Goal: Task Accomplishment & Management: Manage account settings

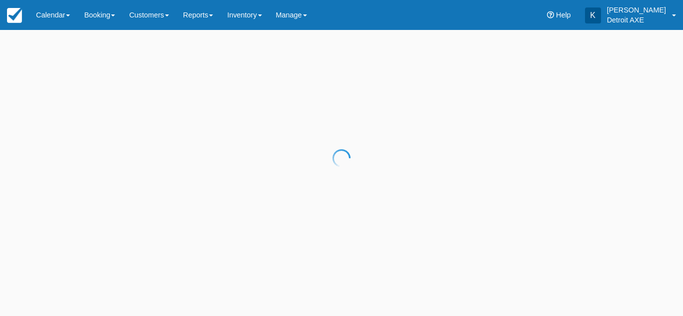
click at [46, 23] on div at bounding box center [341, 158] width 683 height 316
click at [65, 20] on div at bounding box center [341, 158] width 683 height 316
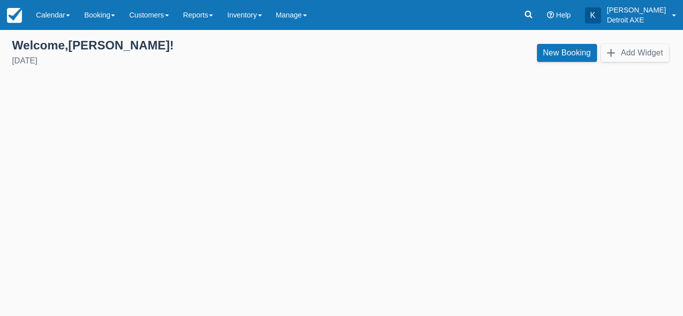
click at [65, 20] on link "Calendar" at bounding box center [53, 15] width 48 height 30
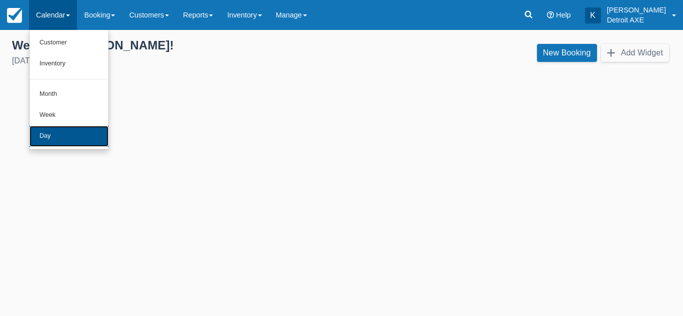
click at [65, 143] on link "Day" at bounding box center [68, 136] width 79 height 21
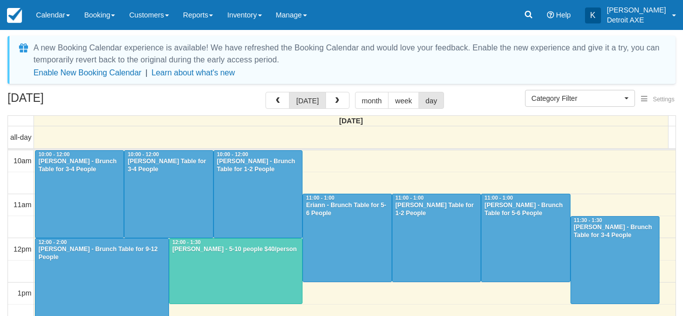
select select
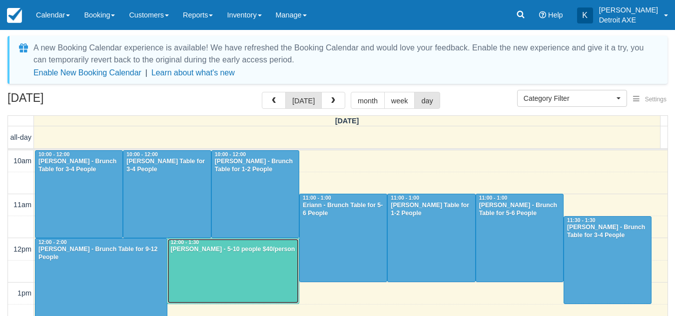
click at [266, 283] on div at bounding box center [232, 271] width 131 height 65
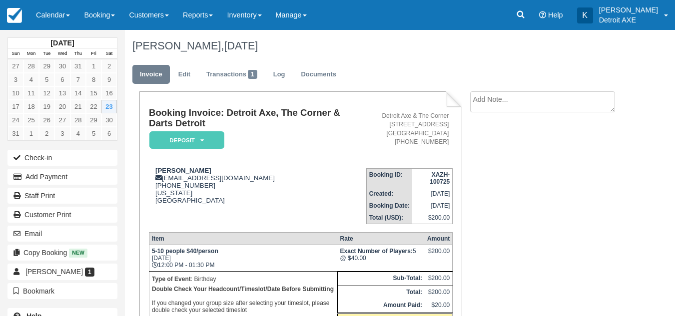
scroll to position [104, 0]
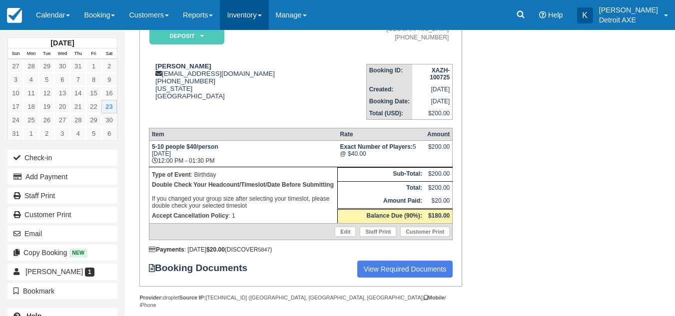
click at [254, 20] on link "Inventory" at bounding box center [244, 15] width 48 height 30
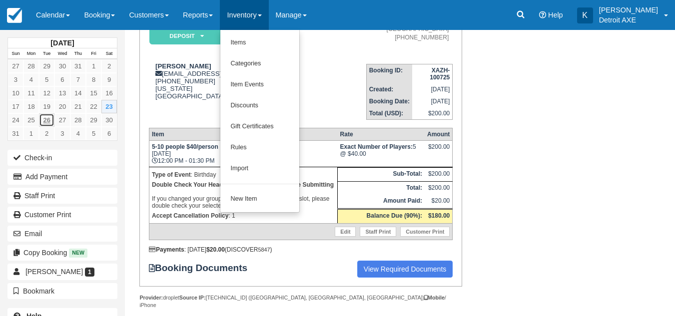
click at [47, 119] on link "26" at bounding box center [46, 119] width 15 height 13
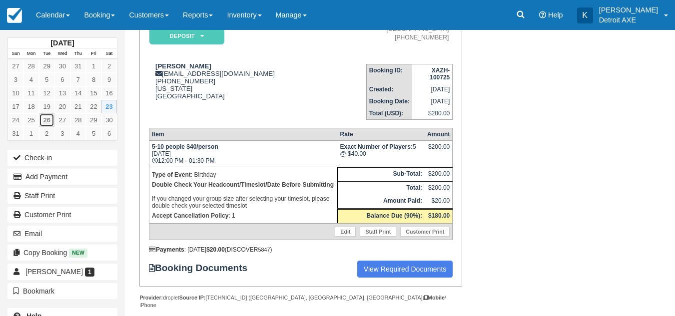
click at [47, 119] on link "26" at bounding box center [46, 119] width 15 height 13
click at [45, 119] on link "26" at bounding box center [46, 119] width 15 height 13
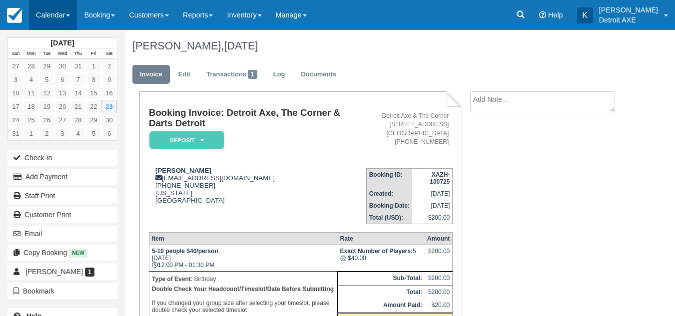
click at [50, 0] on link "Calendar" at bounding box center [53, 15] width 48 height 30
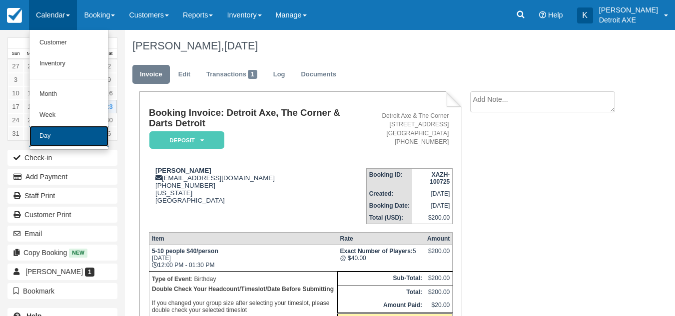
click at [61, 133] on link "Day" at bounding box center [68, 136] width 79 height 21
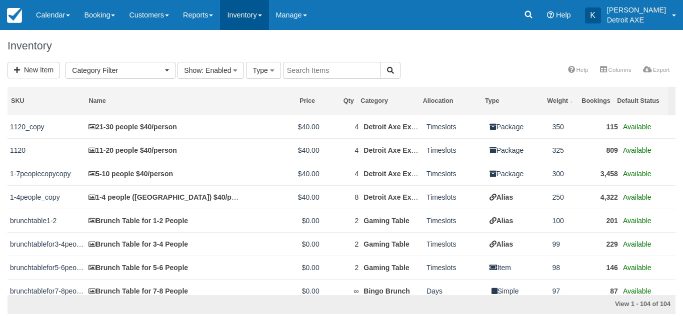
click at [245, 22] on link "Inventory" at bounding box center [244, 15] width 48 height 30
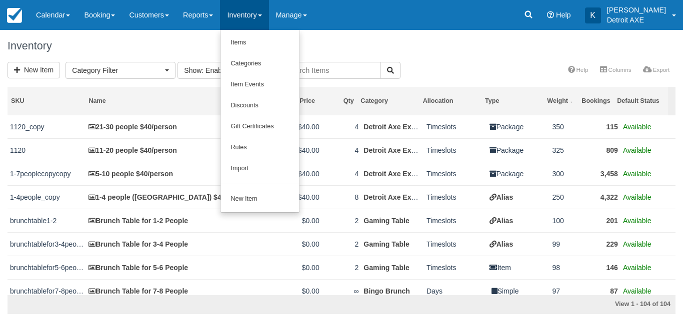
click at [245, 22] on link "Inventory" at bounding box center [244, 15] width 48 height 30
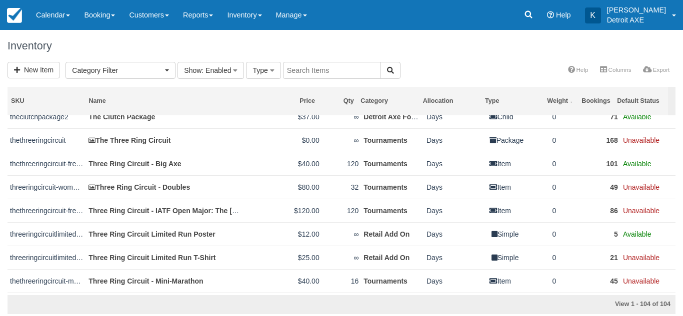
scroll to position [2263, 0]
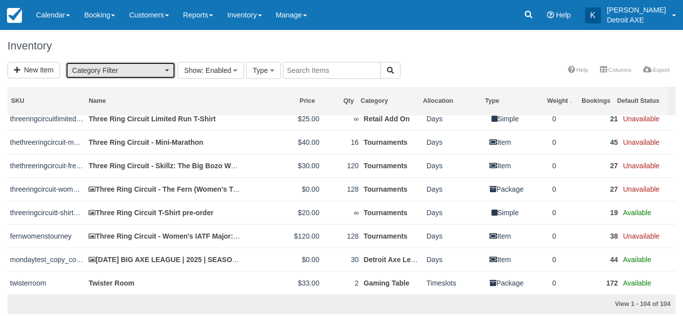
click at [144, 74] on span "Category Filter" at bounding box center [117, 70] width 90 height 10
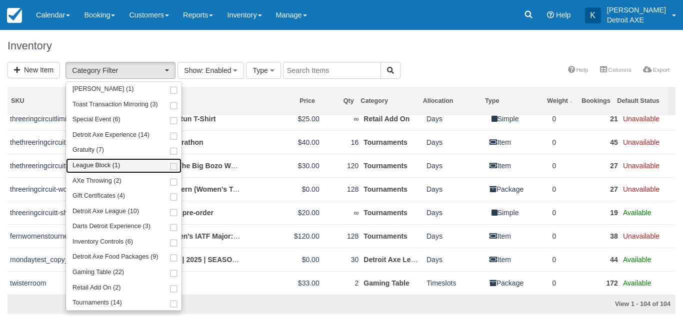
click at [118, 172] on link "League Block (1)" at bounding box center [123, 165] width 115 height 15
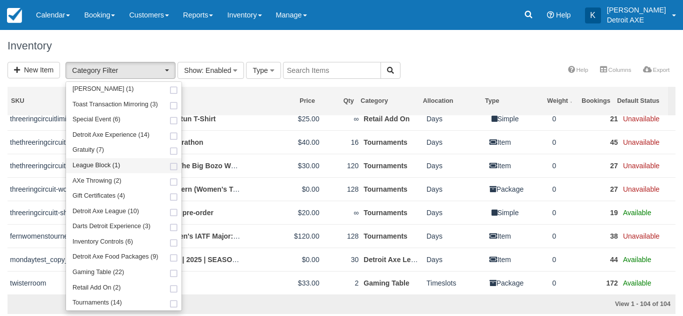
select select "10"
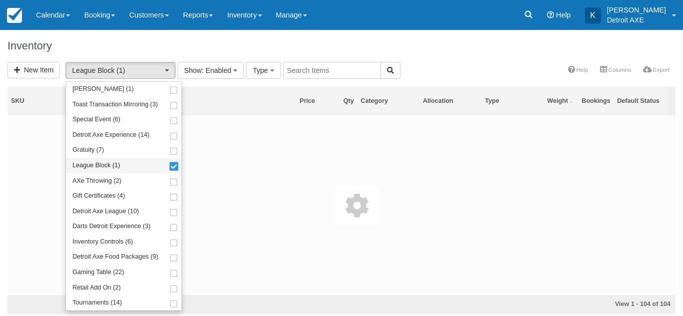
scroll to position [36, 0]
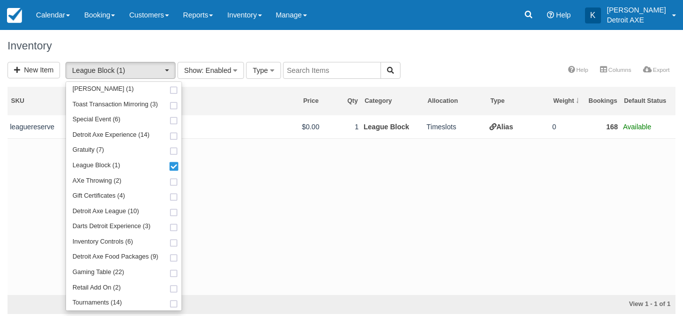
click at [241, 57] on div "Inventory" at bounding box center [341, 46] width 683 height 32
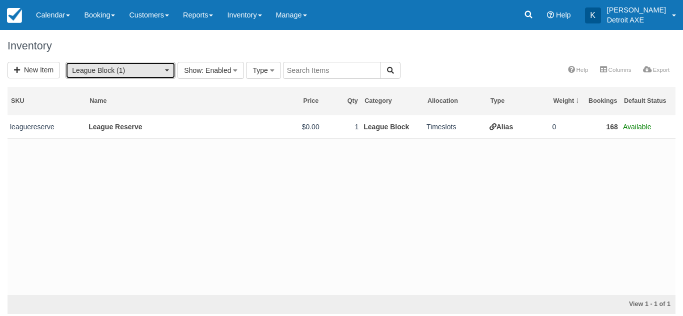
click at [108, 67] on span "League Block (1)" at bounding box center [117, 70] width 90 height 10
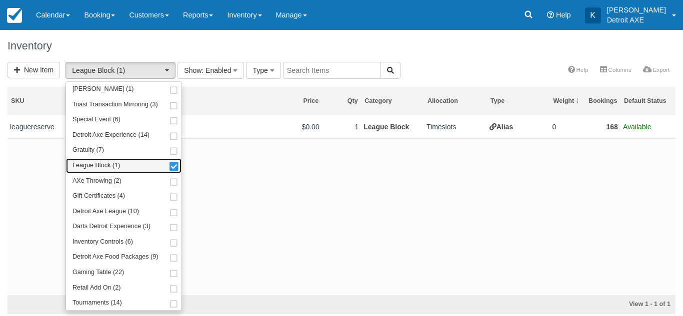
click at [95, 161] on span "League Block (1)" at bounding box center [95, 165] width 47 height 9
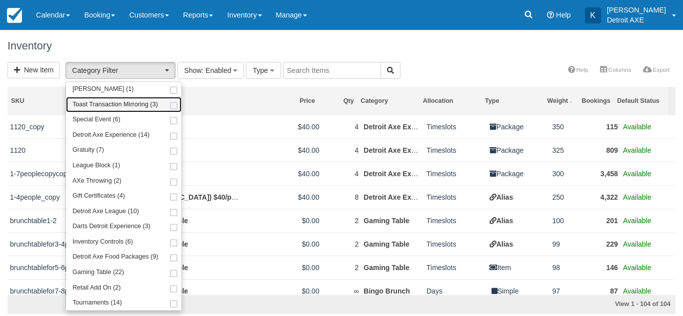
click at [124, 108] on span "Toast Transaction Mirroring (3)" at bounding box center [114, 104] width 85 height 9
select select "54"
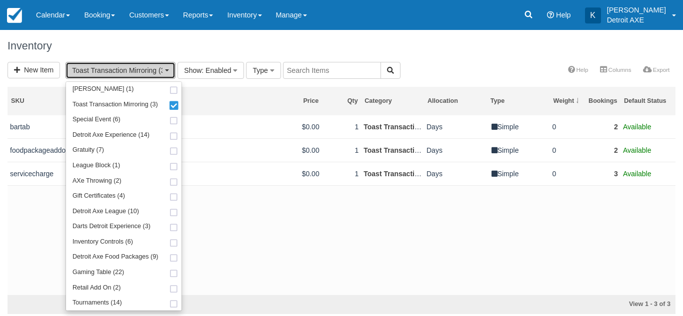
click at [137, 78] on button "Toast Transaction Mirroring (3)" at bounding box center [120, 70] width 110 height 17
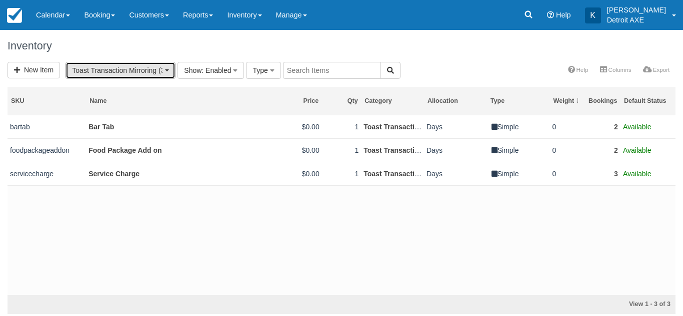
click at [145, 71] on span "Toast Transaction Mirroring (3)" at bounding box center [117, 70] width 90 height 10
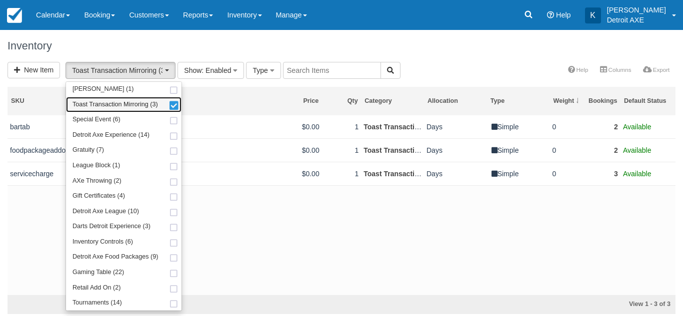
click at [144, 109] on link "Toast Transaction Mirroring (3)" at bounding box center [123, 104] width 115 height 15
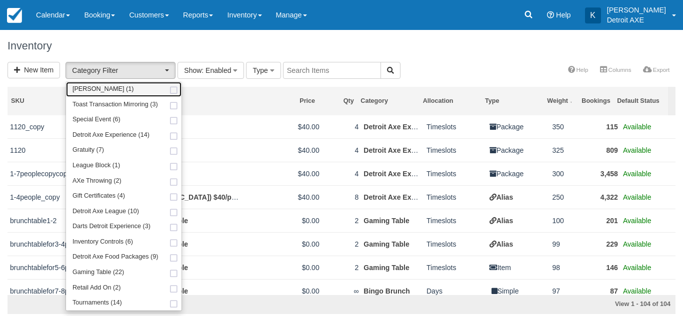
click at [139, 92] on link "Bingo Brunch (1)" at bounding box center [123, 89] width 115 height 15
select select "55"
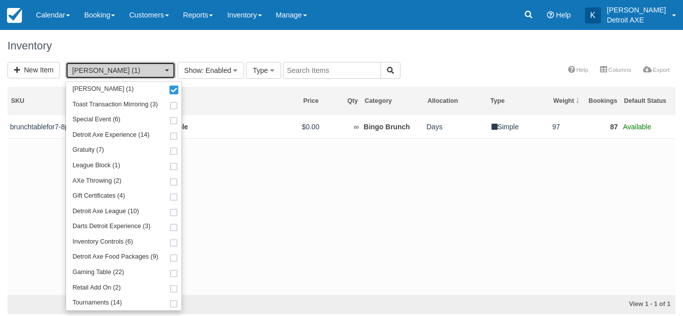
click at [137, 62] on button "Bingo Brunch (1)" at bounding box center [120, 70] width 110 height 17
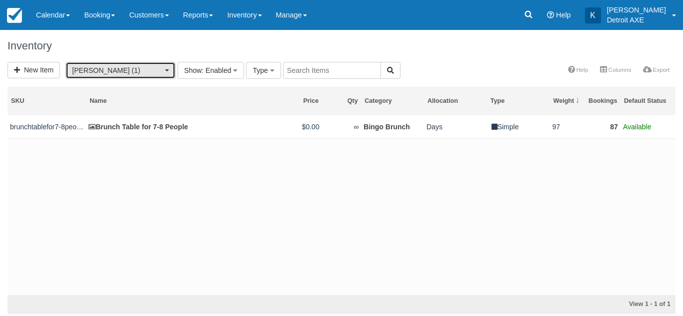
click at [137, 62] on button "Bingo Brunch (1)" at bounding box center [120, 70] width 110 height 17
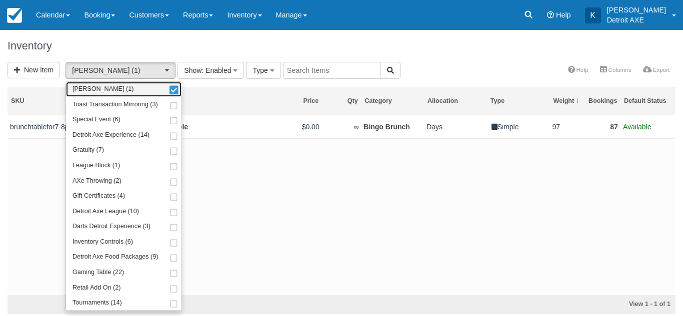
click at [133, 88] on link "Bingo Brunch (1)" at bounding box center [123, 89] width 115 height 15
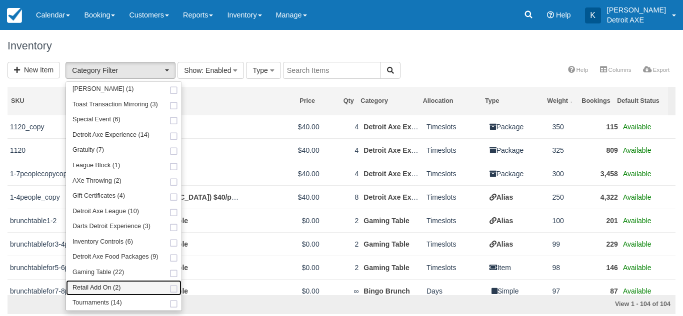
click at [108, 284] on span "Retail Add On (2)" at bounding box center [96, 288] width 48 height 9
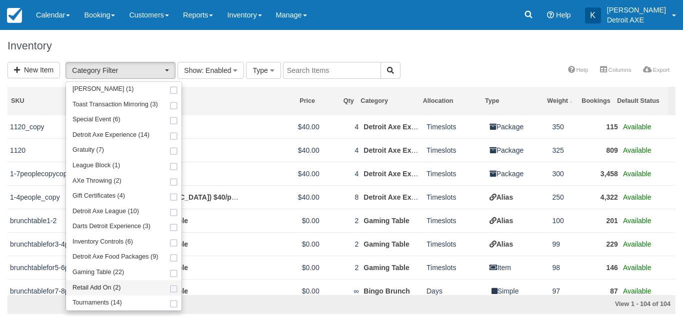
select select "51"
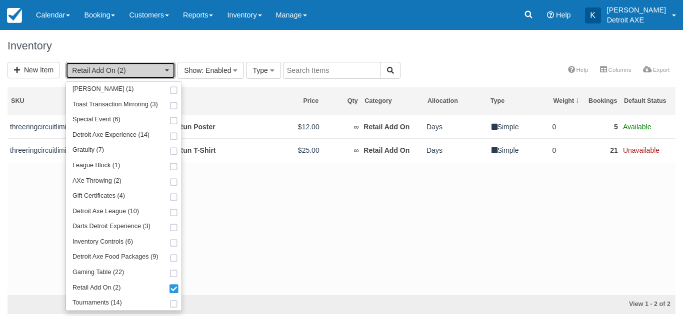
click at [162, 69] on span "Retail Add On (2)" at bounding box center [117, 70] width 90 height 10
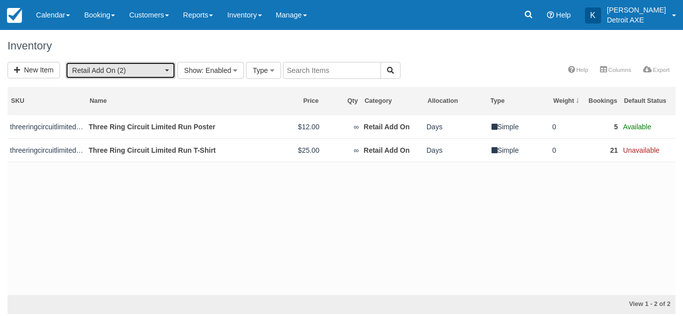
click at [162, 69] on span "Retail Add On (2)" at bounding box center [117, 70] width 90 height 10
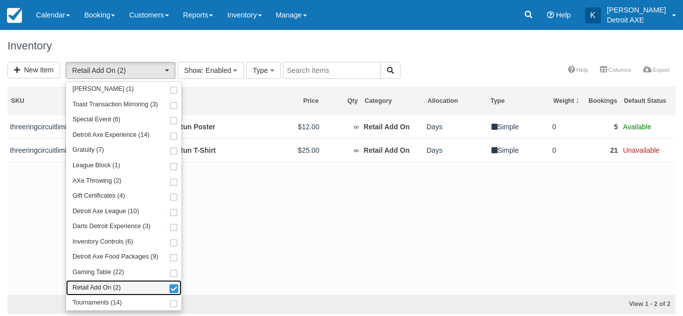
click at [136, 284] on link "Retail Add On (2)" at bounding box center [123, 287] width 115 height 15
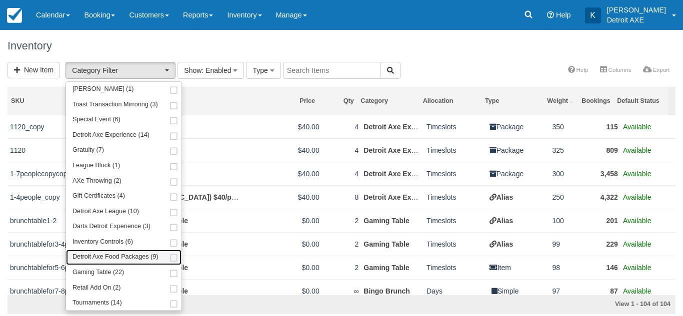
click at [128, 255] on span "Detroit Axe Food Packages (9)" at bounding box center [115, 257] width 86 height 9
select select "9"
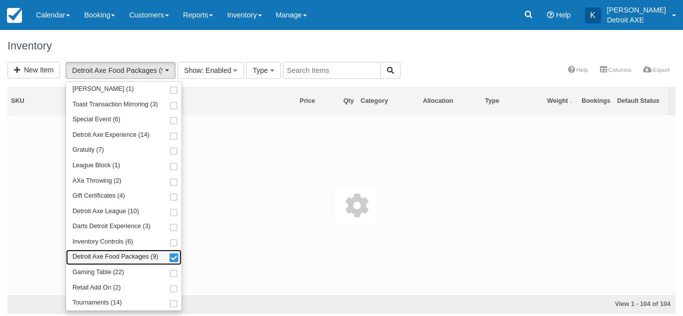
click at [128, 255] on span "Detroit Axe Food Packages (9)" at bounding box center [115, 257] width 86 height 9
select select
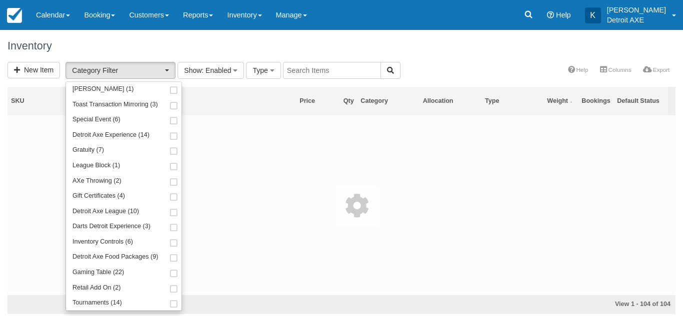
click at [181, 47] on h1 "Inventory" at bounding box center [341, 46] width 668 height 12
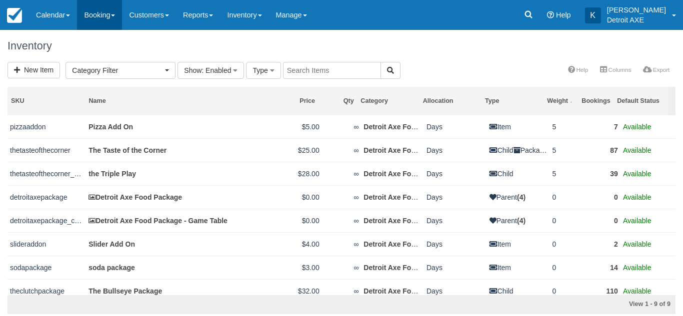
click at [116, 19] on link "Booking" at bounding box center [99, 15] width 45 height 30
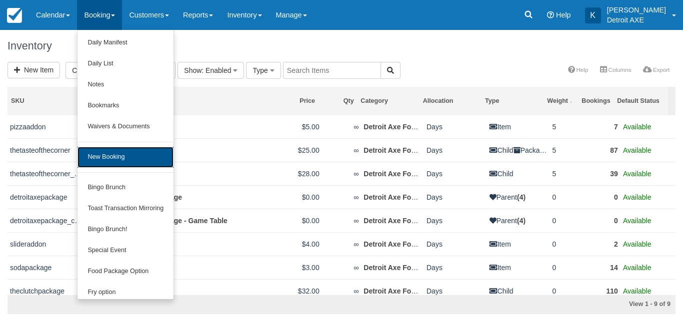
click at [114, 164] on link "New Booking" at bounding box center [125, 157] width 96 height 21
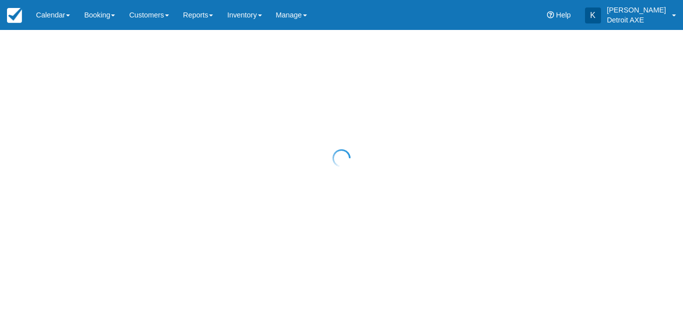
select select "20"
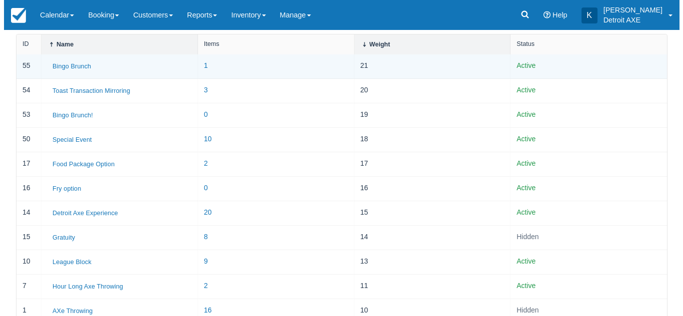
scroll to position [105, 0]
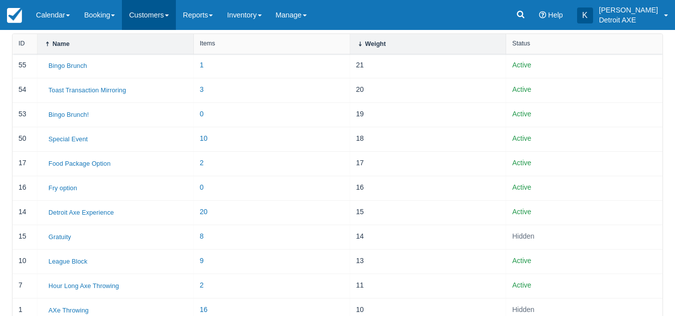
drag, startPoint x: 73, startPoint y: 67, endPoint x: 132, endPoint y: 25, distance: 72.0
click at [132, 25] on link "Customers" at bounding box center [149, 15] width 54 height 30
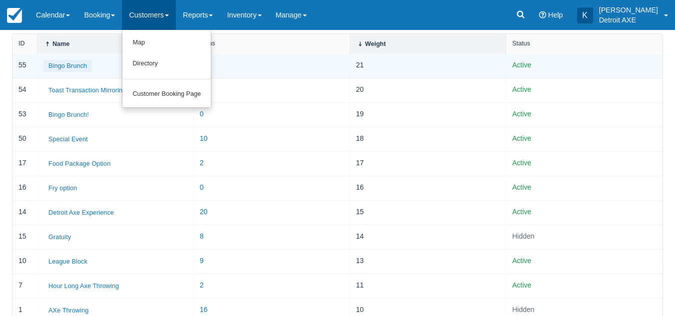
click at [84, 62] on button "Bingo Brunch" at bounding box center [67, 66] width 48 height 12
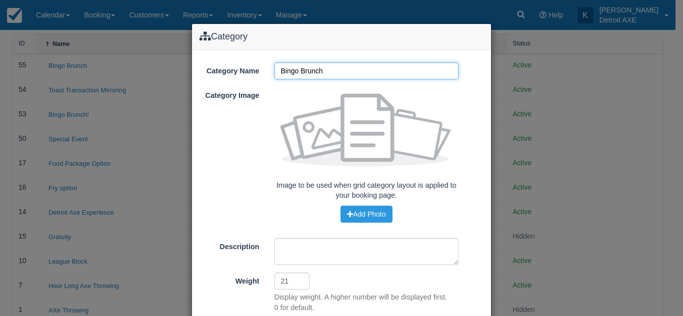
scroll to position [85, 0]
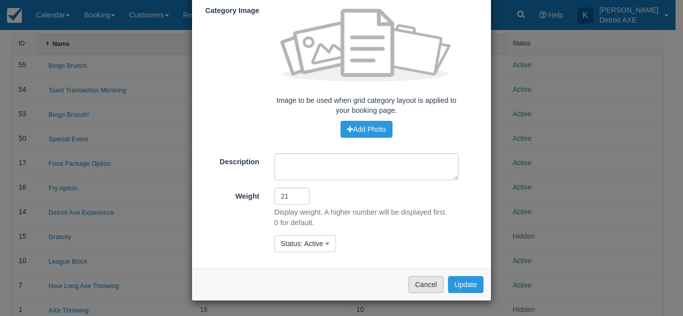
click at [415, 289] on button "Cancel" at bounding box center [425, 284] width 35 height 17
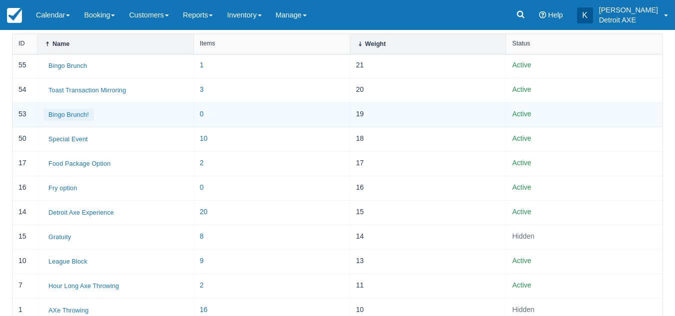
click at [72, 116] on button "Bingo Brunch!" at bounding box center [68, 115] width 50 height 12
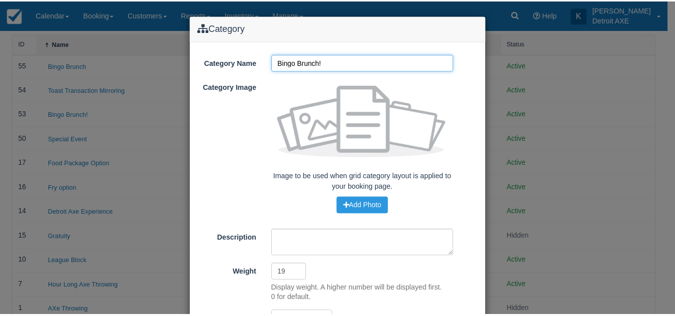
scroll to position [76, 0]
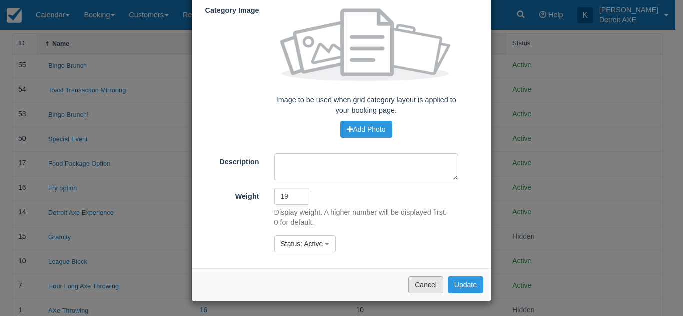
click at [421, 286] on button "Cancel" at bounding box center [425, 284] width 35 height 17
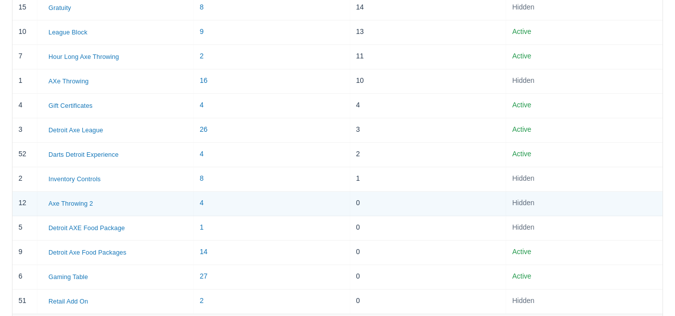
scroll to position [356, 0]
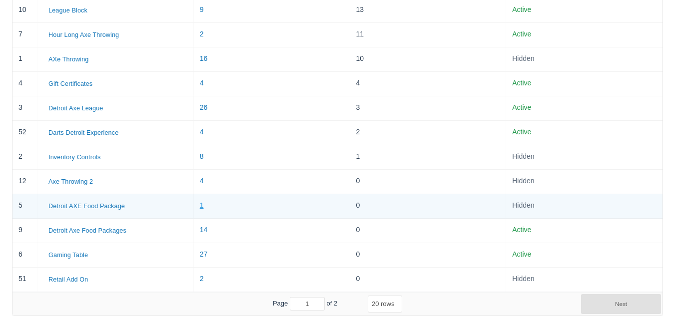
click at [201, 206] on link "1" at bounding box center [202, 205] width 4 height 8
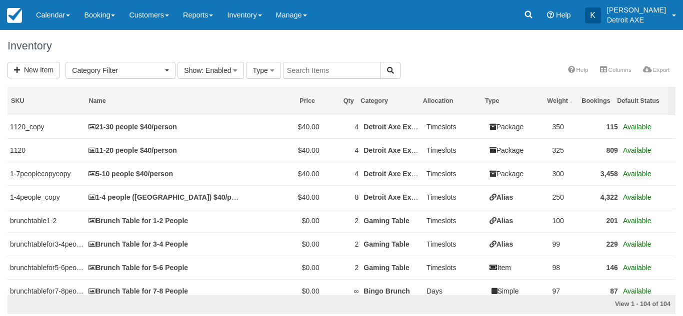
select select
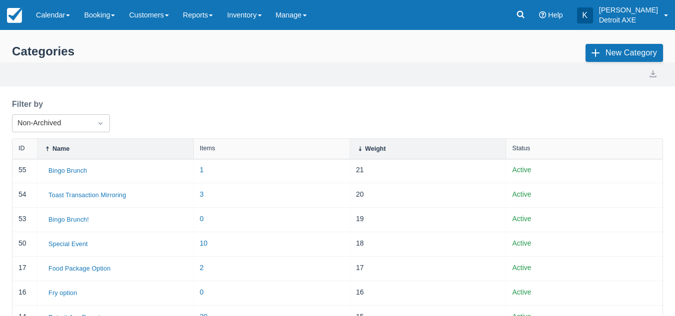
select select "20"
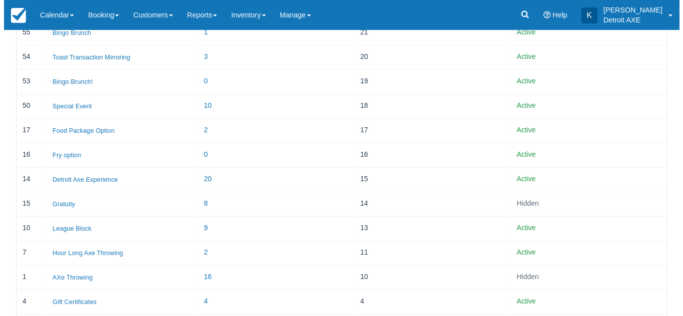
scroll to position [137, 0]
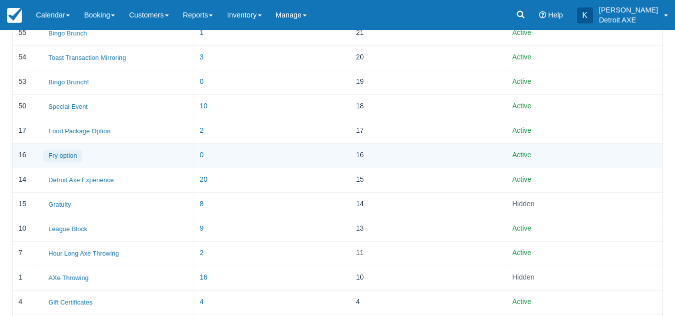
click at [66, 158] on button "Fry option" at bounding box center [62, 156] width 38 height 12
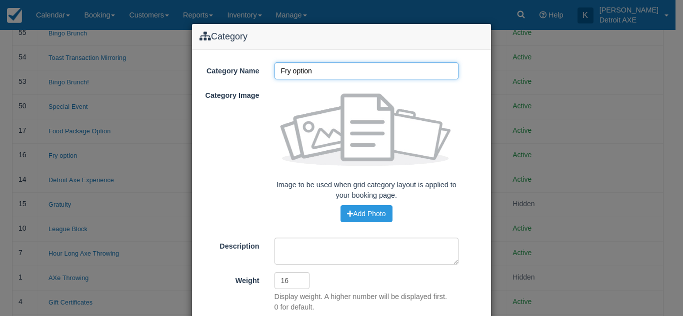
scroll to position [85, 0]
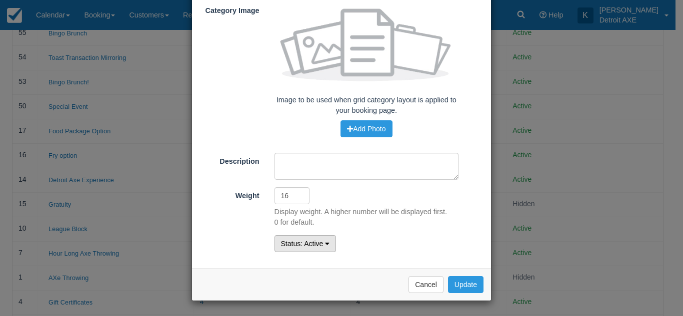
click at [301, 248] on button "Status : Active" at bounding box center [305, 243] width 62 height 17
click at [297, 289] on link "Archived" at bounding box center [314, 291] width 79 height 14
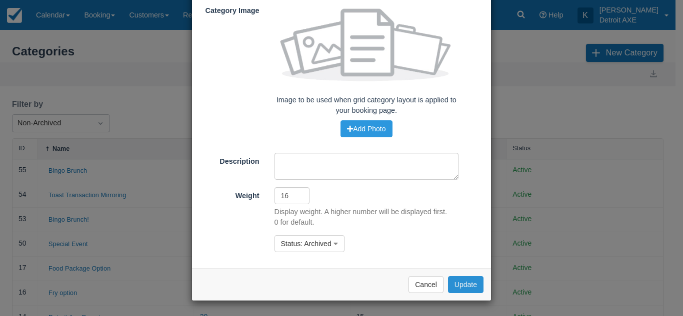
click at [457, 286] on button "Update" at bounding box center [465, 284] width 35 height 17
click at [420, 282] on button "Cancel" at bounding box center [425, 284] width 35 height 17
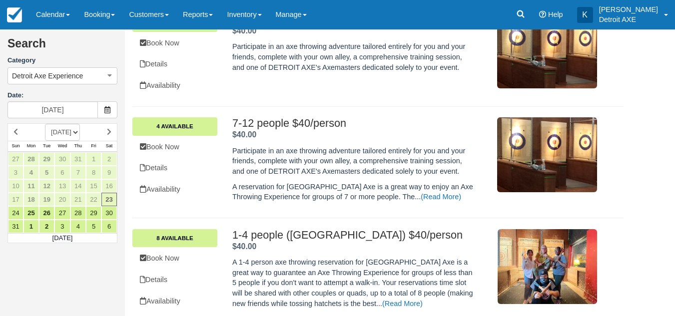
scroll to position [263, 0]
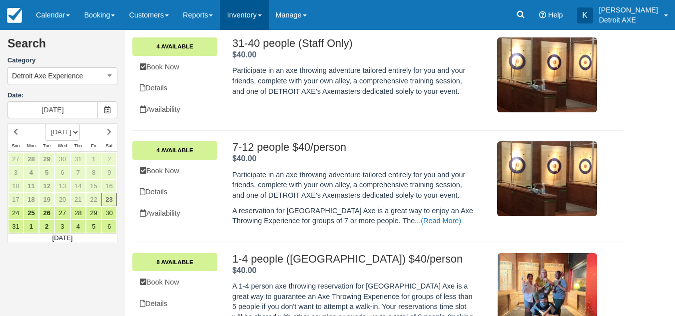
click at [249, 17] on link "Inventory" at bounding box center [244, 15] width 48 height 30
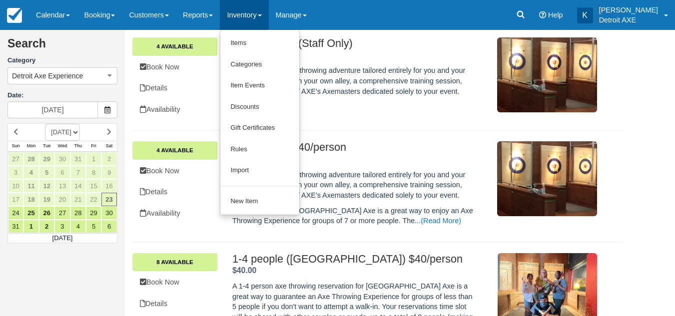
click at [335, 129] on div "31-40 people (Staff Only) $40.00 . 4 Available Book Now Details Availability 31…" at bounding box center [377, 79] width 491 height 104
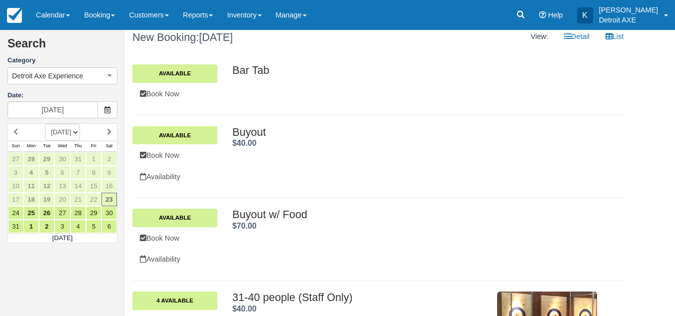
scroll to position [7, 0]
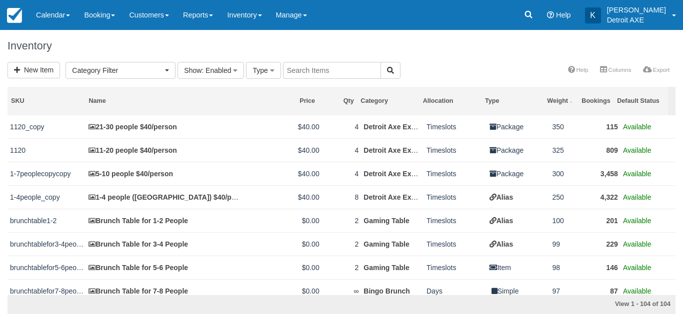
select select
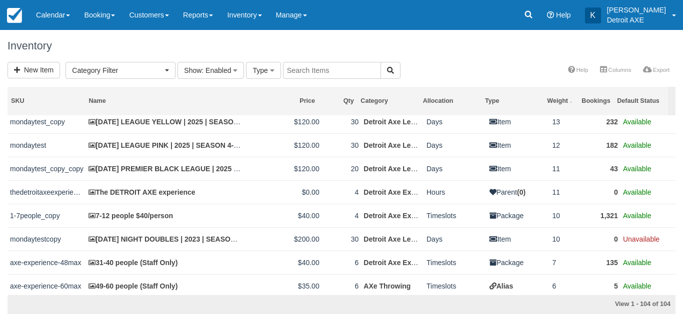
scroll to position [336, 0]
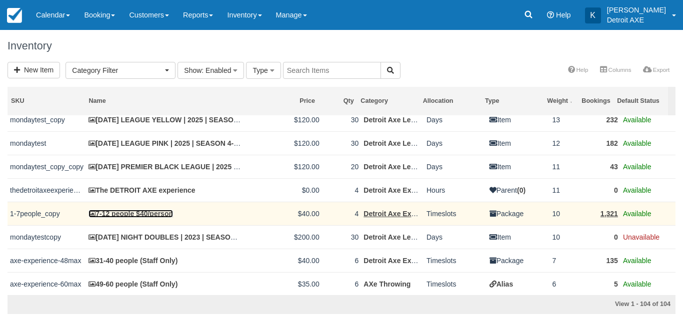
click at [145, 214] on link "7-12 people $40/person" at bounding box center [130, 214] width 84 height 8
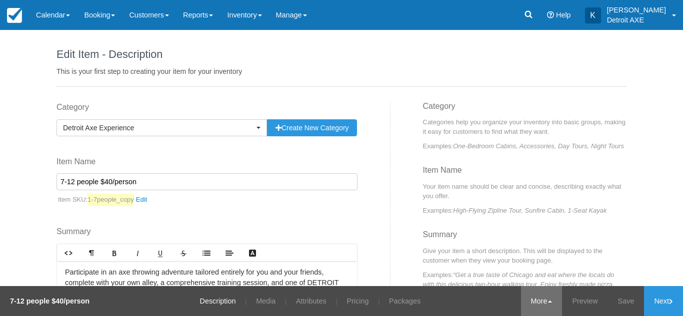
click at [521, 289] on link "More" at bounding box center [541, 301] width 41 height 30
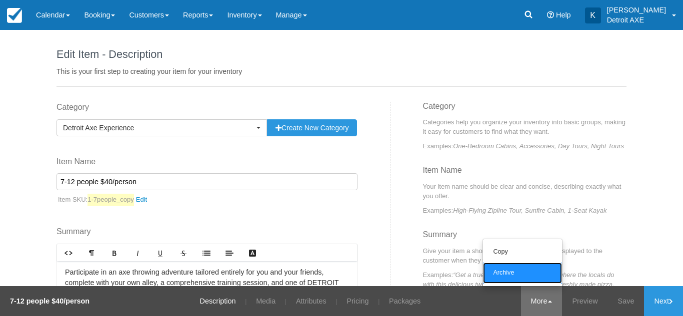
click at [524, 276] on link "Archive" at bounding box center [522, 273] width 79 height 21
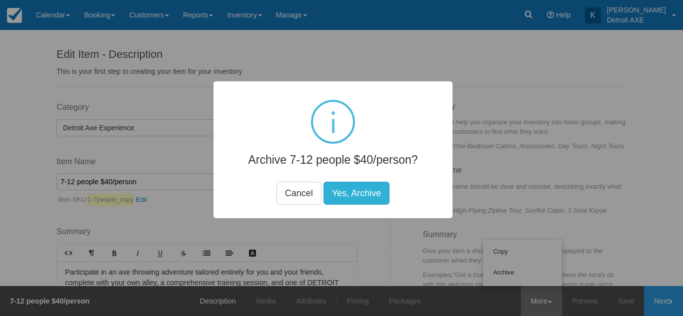
click at [364, 195] on button "Yes, Archive" at bounding box center [356, 193] width 66 height 23
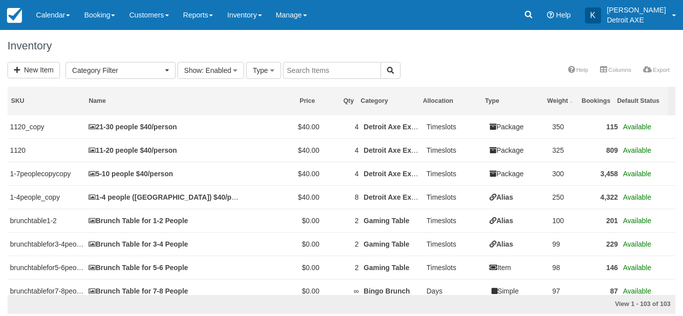
select select
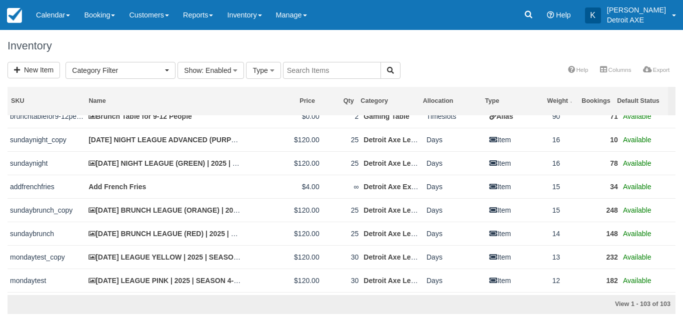
scroll to position [199, 0]
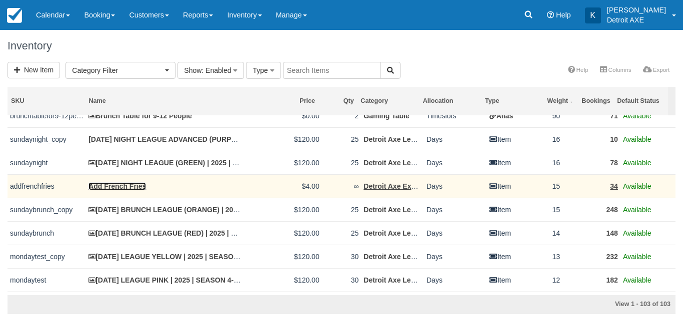
click at [116, 188] on link "Add French Fries" at bounding box center [116, 186] width 57 height 8
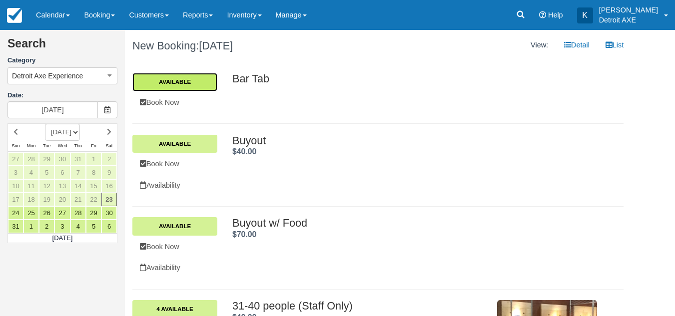
click at [202, 81] on link "Available" at bounding box center [174, 82] width 85 height 18
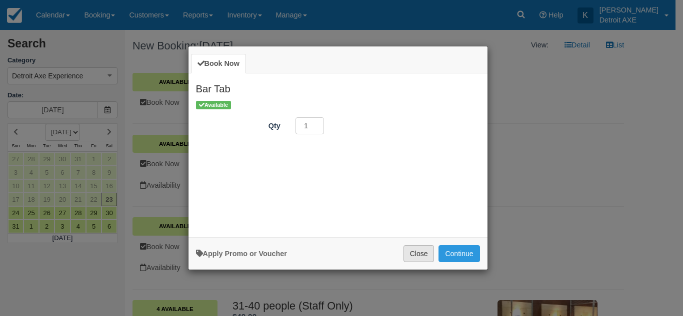
click at [416, 248] on button "Close" at bounding box center [418, 253] width 31 height 17
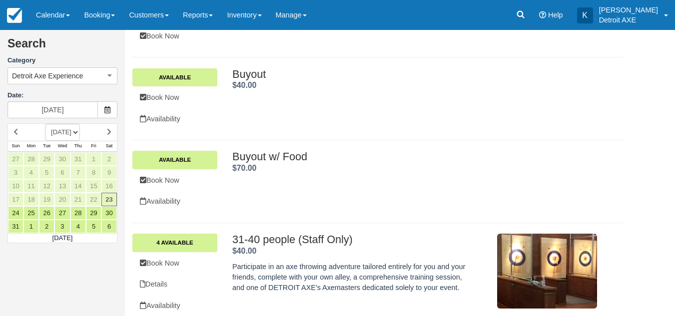
scroll to position [64, 0]
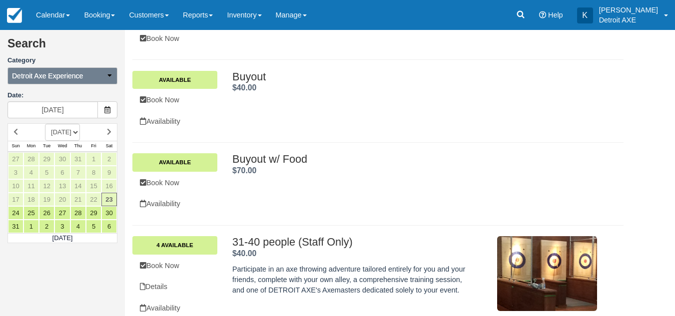
click at [72, 67] on button "Detroit Axe Experience" at bounding box center [62, 75] width 110 height 17
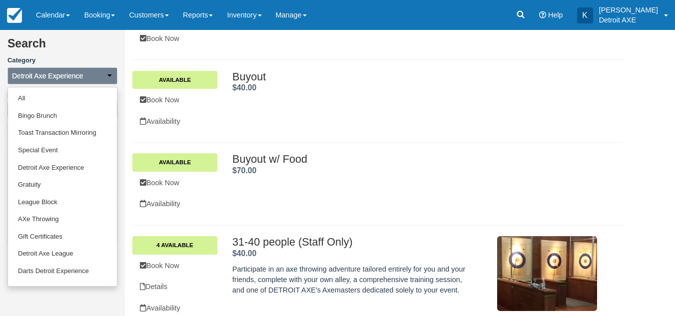
click at [72, 68] on button "Detroit Axe Experience" at bounding box center [62, 75] width 110 height 17
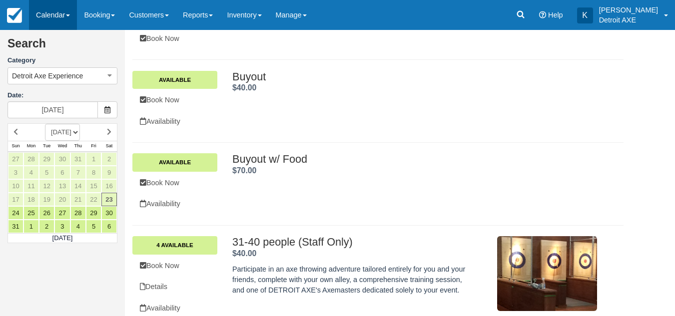
click at [67, 26] on link "Calendar" at bounding box center [53, 15] width 48 height 30
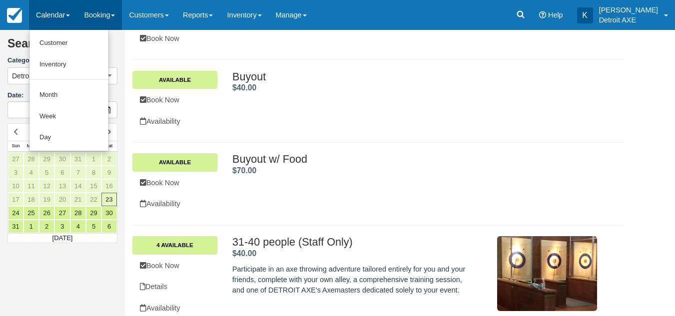
click at [107, 17] on link "Booking" at bounding box center [99, 15] width 45 height 30
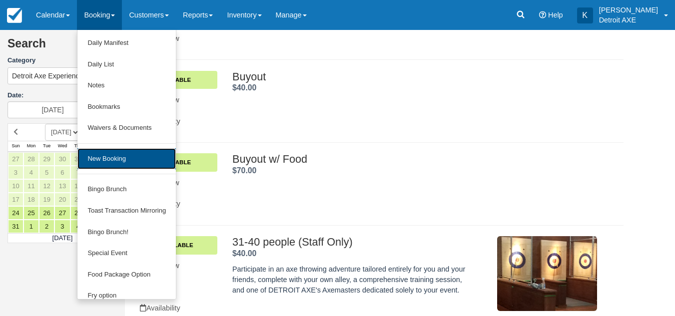
click at [101, 162] on link "New Booking" at bounding box center [126, 158] width 98 height 21
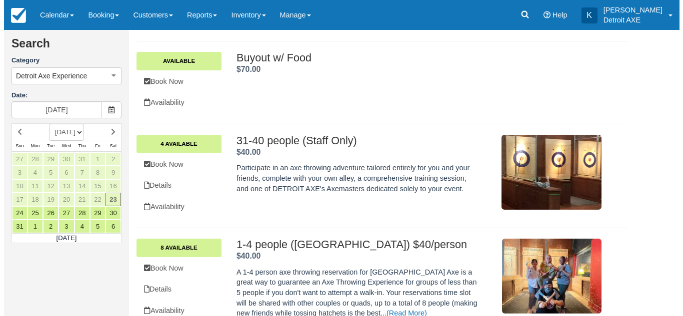
scroll to position [270, 0]
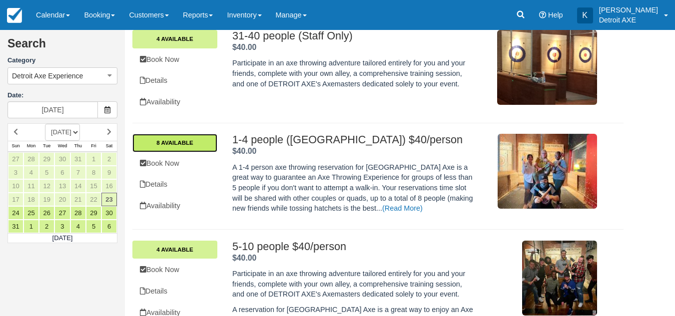
click at [179, 138] on link "8 Available" at bounding box center [174, 143] width 85 height 18
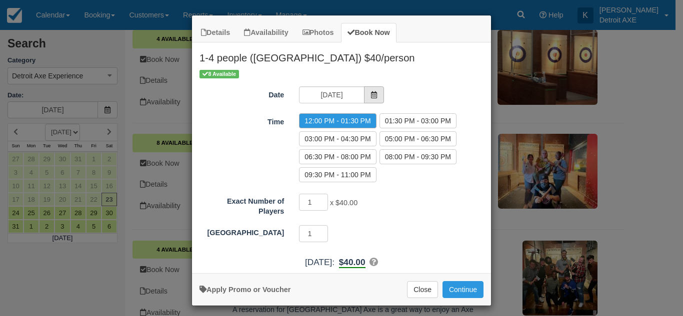
click at [370, 92] on icon "Item Modal" at bounding box center [373, 94] width 7 height 7
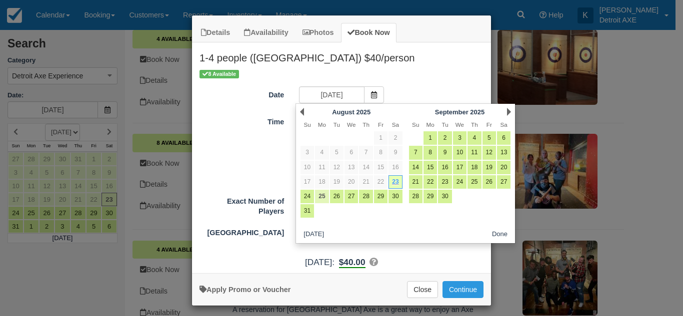
click at [322, 193] on link "25" at bounding box center [321, 196] width 13 height 13
type input "08/25/25"
radio input "false"
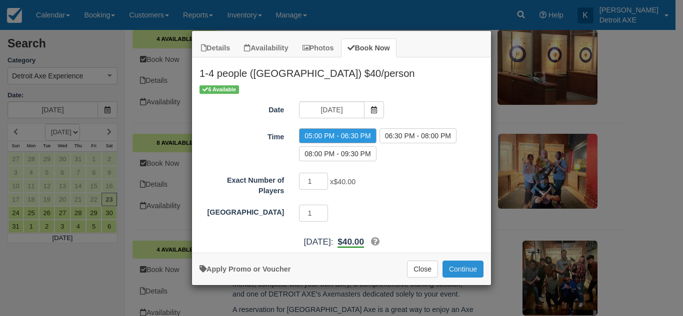
click at [458, 268] on button "Continue" at bounding box center [462, 269] width 41 height 17
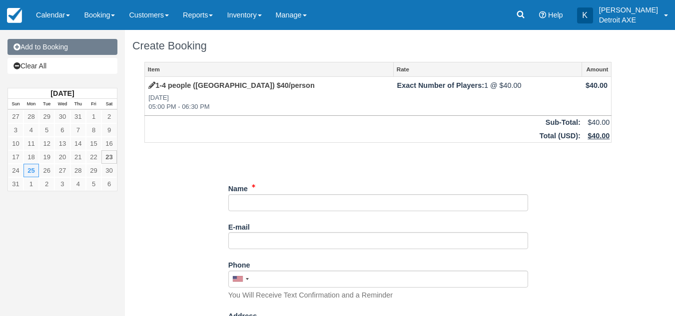
click at [89, 46] on link "Add to Booking" at bounding box center [62, 47] width 110 height 16
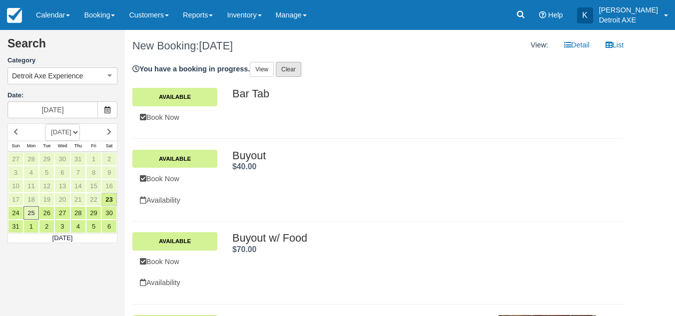
click at [296, 71] on link "Clear" at bounding box center [288, 69] width 25 height 15
click at [308, 71] on link "Confirm clear?" at bounding box center [304, 69] width 56 height 15
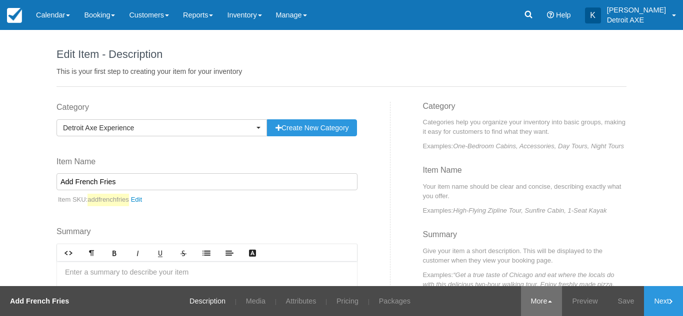
click at [553, 303] on link "More" at bounding box center [541, 301] width 41 height 30
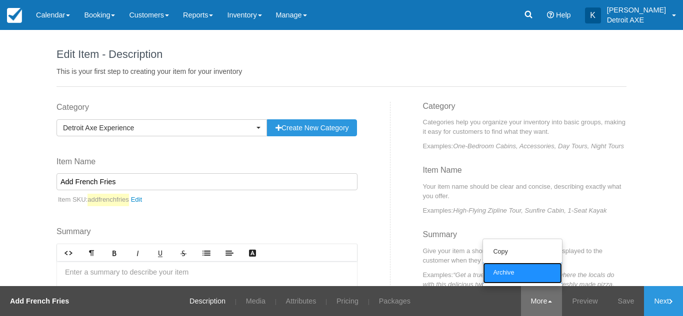
click at [526, 272] on link "Archive" at bounding box center [522, 273] width 79 height 21
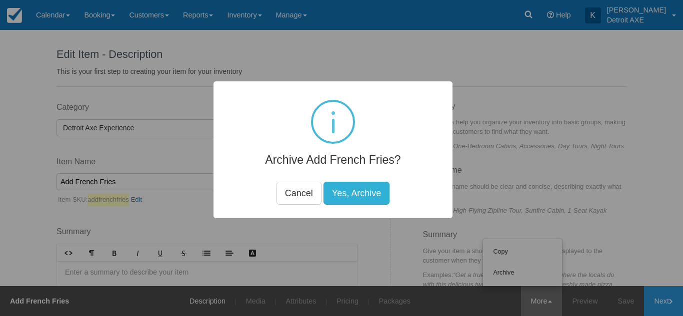
click at [369, 193] on button "Yes, Archive" at bounding box center [356, 193] width 66 height 23
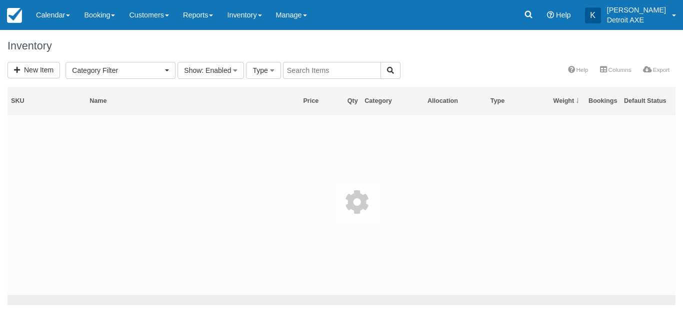
select select
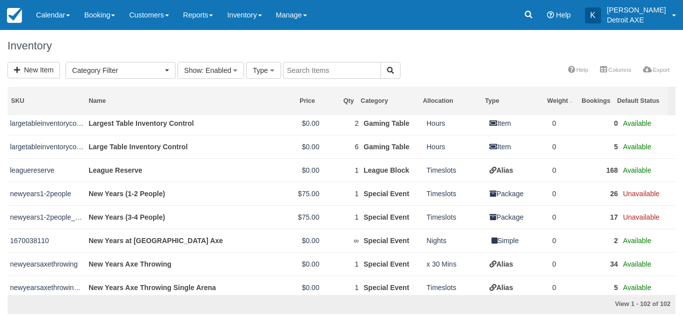
scroll to position [1554, 0]
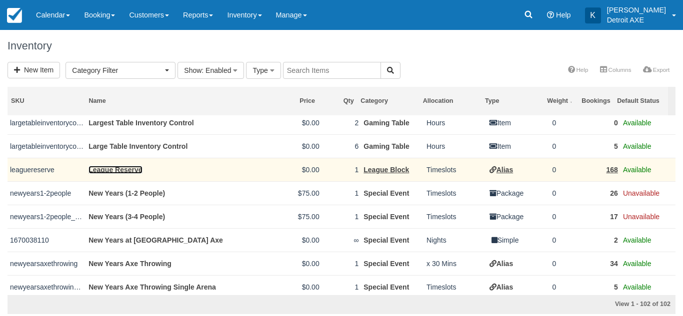
click at [119, 173] on link "League Reserve" at bounding box center [114, 170] width 53 height 8
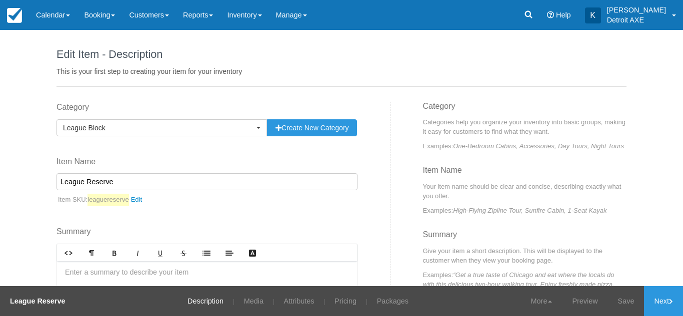
scroll to position [111, 0]
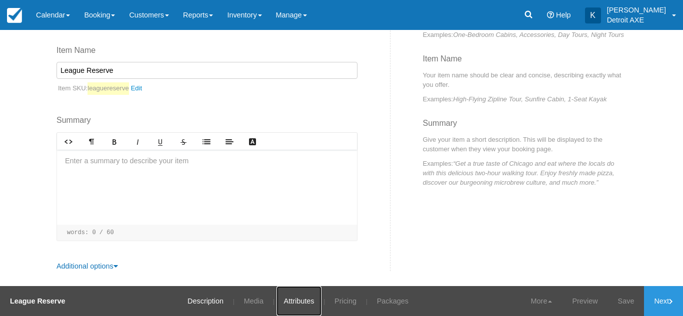
click at [292, 306] on link "Attributes" at bounding box center [298, 301] width 45 height 30
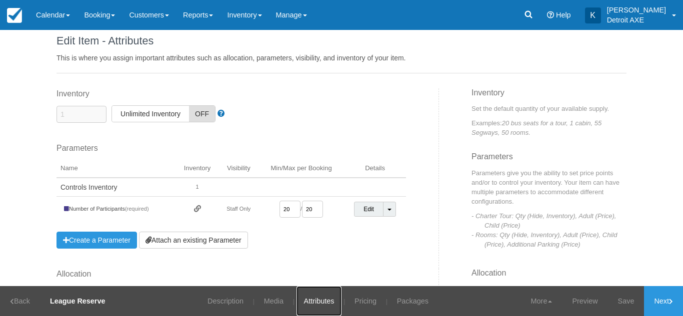
scroll to position [13, 0]
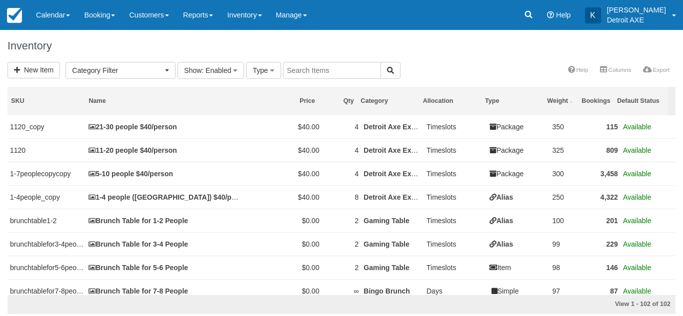
select select
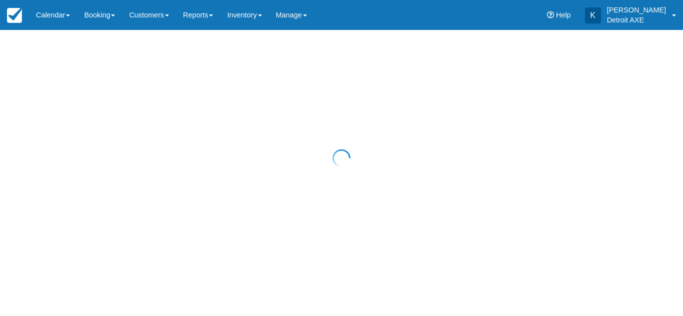
select select "20"
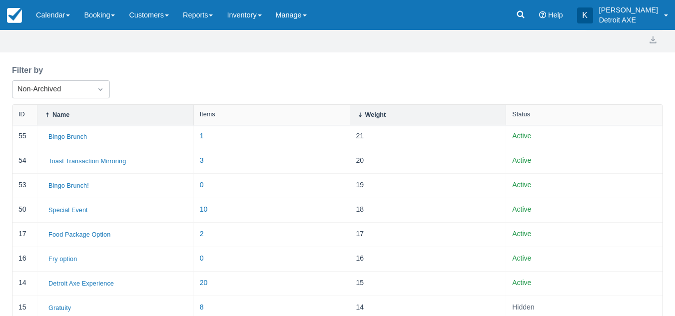
scroll to position [35, 0]
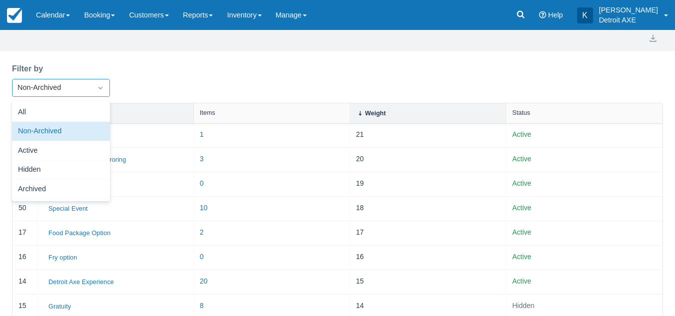
click at [94, 90] on div at bounding box center [100, 88] width 18 height 14
click at [55, 189] on div "Archived" at bounding box center [61, 189] width 98 height 19
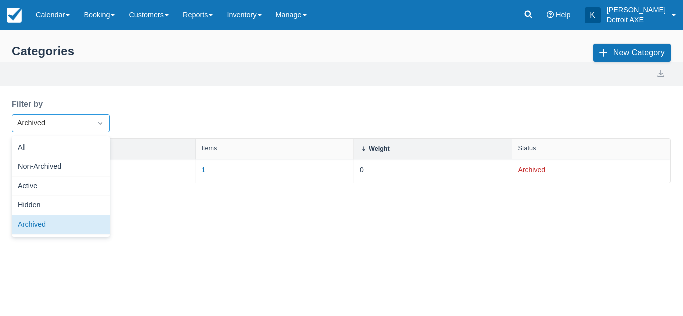
click at [95, 128] on icon "Dropdown icon" at bounding box center [100, 123] width 10 height 10
click at [43, 204] on div "Hidden" at bounding box center [61, 205] width 98 height 19
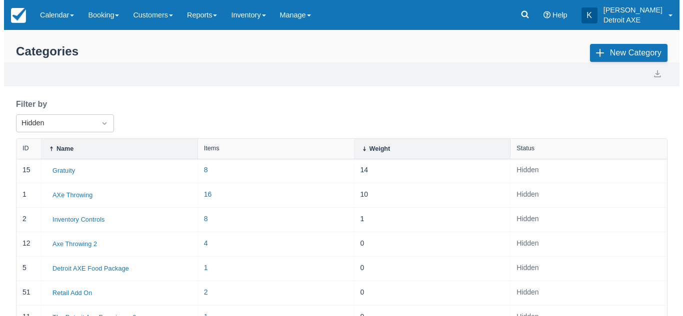
scroll to position [14, 0]
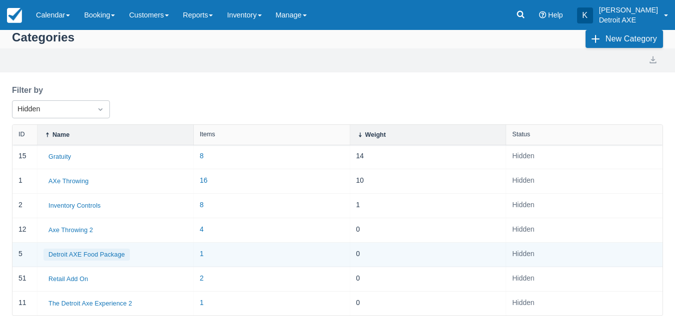
click at [73, 256] on button "Detroit AXE Food Package" at bounding box center [86, 255] width 86 height 12
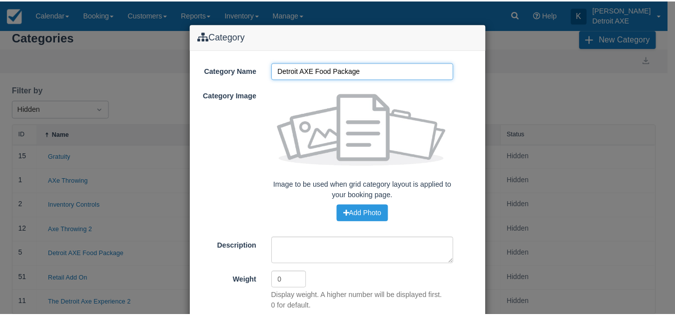
scroll to position [85, 0]
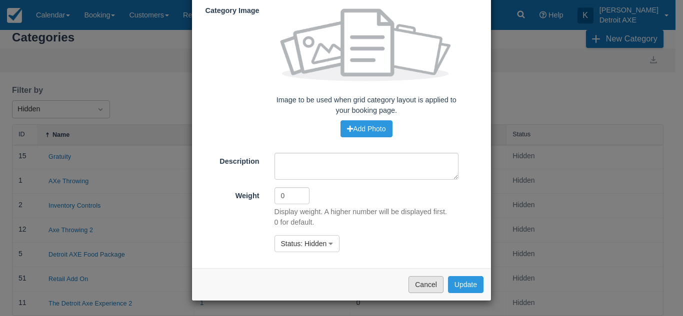
click at [416, 282] on button "Cancel" at bounding box center [425, 284] width 35 height 17
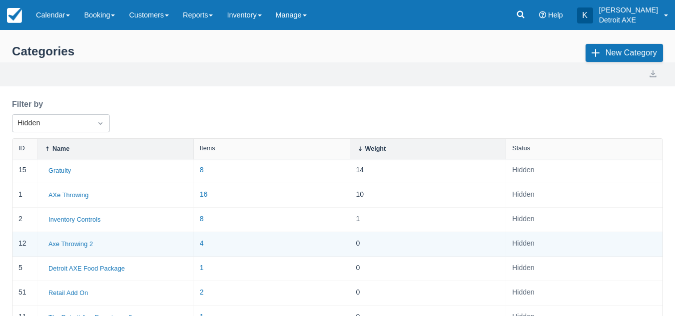
scroll to position [14, 0]
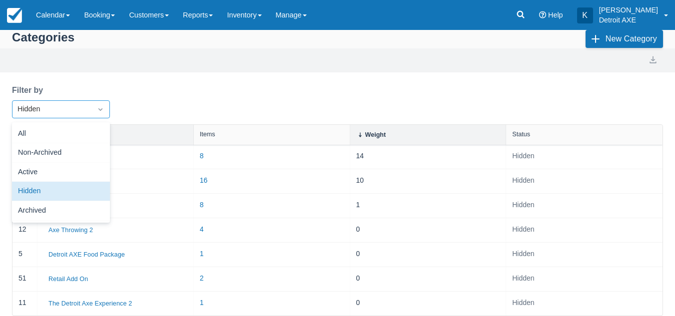
click at [80, 106] on div "Hidden" at bounding box center [51, 109] width 69 height 11
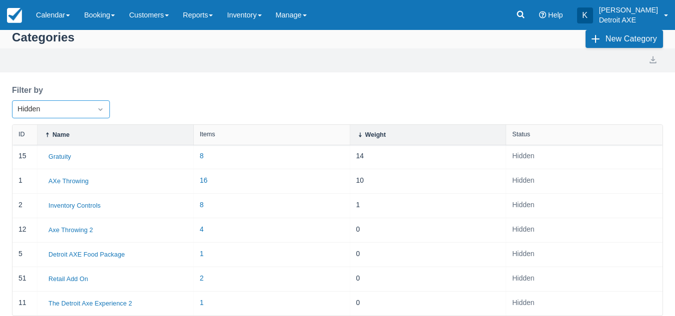
click at [80, 106] on div "Hidden" at bounding box center [51, 109] width 69 height 11
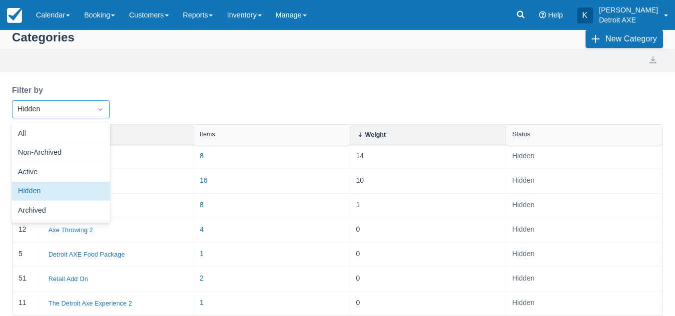
click at [80, 106] on div "Hidden" at bounding box center [51, 109] width 69 height 11
click at [41, 208] on div "Archived" at bounding box center [61, 210] width 98 height 19
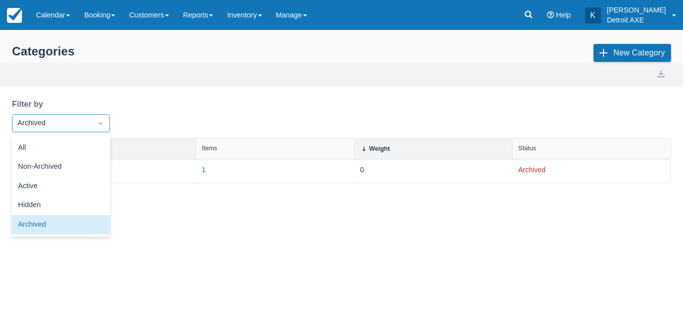
click at [77, 129] on div "Archived" at bounding box center [51, 123] width 79 height 16
click at [62, 150] on div "All" at bounding box center [61, 147] width 98 height 19
select select "20"
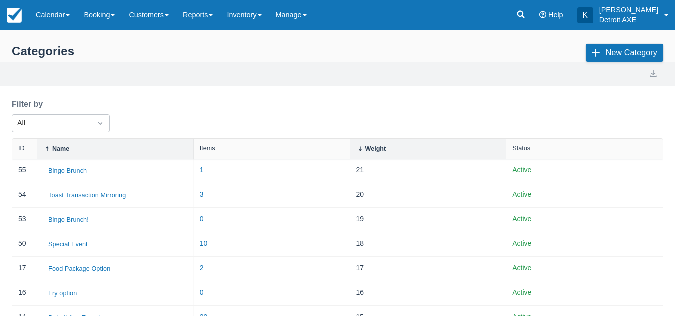
click at [199, 100] on div "Filter by All" at bounding box center [337, 118] width 651 height 40
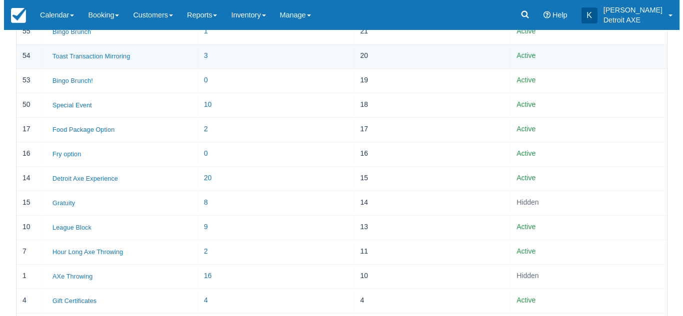
scroll to position [143, 0]
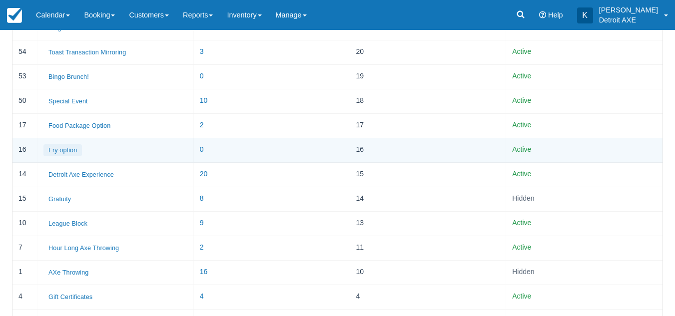
click at [69, 150] on button "Fry option" at bounding box center [62, 150] width 38 height 12
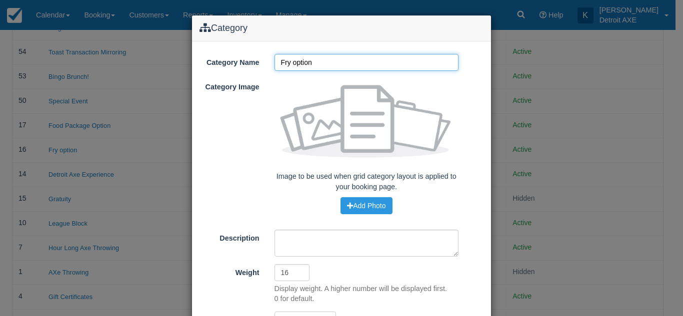
scroll to position [76, 0]
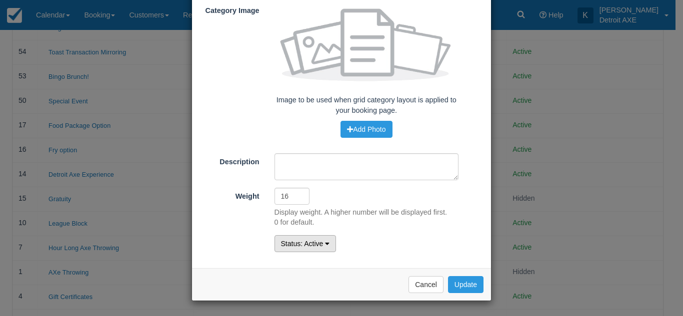
click at [325, 246] on icon "button" at bounding box center [327, 243] width 4 height 7
click at [307, 289] on link "Archived" at bounding box center [314, 291] width 79 height 14
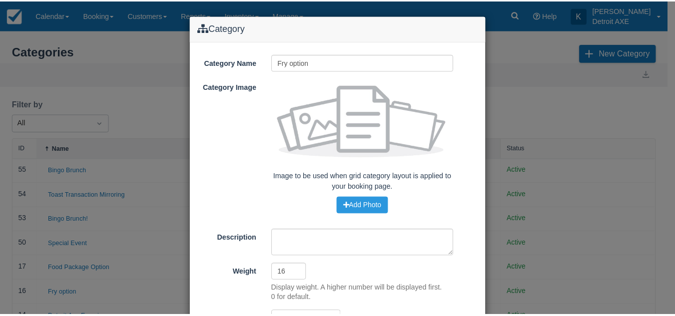
scroll to position [76, 0]
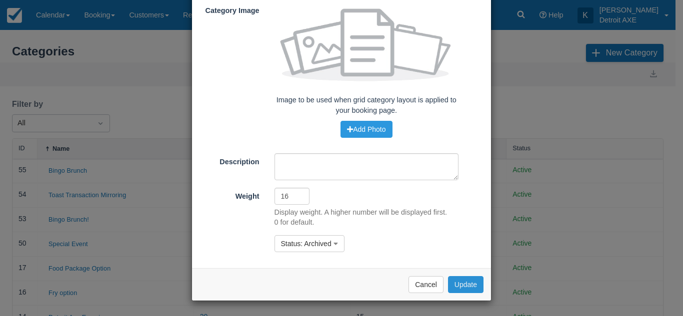
click at [464, 282] on button "Update" at bounding box center [465, 284] width 35 height 17
click at [410, 281] on button "Cancel" at bounding box center [425, 284] width 35 height 17
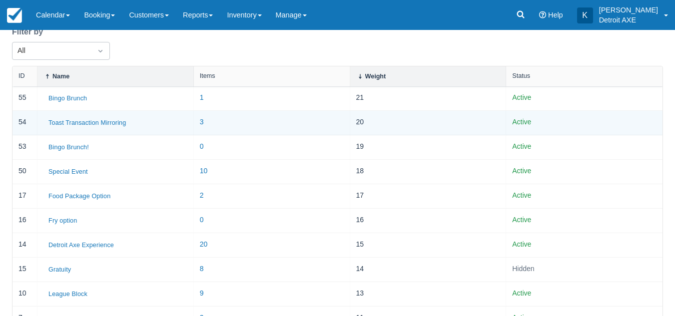
scroll to position [73, 0]
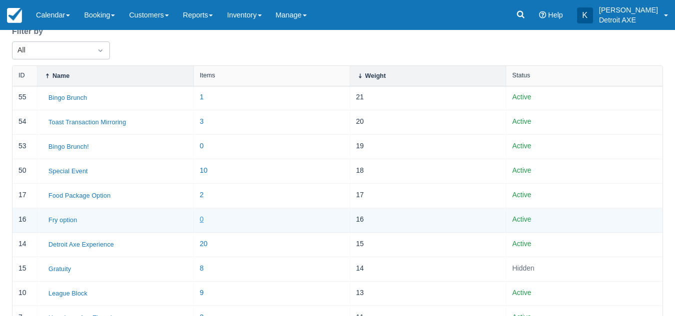
click at [202, 222] on link "0" at bounding box center [202, 219] width 4 height 8
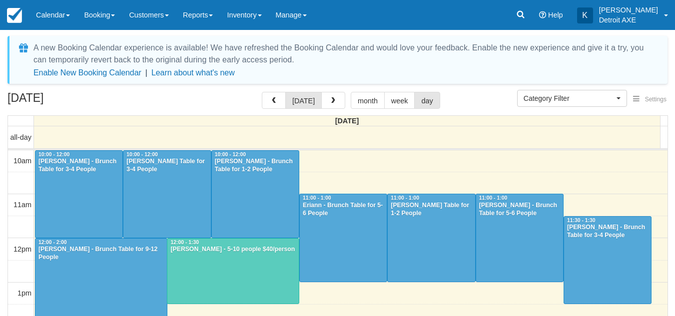
select select
click at [334, 101] on span "button" at bounding box center [333, 100] width 7 height 7
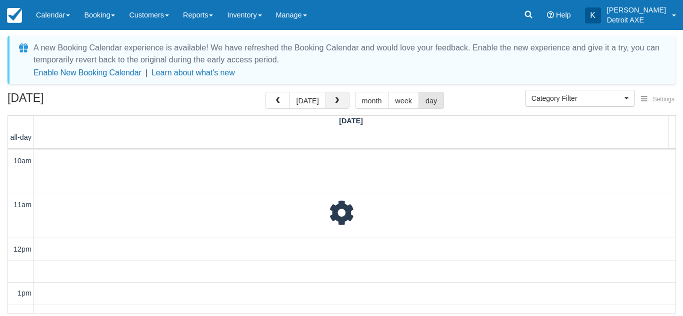
click at [334, 101] on span "button" at bounding box center [336, 100] width 7 height 7
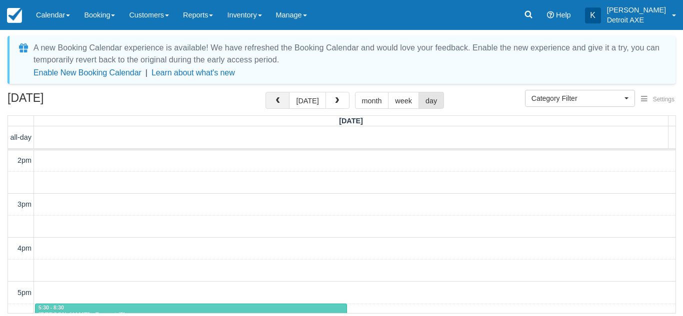
click at [284, 101] on button "button" at bounding box center [277, 100] width 24 height 17
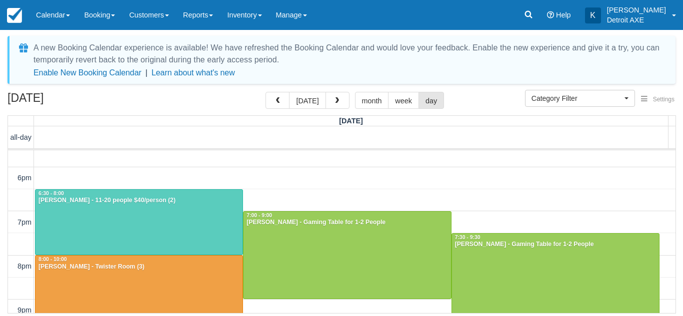
scroll to position [274, 0]
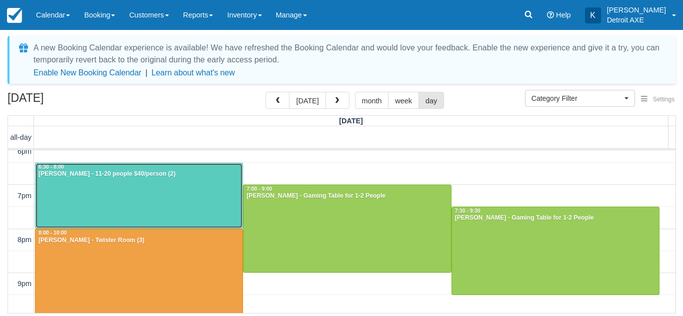
click at [188, 196] on div at bounding box center [138, 195] width 207 height 65
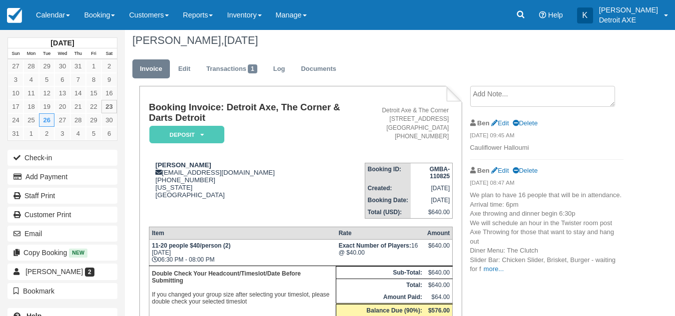
scroll to position [5, 0]
click at [195, 65] on link "Edit" at bounding box center [184, 69] width 27 height 19
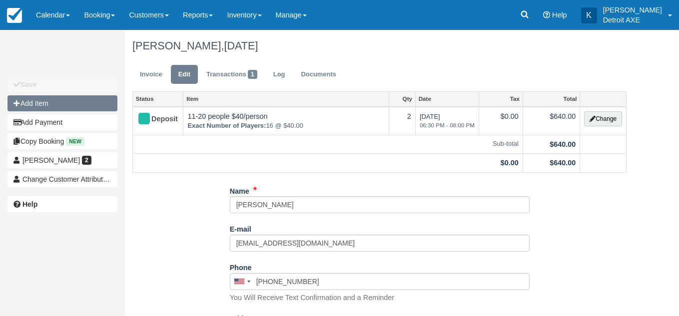
click at [85, 106] on button "Add Item" at bounding box center [62, 103] width 110 height 16
type input "0.00"
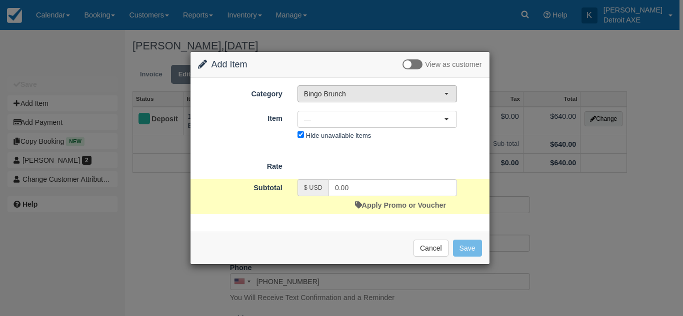
click at [331, 97] on span "Bingo Brunch" at bounding box center [374, 94] width 140 height 10
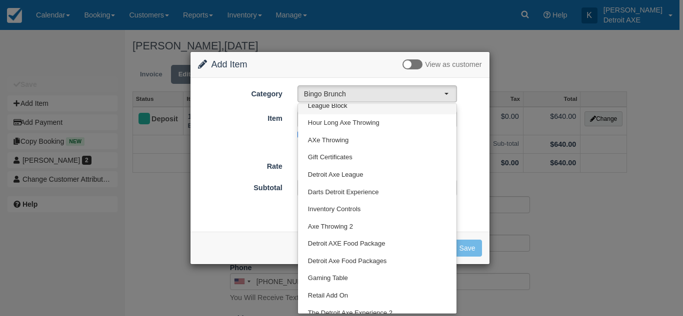
scroll to position [170, 0]
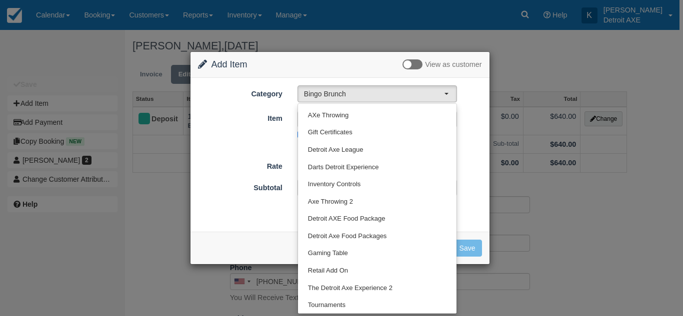
click at [253, 129] on div "Item Nothing selected — — Brunch Table for 7-8 People — Brunch Table for 7-8 Pe…" at bounding box center [339, 126] width 299 height 33
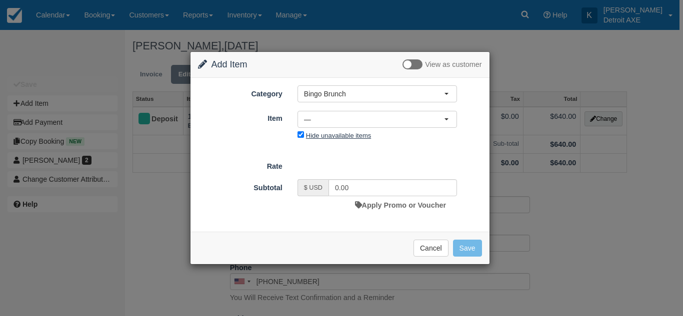
click at [319, 137] on label "Hide unavailable items" at bounding box center [338, 135] width 65 height 7
click at [304, 137] on input "Hide unavailable items" at bounding box center [300, 134] width 6 height 6
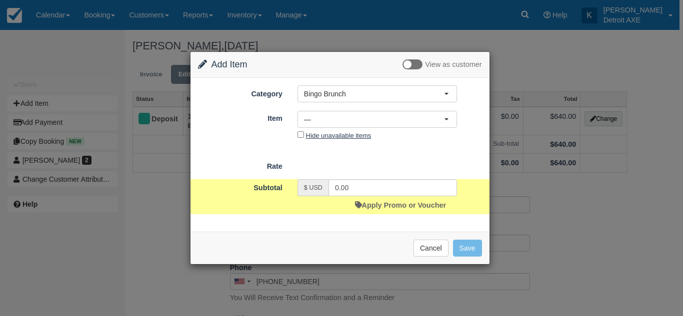
click at [319, 137] on label "Hide unavailable items" at bounding box center [338, 135] width 65 height 7
click at [304, 137] on input "Hide unavailable items" at bounding box center [300, 134] width 6 height 6
checkbox input "true"
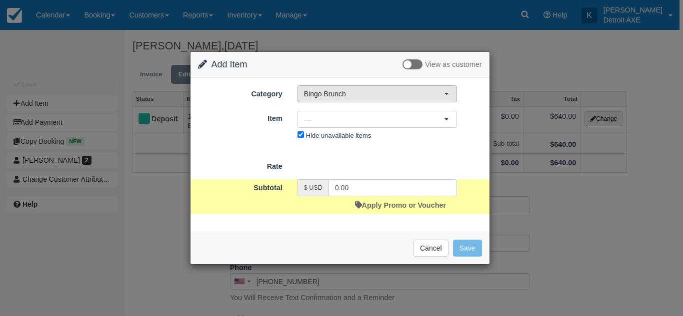
click at [364, 95] on span "Bingo Brunch" at bounding box center [374, 94] width 140 height 10
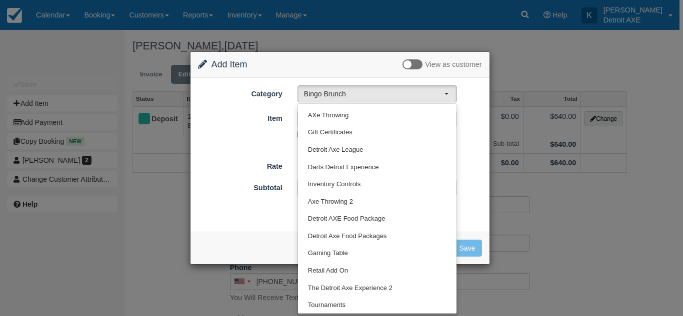
scroll to position [0, 0]
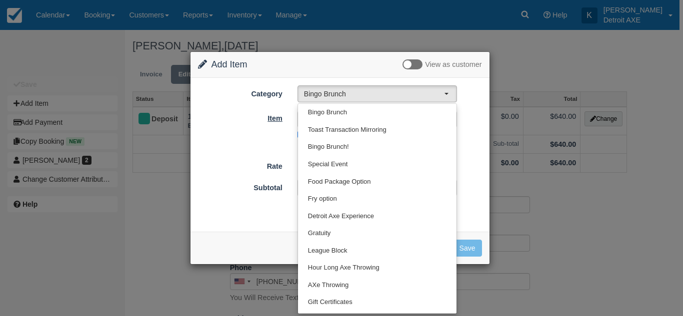
click at [243, 116] on label "Item" at bounding box center [239, 117] width 99 height 14
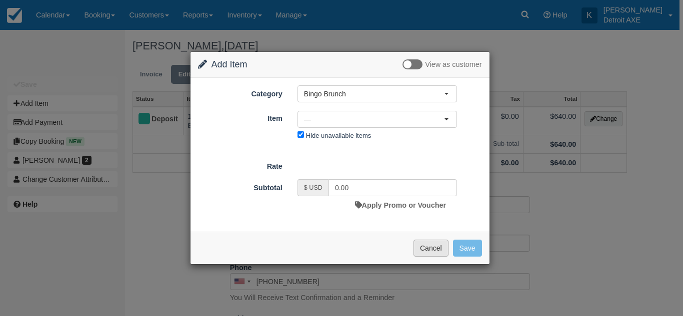
click at [422, 252] on button "Cancel" at bounding box center [430, 248] width 35 height 17
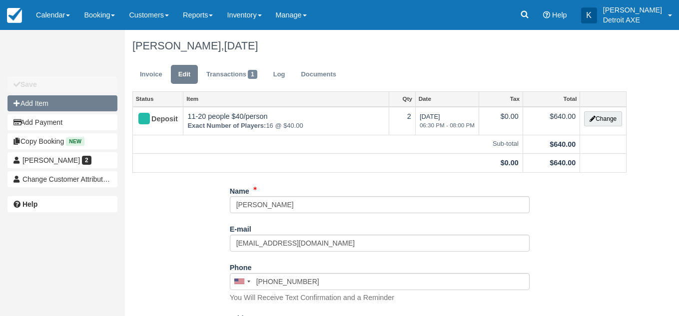
click at [103, 102] on button "Add Item" at bounding box center [62, 103] width 110 height 16
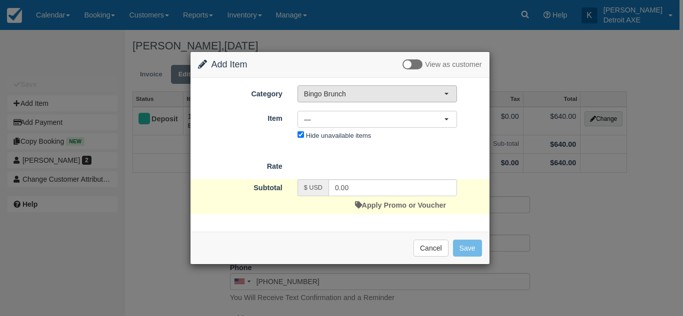
click at [345, 102] on button "Bingo Brunch" at bounding box center [376, 93] width 159 height 17
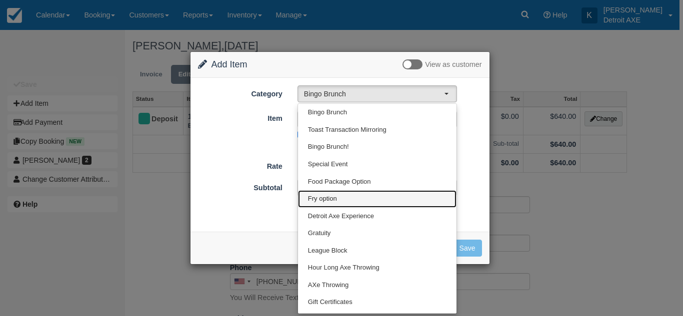
click at [335, 191] on link "Fry option" at bounding box center [377, 198] width 158 height 17
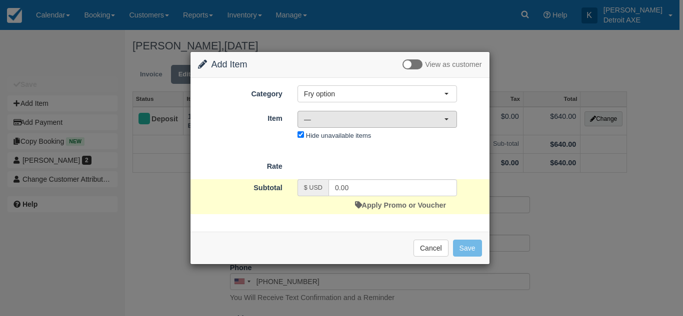
click at [329, 118] on span "—" at bounding box center [374, 119] width 140 height 10
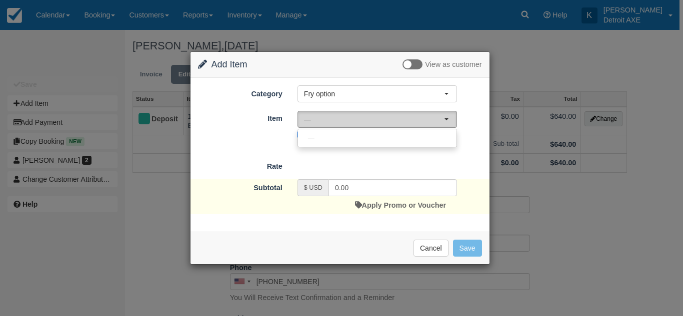
click at [329, 118] on span "—" at bounding box center [374, 119] width 140 height 10
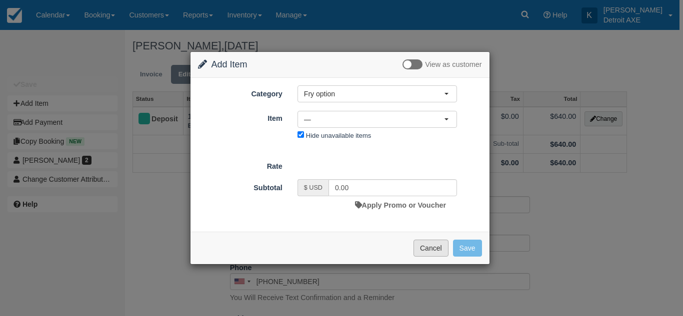
click at [425, 247] on button "Cancel" at bounding box center [430, 248] width 35 height 17
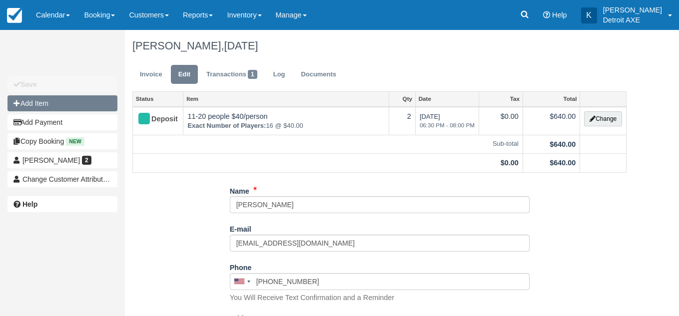
click at [74, 101] on button "Add Item" at bounding box center [62, 103] width 110 height 16
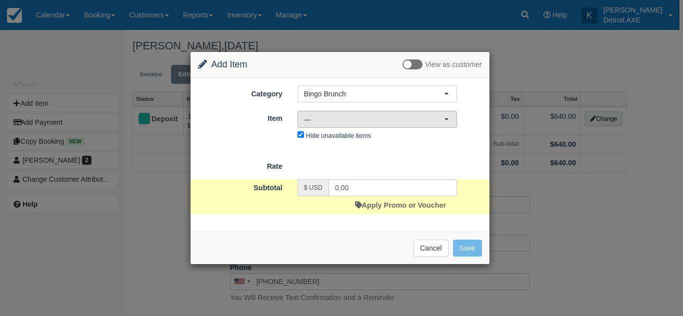
click at [334, 116] on span "—" at bounding box center [374, 119] width 140 height 10
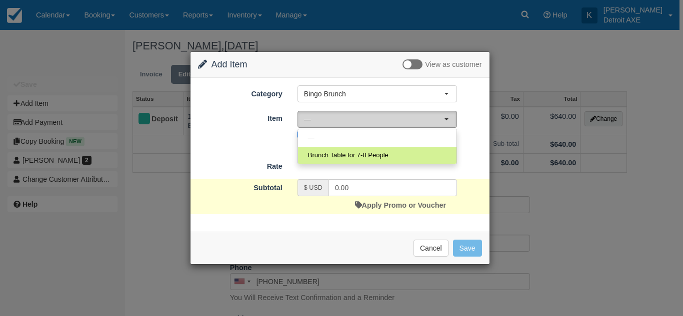
click at [334, 116] on span "—" at bounding box center [374, 119] width 140 height 10
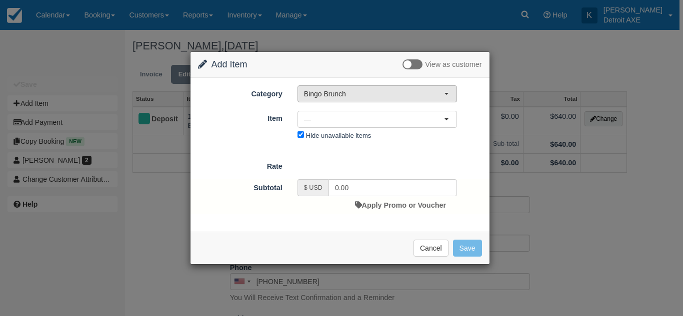
click at [344, 99] on button "Bingo Brunch" at bounding box center [376, 93] width 159 height 17
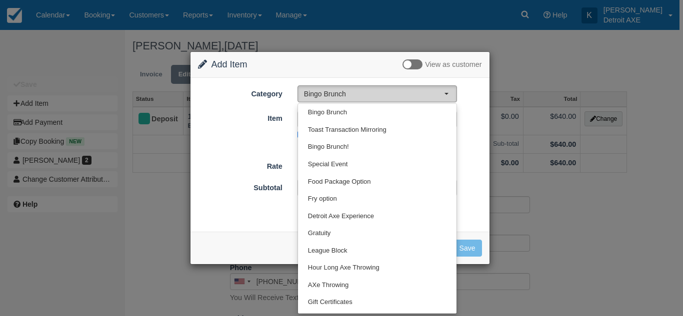
click at [348, 94] on span "Bingo Brunch" at bounding box center [374, 94] width 140 height 10
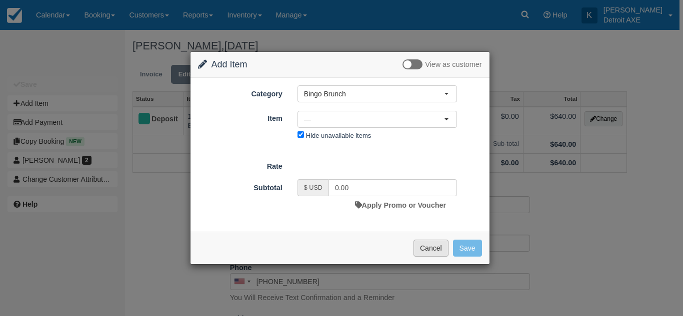
click at [431, 256] on button "Cancel" at bounding box center [430, 248] width 35 height 17
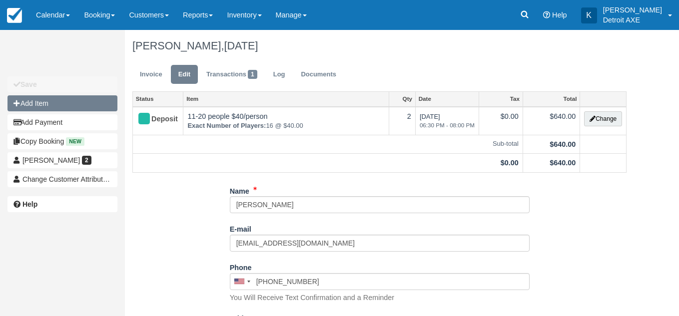
click at [89, 100] on button "Add Item" at bounding box center [62, 103] width 110 height 16
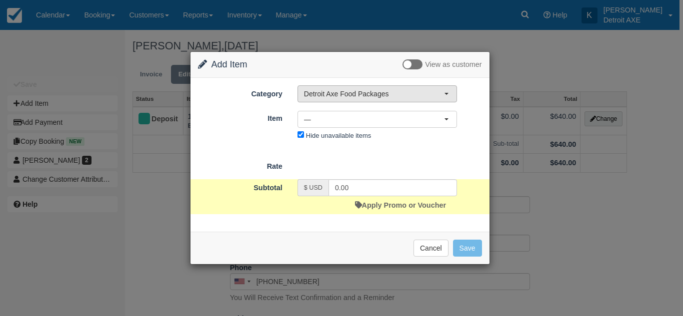
click at [362, 95] on span "Detroit Axe Food Packages" at bounding box center [374, 94] width 140 height 10
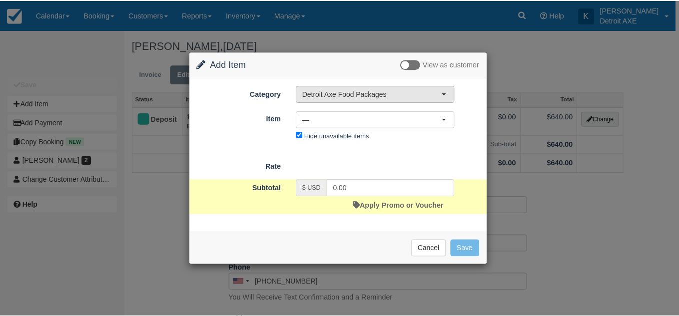
scroll to position [170, 0]
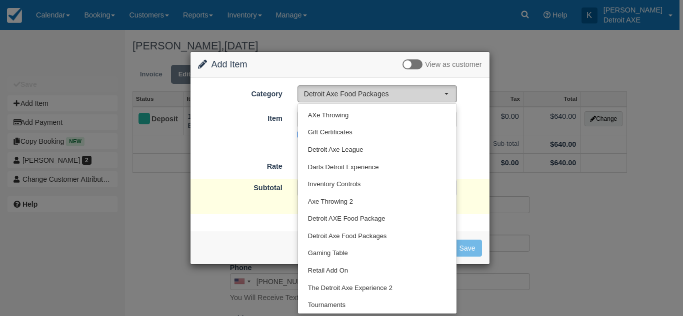
click at [362, 95] on span "Detroit Axe Food Packages" at bounding box center [374, 94] width 140 height 10
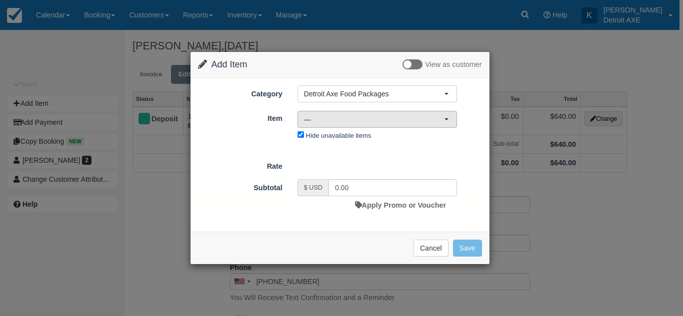
click at [358, 113] on button "—" at bounding box center [376, 119] width 159 height 17
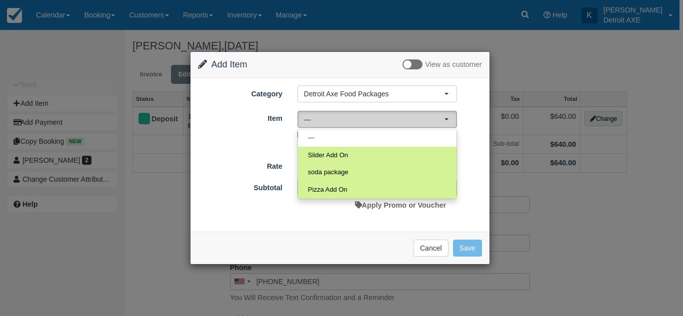
click at [359, 119] on span "—" at bounding box center [374, 119] width 140 height 10
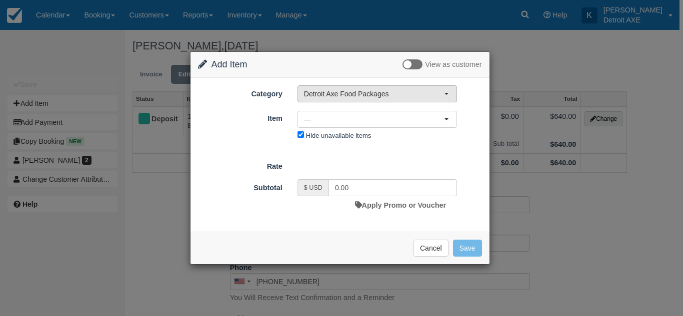
click at [391, 99] on span "Detroit Axe Food Packages" at bounding box center [374, 94] width 140 height 10
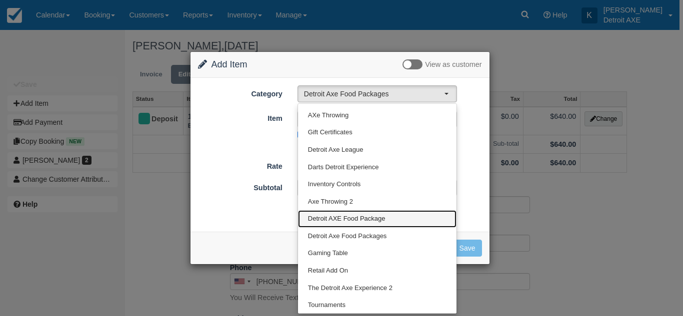
click at [362, 221] on span "Detroit AXE Food Package" at bounding box center [346, 218] width 77 height 9
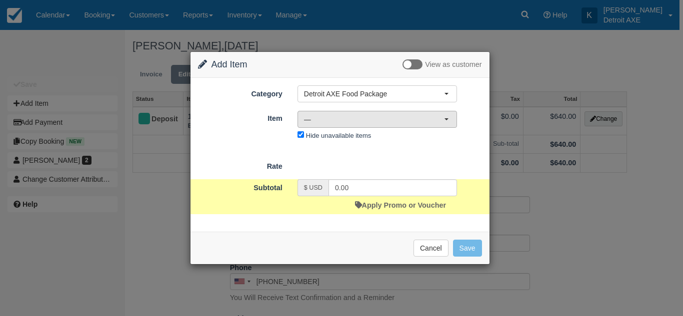
click at [373, 121] on span "—" at bounding box center [374, 119] width 140 height 10
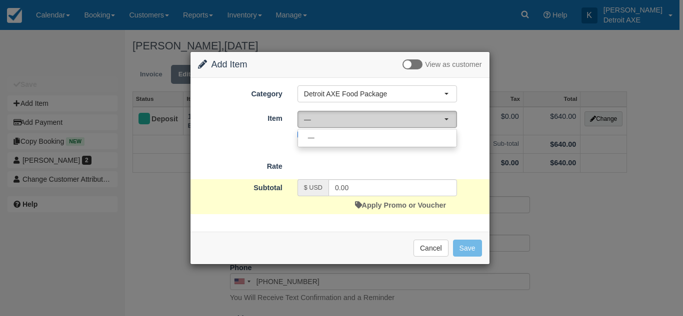
click at [373, 121] on span "—" at bounding box center [374, 119] width 140 height 10
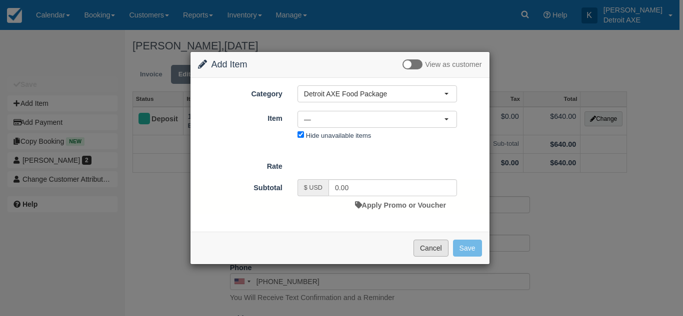
click at [436, 243] on button "Cancel" at bounding box center [430, 248] width 35 height 17
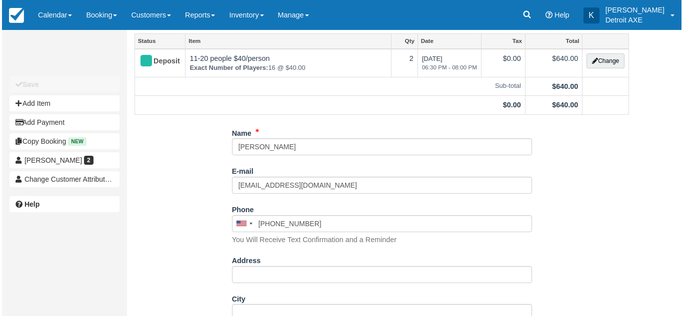
scroll to position [0, 0]
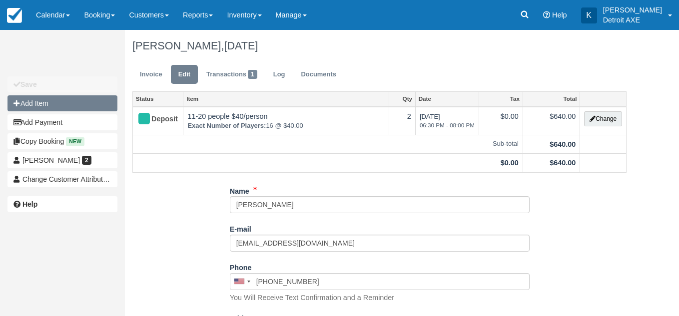
click at [92, 103] on button "Add Item" at bounding box center [62, 103] width 110 height 16
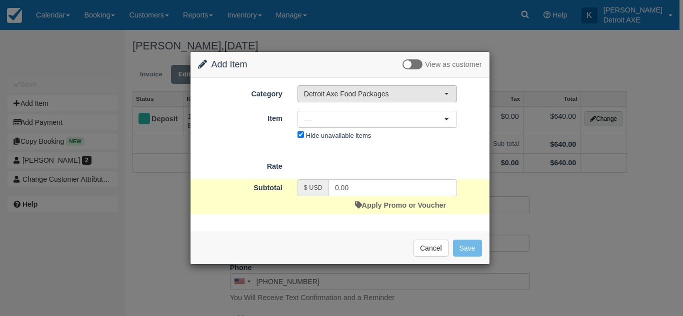
click at [318, 101] on button "Detroit Axe Food Packages" at bounding box center [376, 93] width 159 height 17
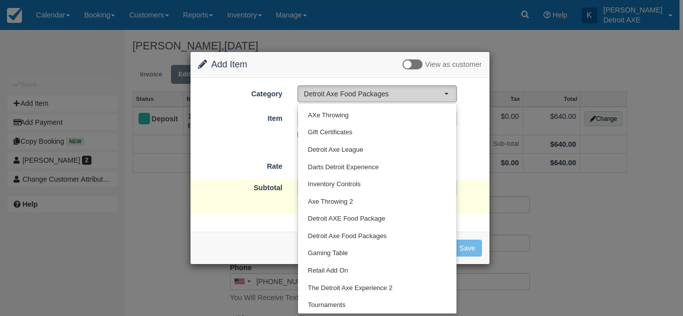
click at [318, 101] on button "Detroit Axe Food Packages" at bounding box center [376, 93] width 159 height 17
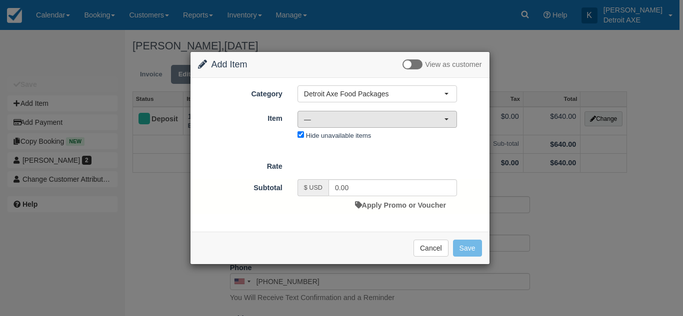
click at [318, 117] on span "—" at bounding box center [374, 119] width 140 height 10
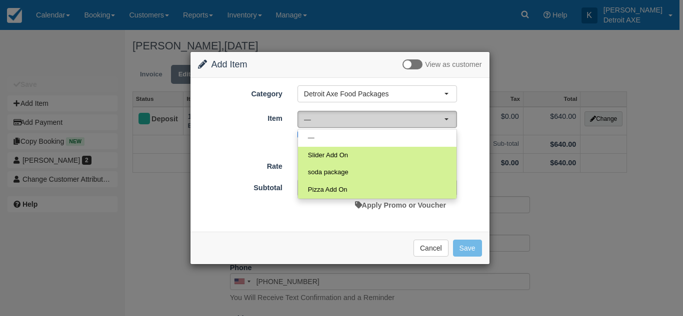
click at [335, 127] on button "—" at bounding box center [376, 119] width 159 height 17
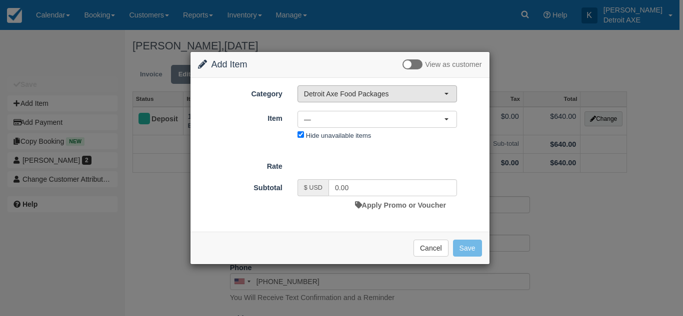
click at [411, 91] on span "Detroit Axe Food Packages" at bounding box center [374, 94] width 140 height 10
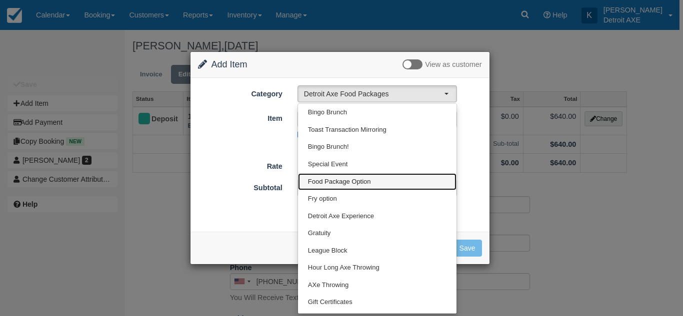
click at [377, 186] on link "Food Package Option" at bounding box center [377, 181] width 158 height 17
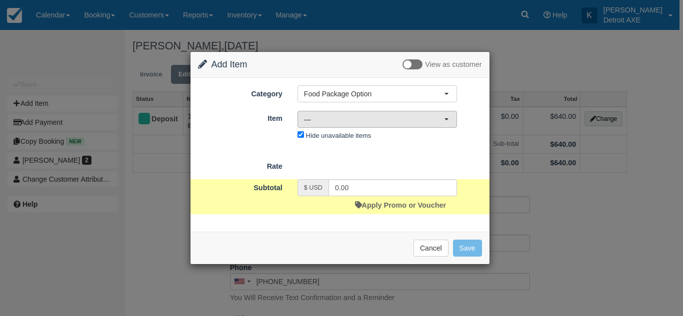
click at [391, 124] on span "—" at bounding box center [374, 119] width 140 height 10
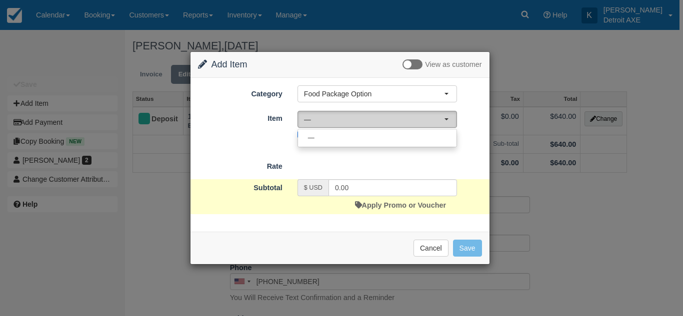
click at [399, 122] on span "—" at bounding box center [374, 119] width 140 height 10
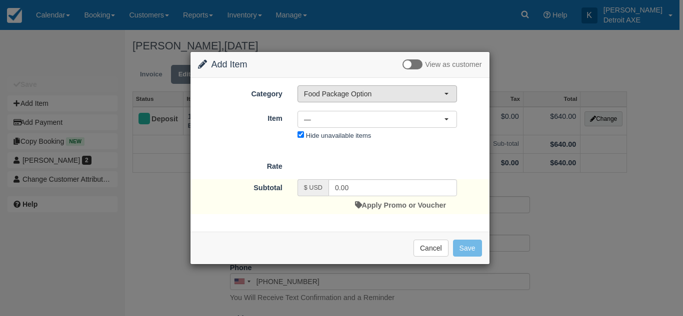
click at [397, 98] on span "Food Package Option" at bounding box center [374, 94] width 140 height 10
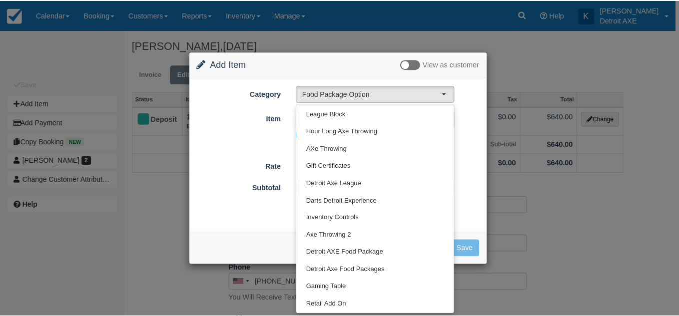
scroll to position [170, 0]
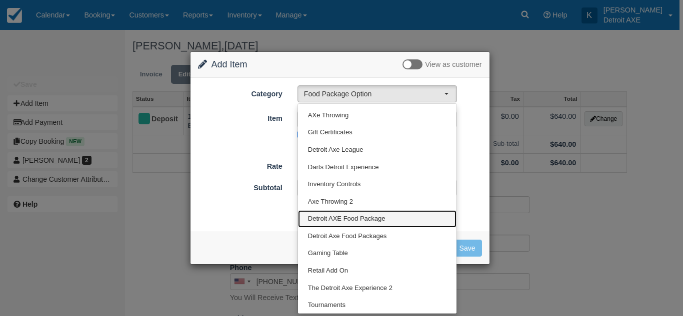
click at [364, 220] on span "Detroit AXE Food Package" at bounding box center [346, 218] width 77 height 9
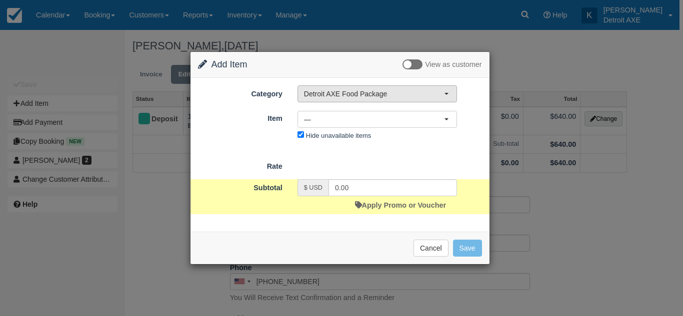
click at [393, 100] on button "Detroit AXE Food Package" at bounding box center [376, 93] width 159 height 17
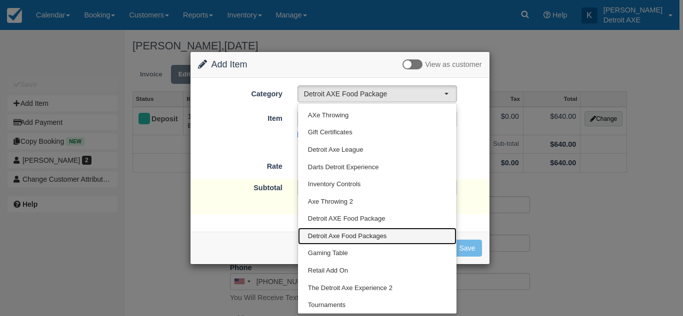
click at [369, 238] on span "Detroit Axe Food Packages" at bounding box center [347, 236] width 79 height 9
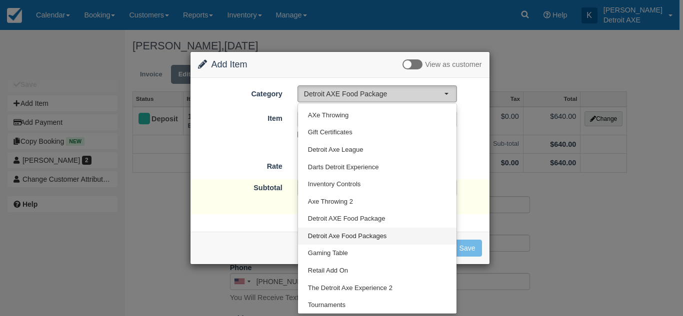
select select "9"
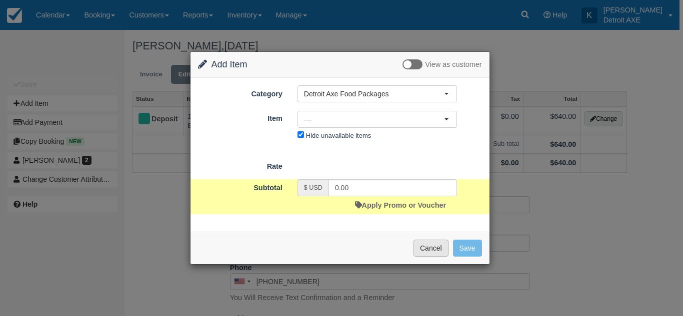
click at [423, 249] on button "Cancel" at bounding box center [430, 248] width 35 height 17
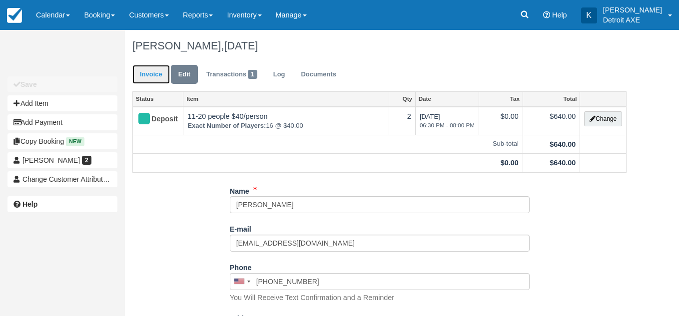
click at [158, 79] on link "Invoice" at bounding box center [150, 74] width 37 height 19
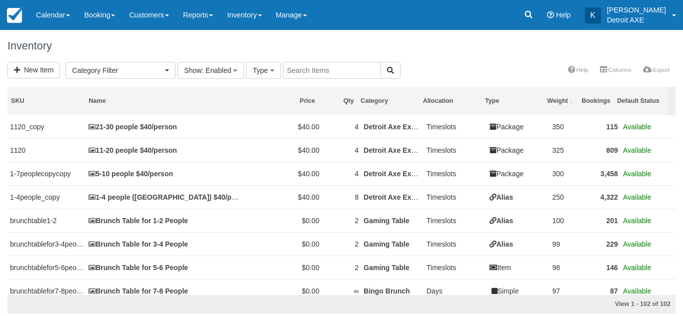
select select
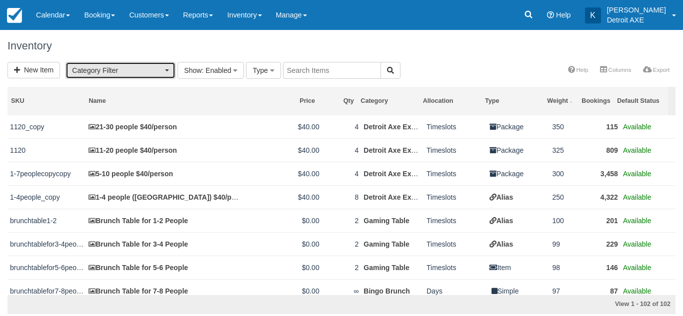
click at [159, 75] on button "Category Filter" at bounding box center [120, 70] width 110 height 17
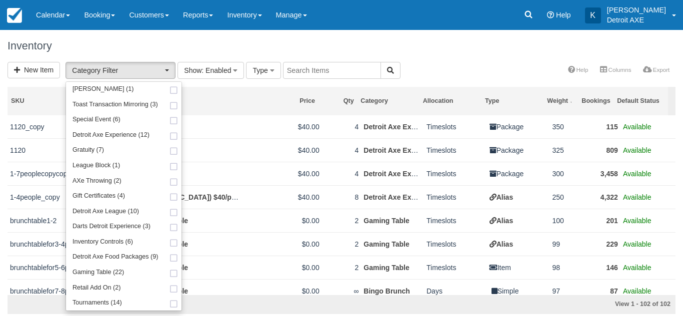
click at [164, 43] on h1 "Inventory" at bounding box center [341, 46] width 668 height 12
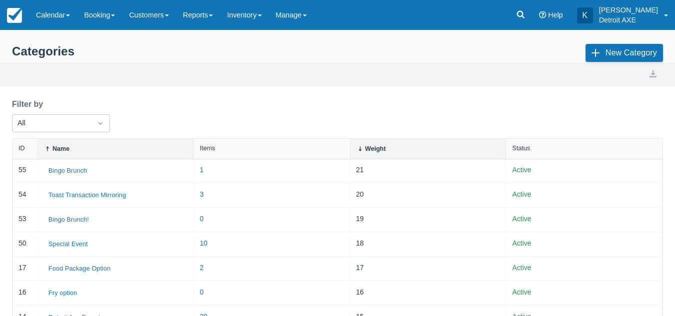
select select "20"
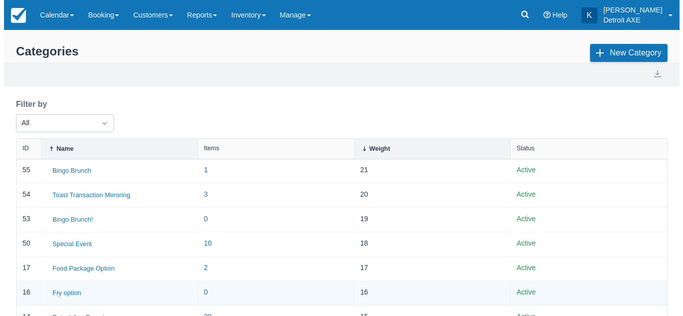
scroll to position [73, 0]
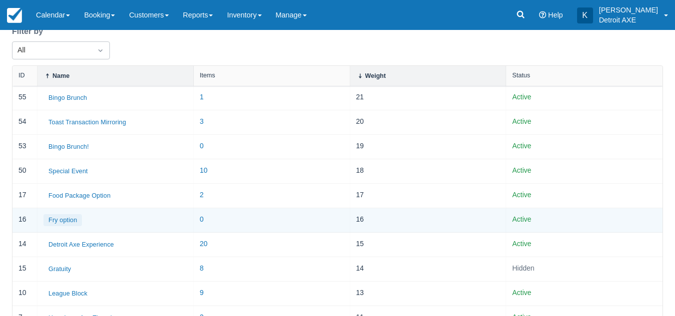
click at [72, 218] on button "Fry option" at bounding box center [62, 220] width 38 height 12
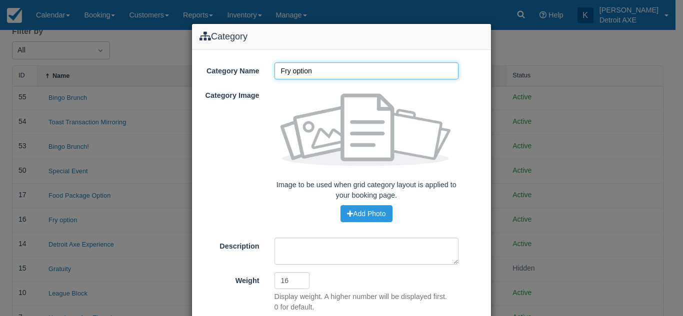
scroll to position [85, 0]
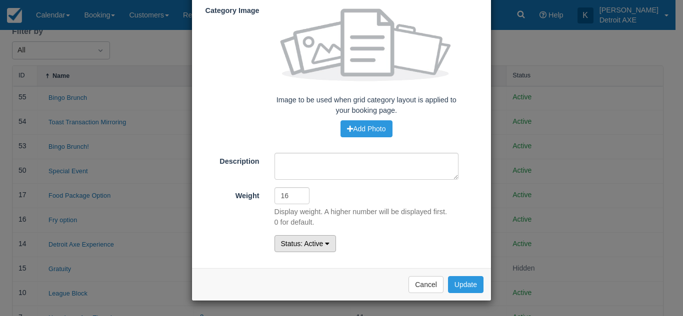
click at [312, 244] on span ": Active" at bounding box center [311, 244] width 22 height 8
click at [304, 291] on link "Archived" at bounding box center [314, 291] width 79 height 14
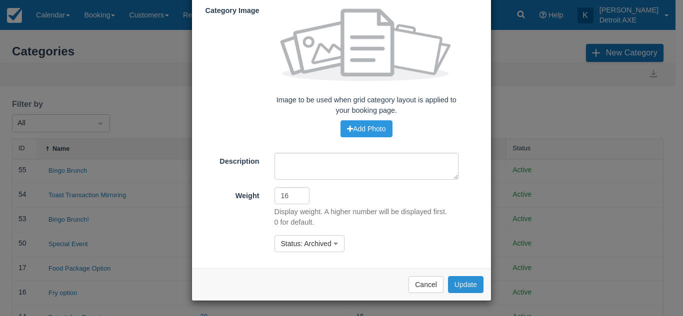
click at [462, 283] on button "Update" at bounding box center [465, 284] width 35 height 17
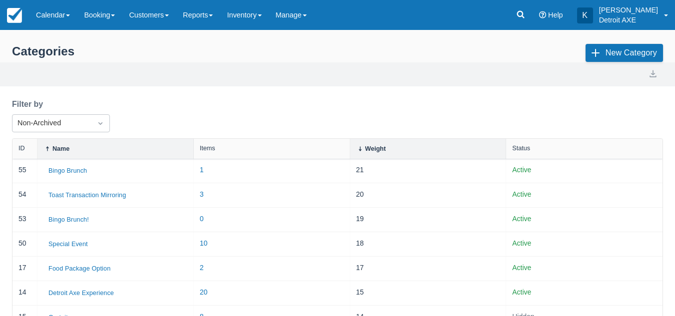
select select "20"
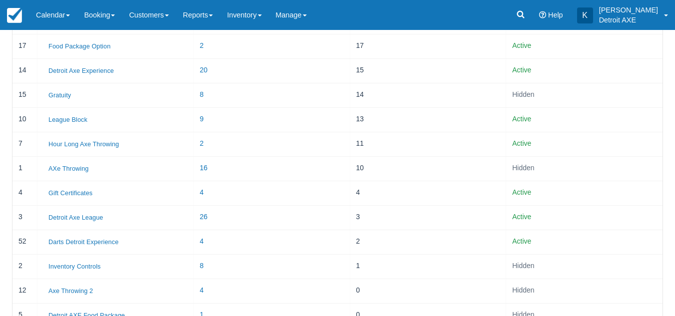
scroll to position [356, 0]
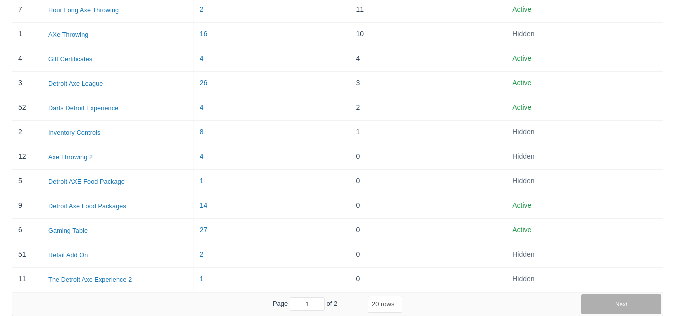
click at [603, 299] on button "Next" at bounding box center [621, 304] width 80 height 20
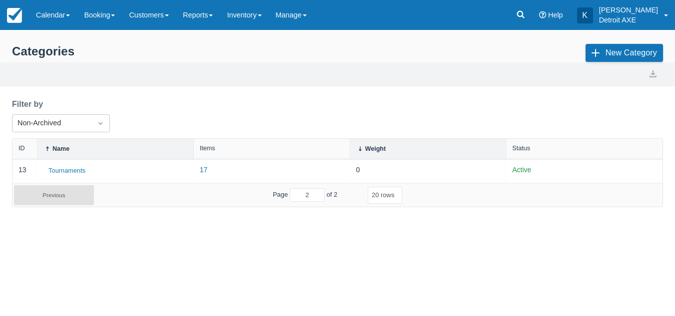
scroll to position [0, 0]
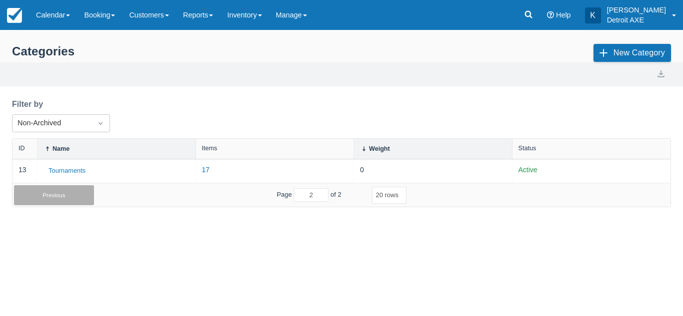
click at [76, 197] on button "Previous" at bounding box center [54, 195] width 80 height 20
type input "1"
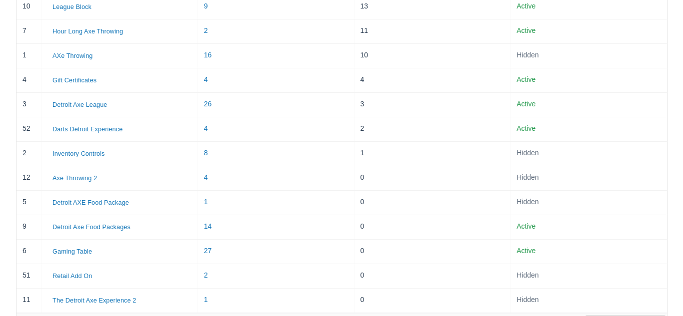
scroll to position [356, 0]
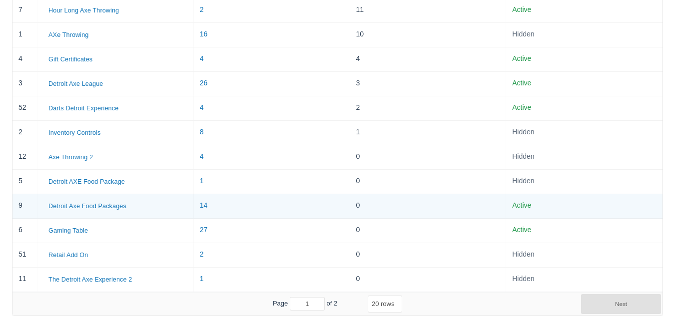
click at [356, 205] on div "0" at bounding box center [428, 206] width 156 height 24
click at [87, 204] on button "Detroit Axe Food Packages" at bounding box center [87, 206] width 88 height 12
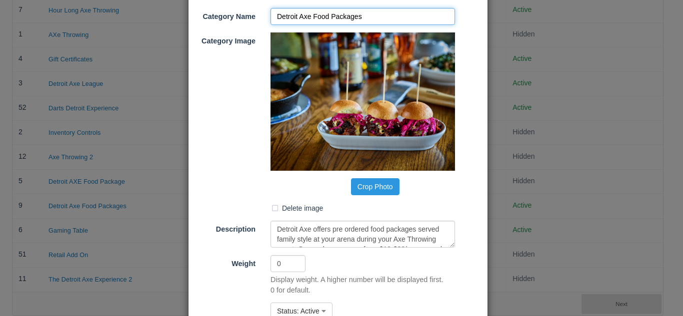
scroll to position [127, 0]
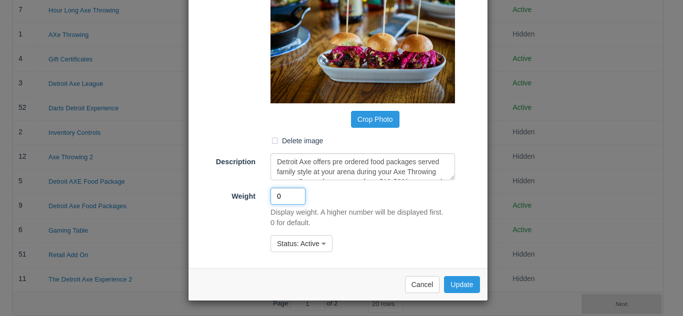
click at [297, 197] on input "0" at bounding box center [287, 196] width 35 height 17
type input "22"
click at [458, 286] on button "Update" at bounding box center [461, 284] width 35 height 17
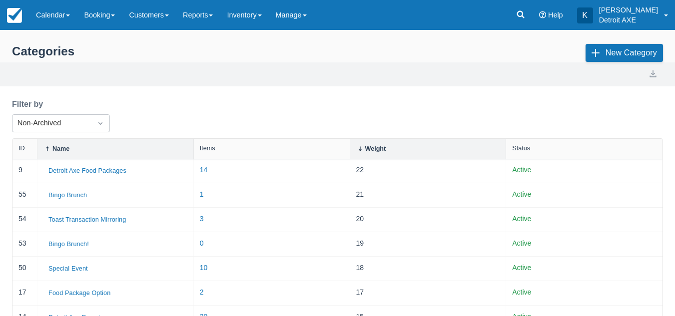
select select "20"
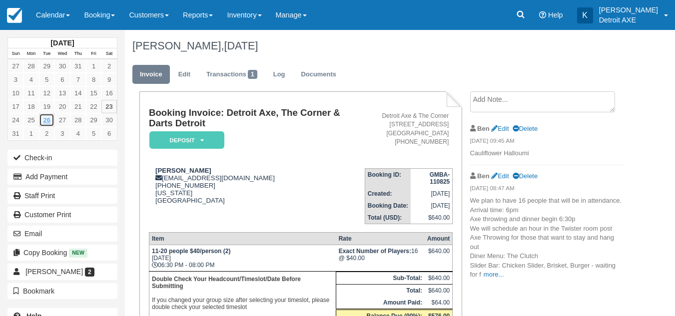
click at [44, 122] on link "26" at bounding box center [46, 119] width 15 height 13
click at [68, 16] on span at bounding box center [68, 15] width 4 height 2
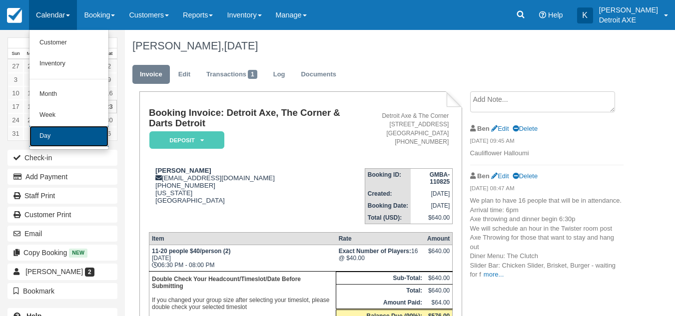
click at [62, 134] on link "Day" at bounding box center [68, 136] width 79 height 21
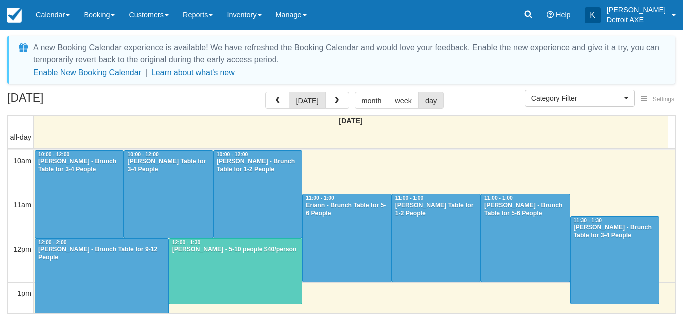
select select
click at [344, 105] on button "button" at bounding box center [337, 100] width 24 height 17
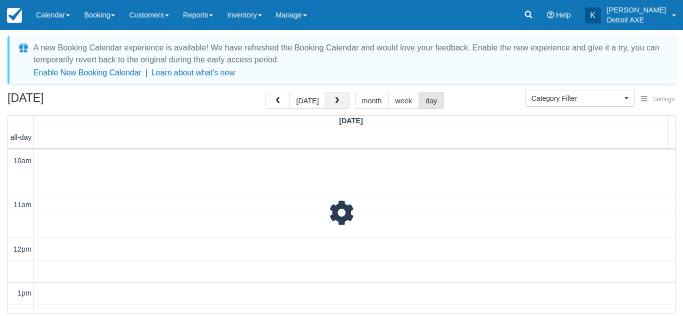
scroll to position [89, 0]
click at [344, 105] on button "button" at bounding box center [337, 100] width 24 height 17
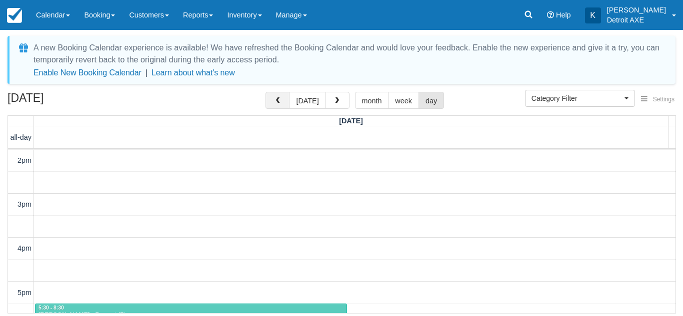
click at [289, 99] on button "button" at bounding box center [277, 100] width 24 height 17
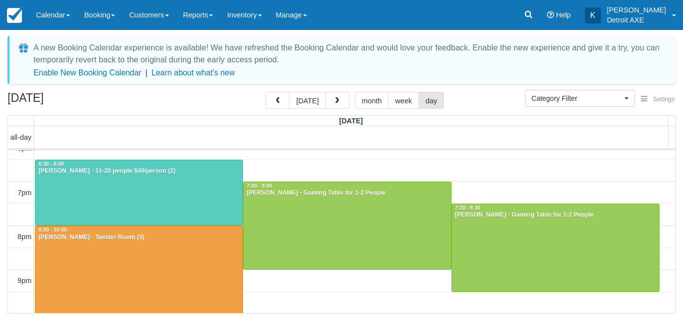
scroll to position [279, 0]
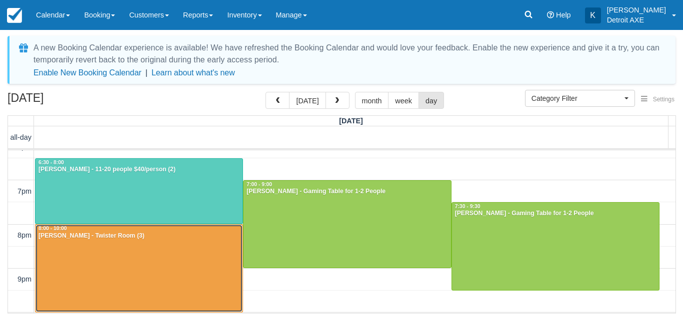
click at [186, 240] on div at bounding box center [138, 268] width 207 height 87
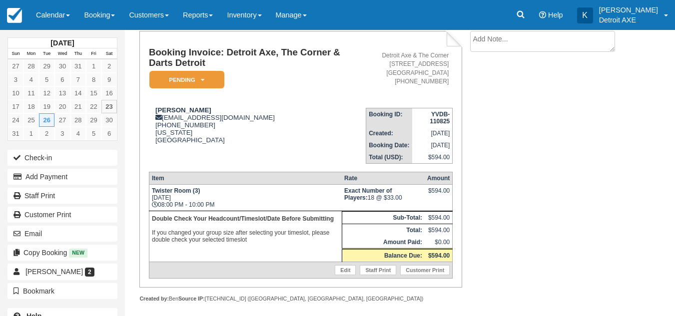
scroll to position [61, 0]
click at [341, 264] on link "Edit" at bounding box center [345, 269] width 21 height 10
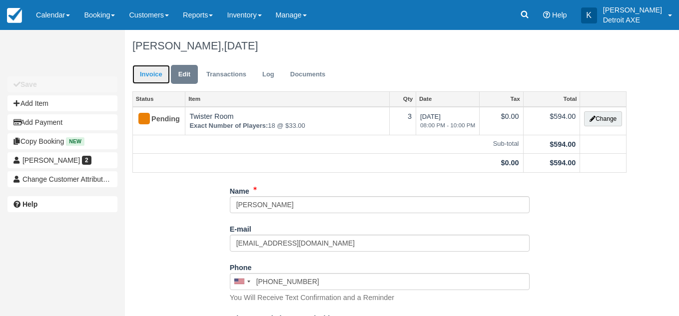
click at [147, 74] on link "Invoice" at bounding box center [150, 74] width 37 height 19
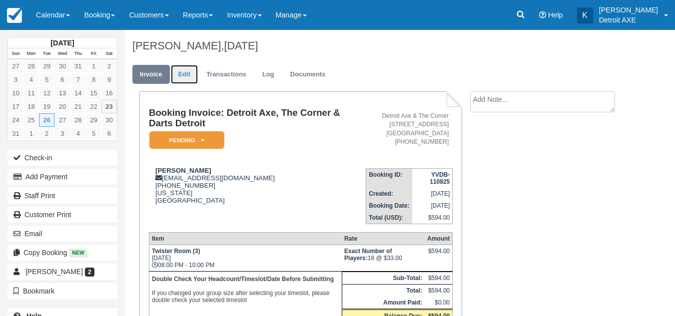
click at [182, 80] on link "Edit" at bounding box center [184, 74] width 27 height 19
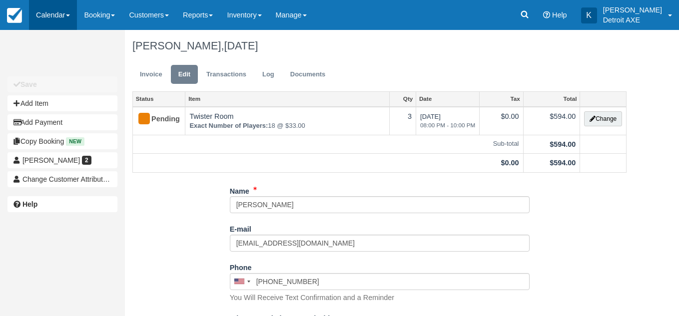
click at [63, 10] on link "Calendar" at bounding box center [53, 15] width 48 height 30
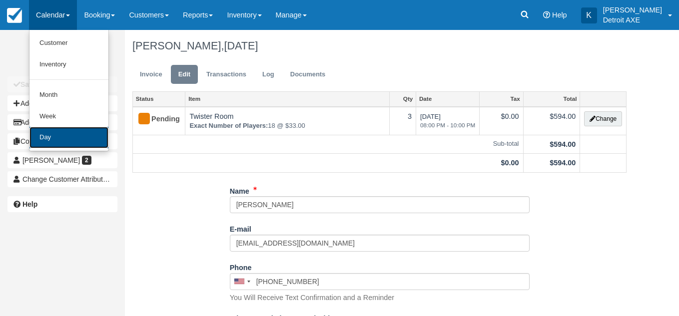
click at [69, 133] on link "Day" at bounding box center [68, 137] width 79 height 21
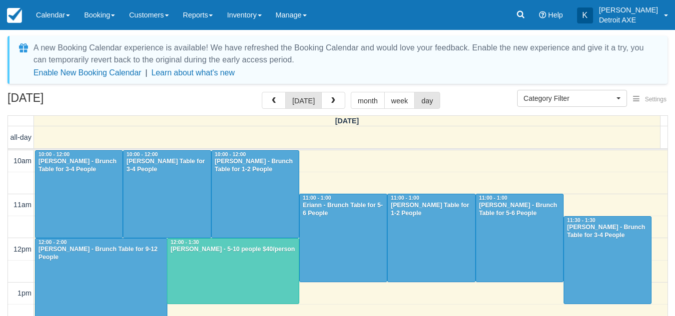
select select
click at [331, 107] on button "button" at bounding box center [333, 100] width 24 height 17
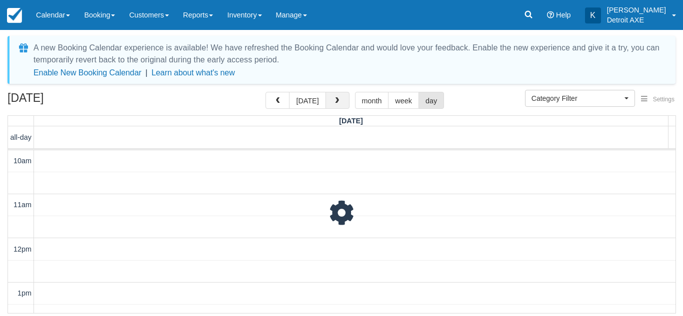
scroll to position [89, 0]
click at [331, 107] on button "button" at bounding box center [337, 100] width 24 height 17
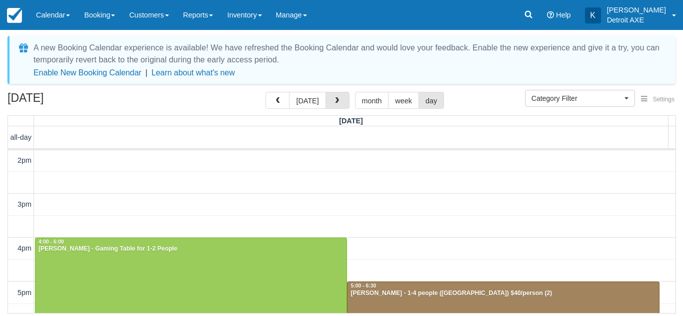
click at [331, 107] on button "button" at bounding box center [337, 100] width 24 height 17
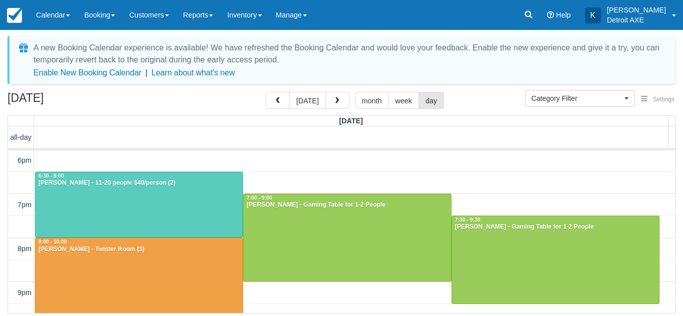
scroll to position [292, 0]
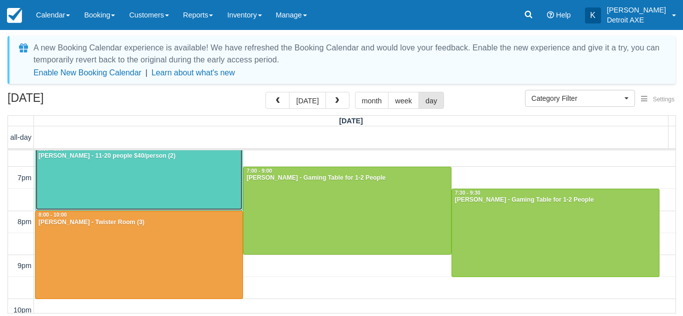
click at [176, 192] on div at bounding box center [138, 177] width 207 height 65
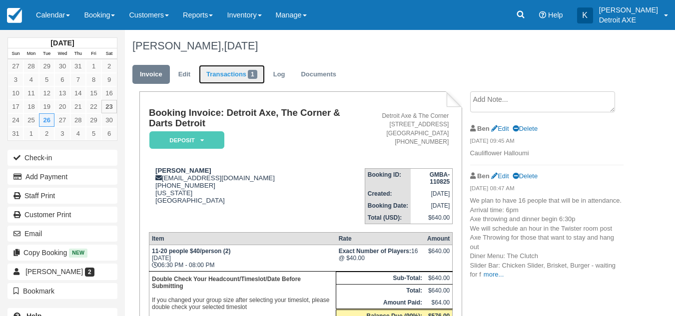
click at [240, 72] on link "Transactions 1" at bounding box center [232, 74] width 66 height 19
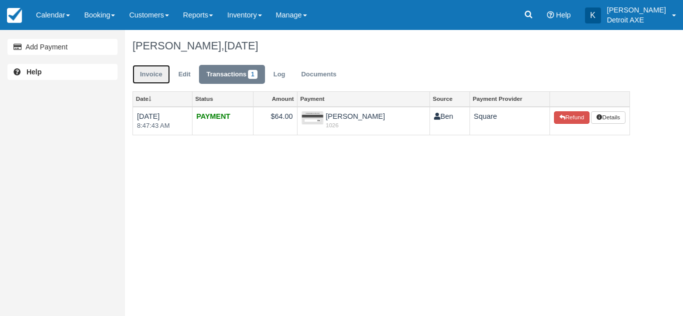
click at [161, 70] on link "Invoice" at bounding box center [150, 74] width 37 height 19
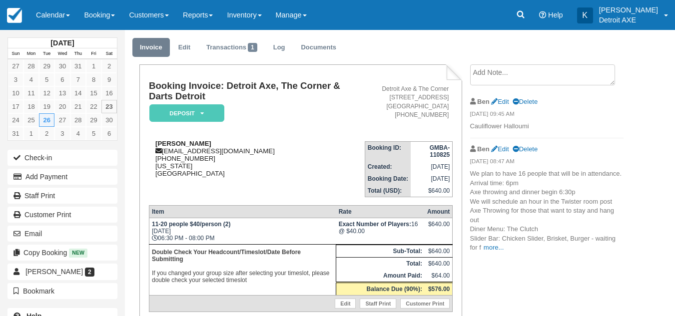
scroll to position [27, 0]
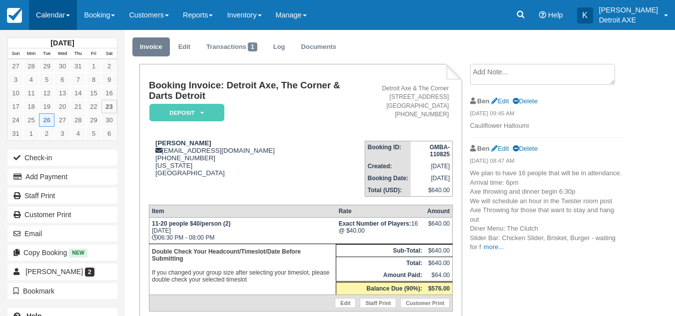
click at [76, 21] on link "Calendar" at bounding box center [53, 15] width 48 height 30
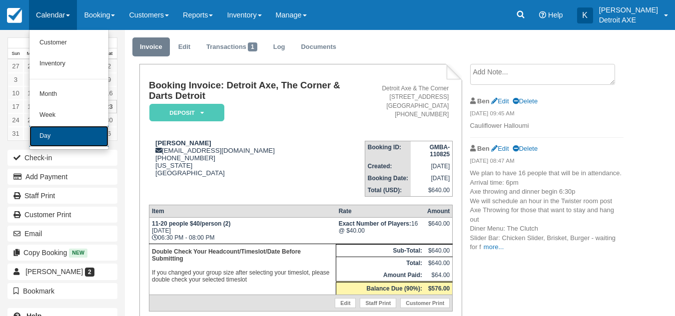
click at [65, 141] on link "Day" at bounding box center [68, 136] width 79 height 21
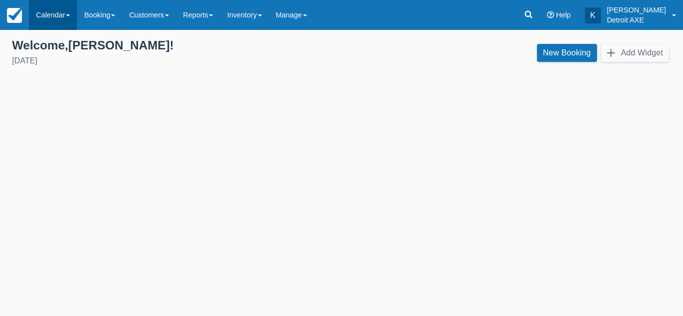
click at [54, 22] on link "Calendar" at bounding box center [53, 15] width 48 height 30
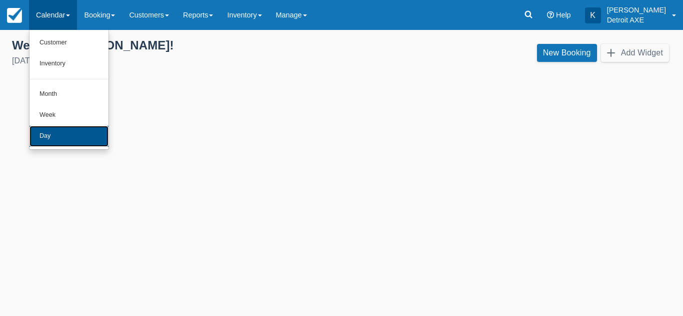
click at [61, 139] on link "Day" at bounding box center [68, 136] width 79 height 21
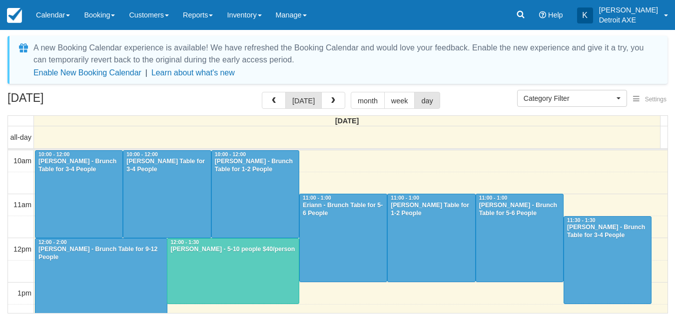
select select
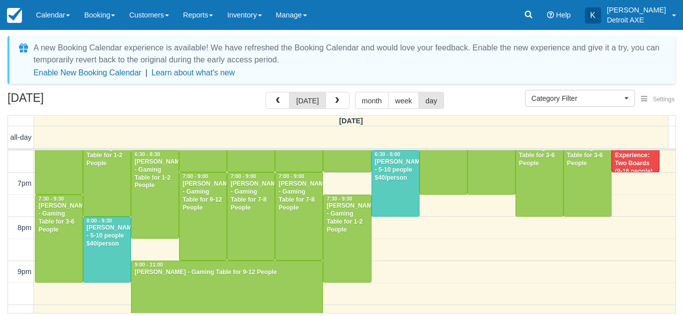
scroll to position [374, 0]
click at [305, 221] on div at bounding box center [298, 216] width 47 height 87
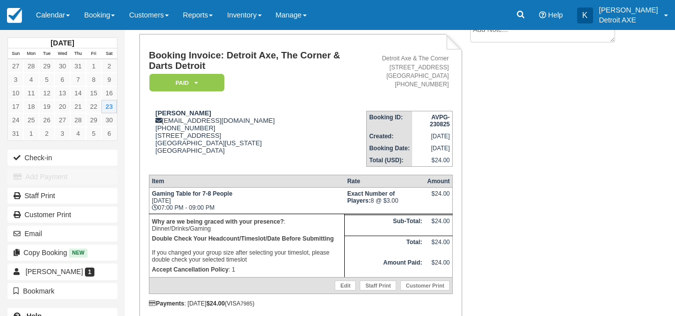
scroll to position [95, 0]
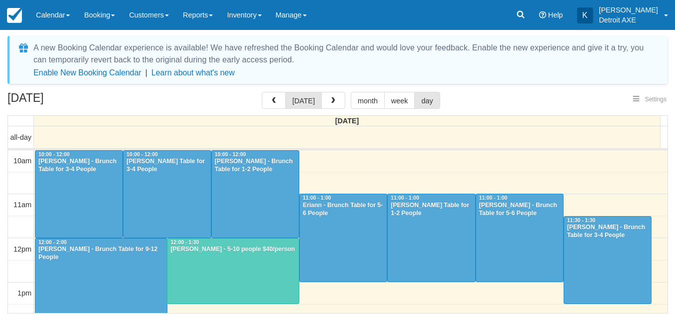
select select
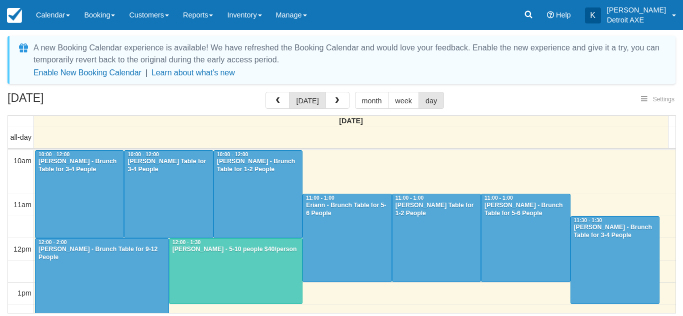
scroll to position [44, 0]
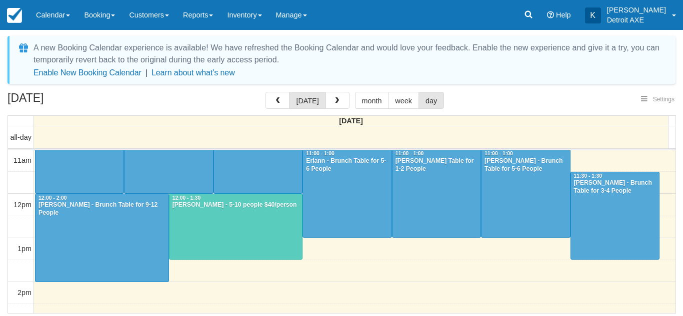
select select
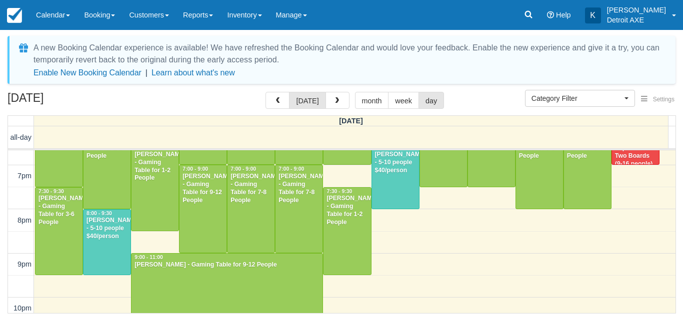
scroll to position [382, 0]
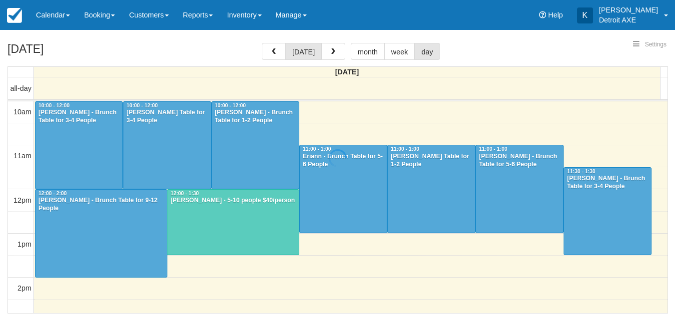
select select
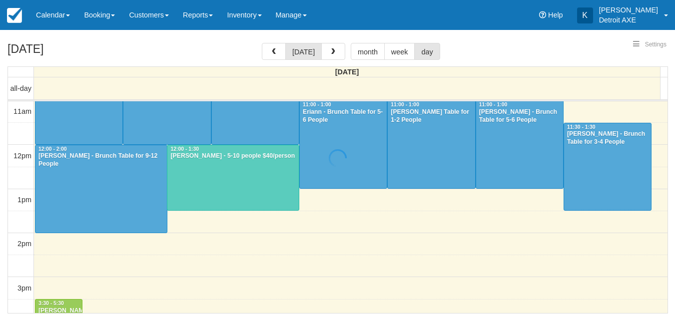
select select
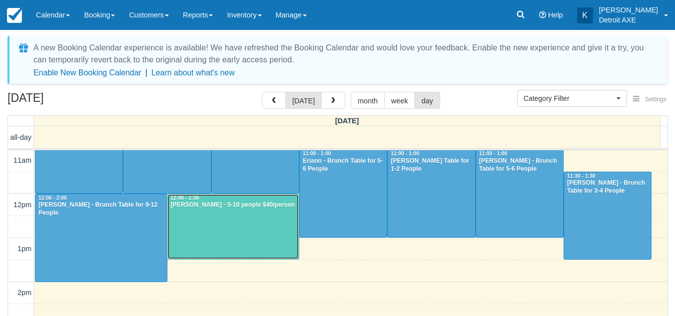
click at [262, 243] on div at bounding box center [232, 226] width 131 height 65
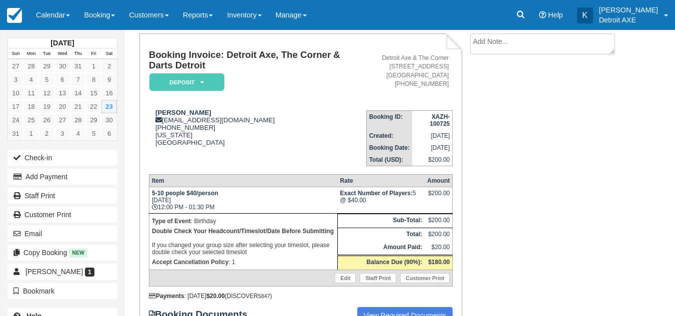
scroll to position [57, 0]
click at [41, 20] on link "Calendar" at bounding box center [53, 15] width 48 height 30
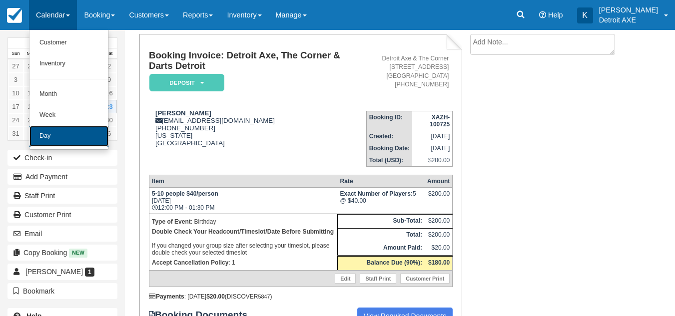
click at [74, 143] on link "Day" at bounding box center [68, 136] width 79 height 21
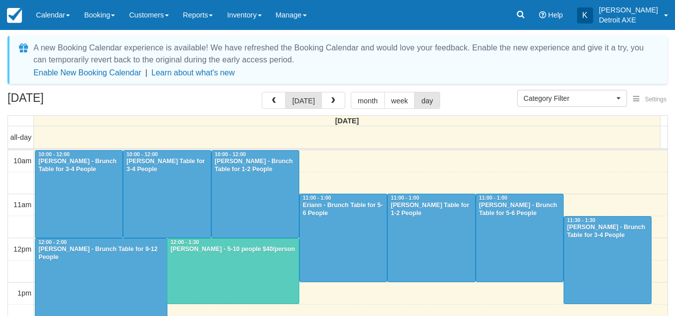
select select
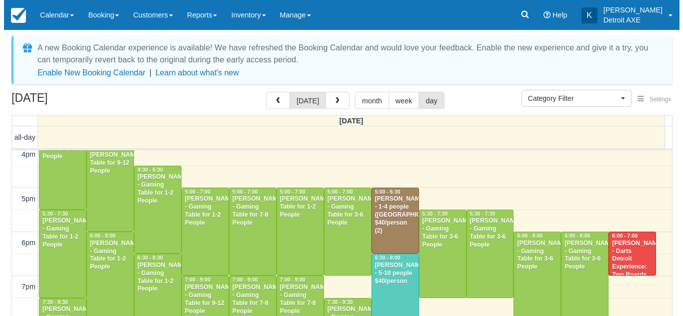
scroll to position [272, 0]
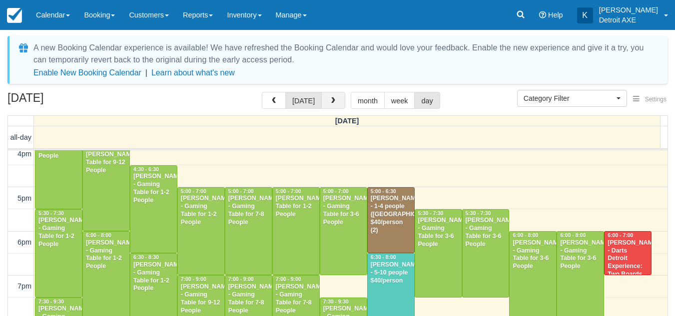
click at [335, 106] on button "button" at bounding box center [333, 100] width 24 height 17
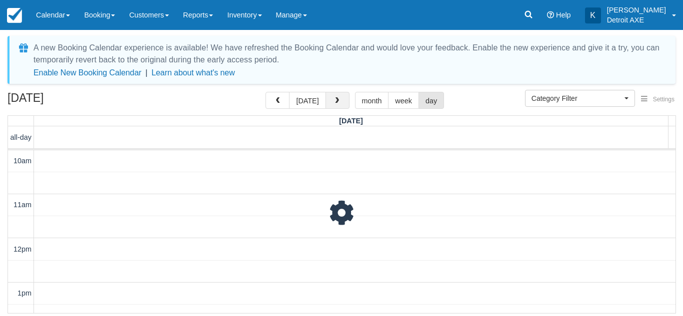
click at [335, 106] on button "button" at bounding box center [337, 100] width 24 height 17
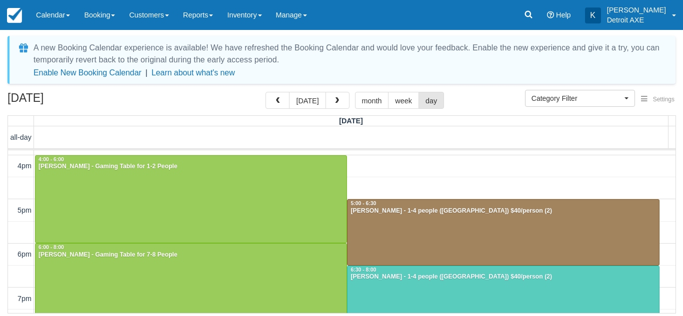
scroll to position [228, 0]
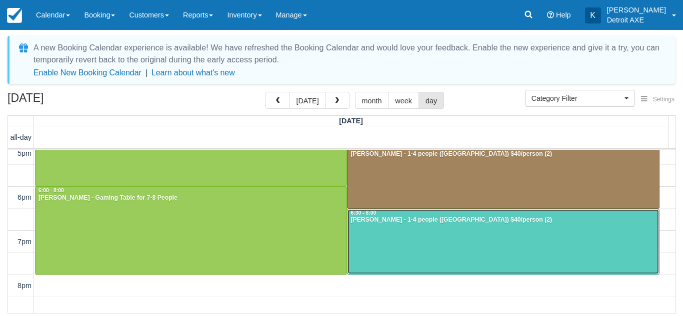
click at [424, 227] on div at bounding box center [502, 241] width 311 height 65
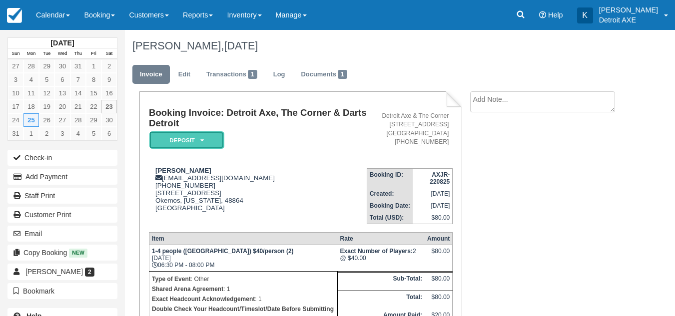
click at [189, 141] on em "Deposit" at bounding box center [186, 139] width 75 height 17
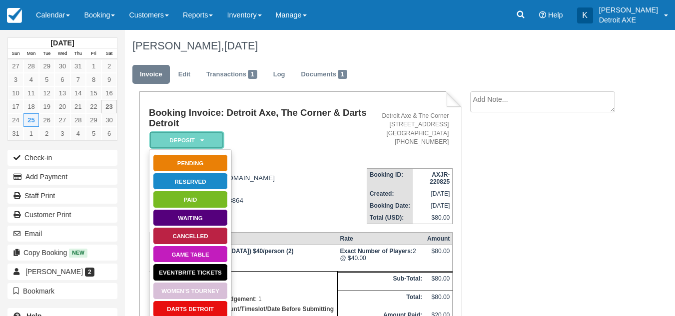
scroll to position [30, 0]
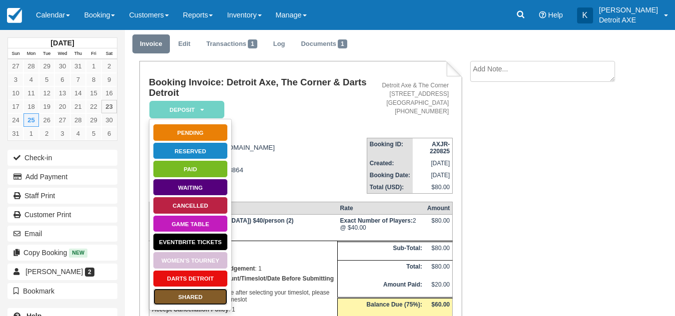
click at [201, 292] on link "SHARED" at bounding box center [190, 296] width 75 height 17
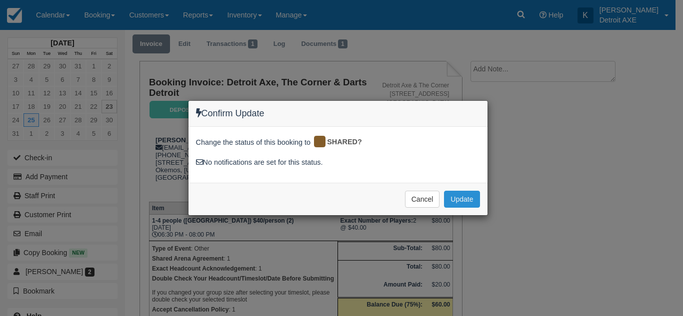
click at [469, 192] on button "Update" at bounding box center [461, 199] width 35 height 17
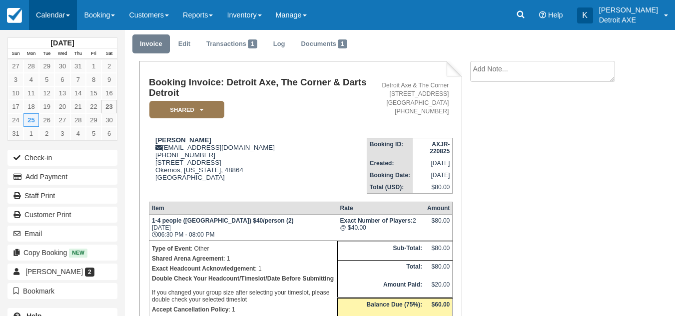
click at [54, 20] on link "Calendar" at bounding box center [53, 15] width 48 height 30
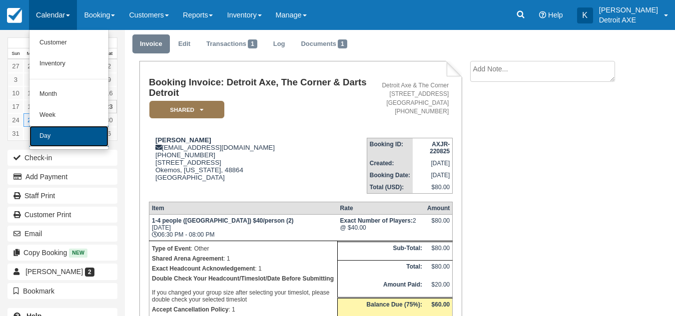
click at [55, 141] on link "Day" at bounding box center [68, 136] width 79 height 21
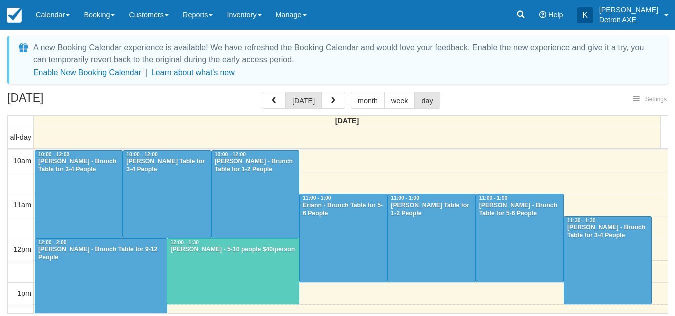
select select
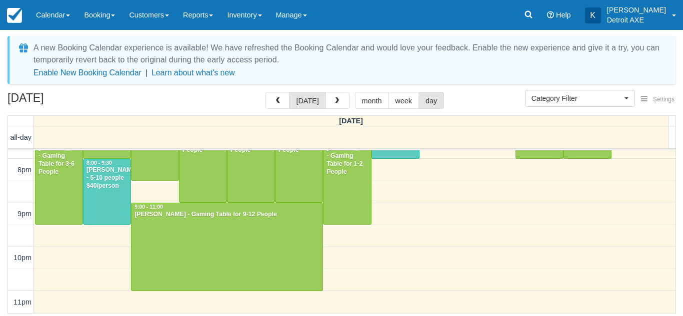
scroll to position [336, 0]
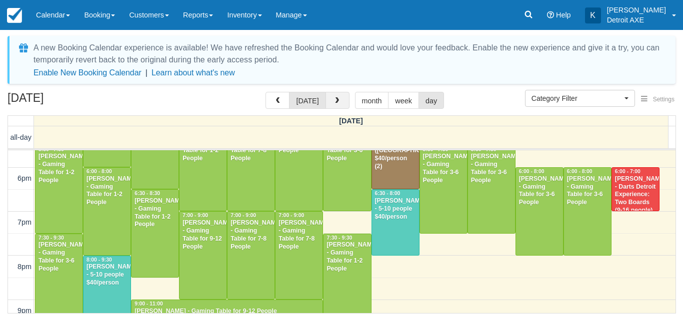
click at [337, 108] on button "button" at bounding box center [337, 100] width 24 height 17
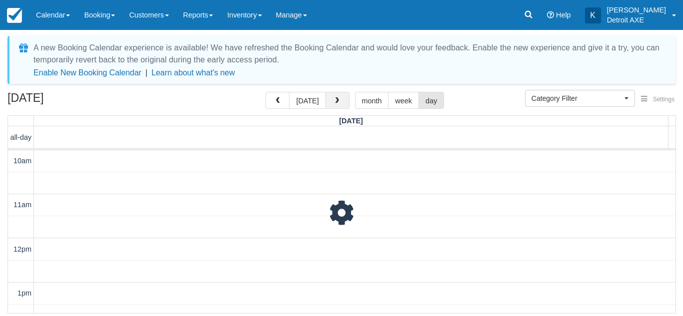
scroll to position [133, 0]
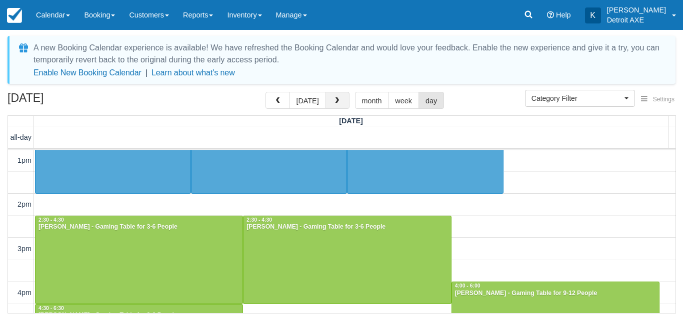
click at [337, 103] on span "button" at bounding box center [336, 100] width 7 height 7
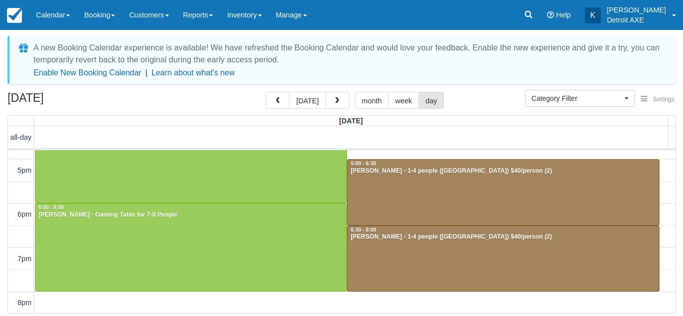
scroll to position [189, 0]
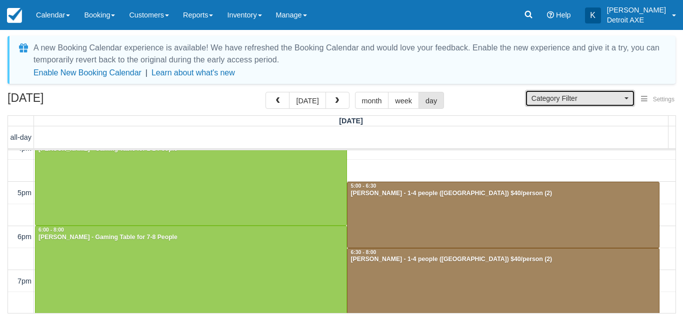
click at [531, 102] on span "Category Filter" at bounding box center [576, 98] width 90 height 10
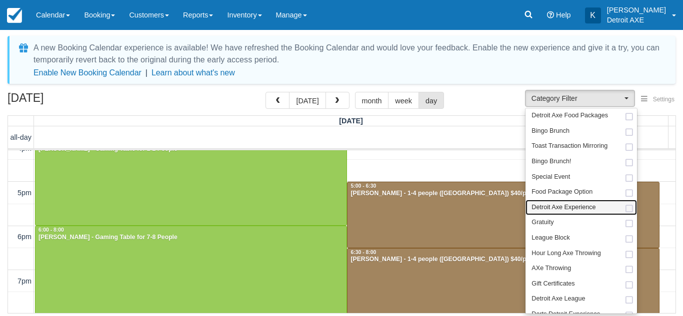
click at [543, 211] on span "Detroit Axe Experience" at bounding box center [563, 207] width 64 height 9
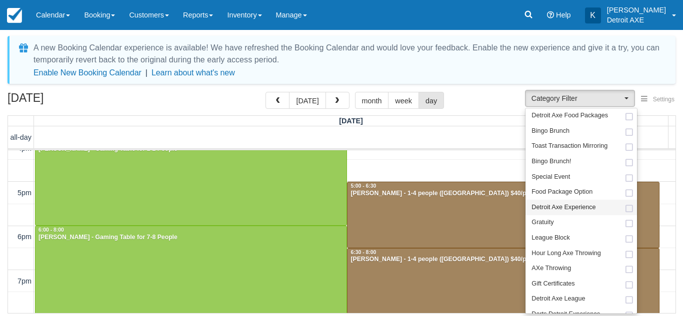
select select "14"
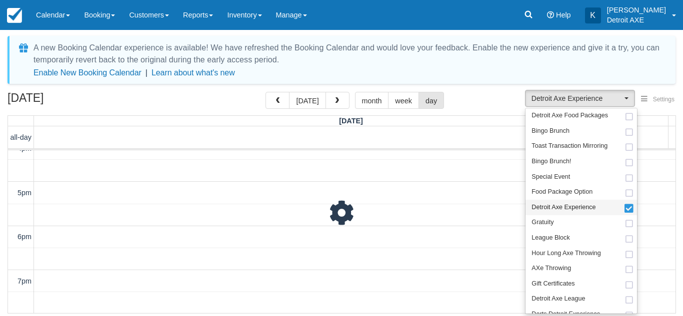
scroll to position [47, 0]
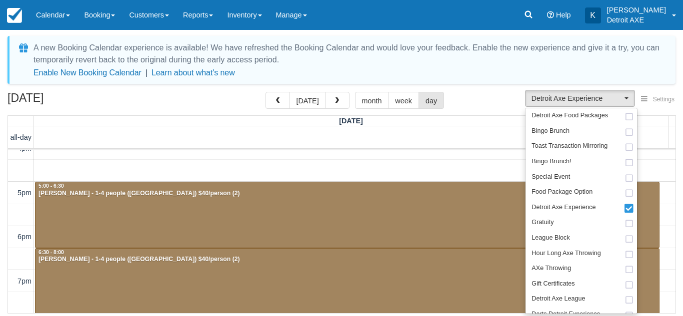
click at [495, 97] on div "August 25, 2025 today month week day" at bounding box center [341, 102] width 668 height 21
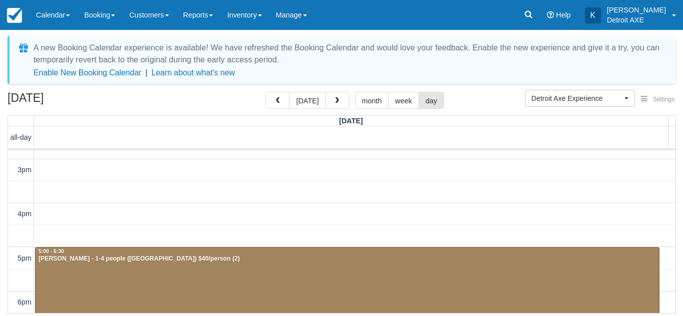
scroll to position [123, 0]
click at [224, 206] on div "12pm 1pm 2pm 3pm 4pm 5pm 6pm 7pm 8pm 9pm 10pm 11pm 4:00 - 4:30 5:00 - 6:30 Thom…" at bounding box center [341, 280] width 667 height 507
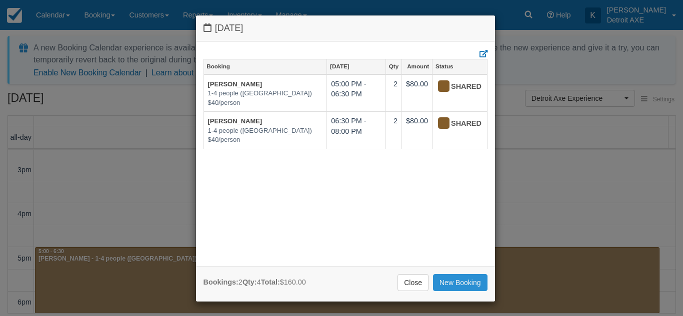
click at [471, 279] on link "New Booking" at bounding box center [460, 282] width 54 height 17
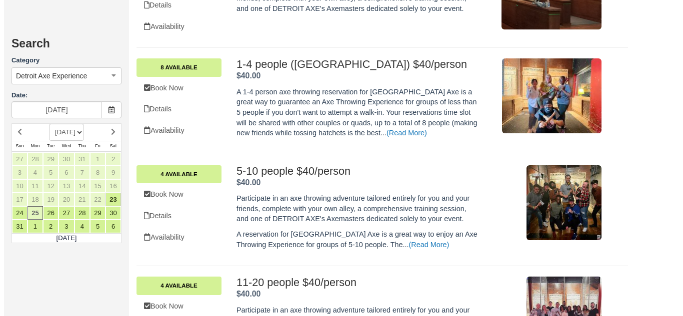
scroll to position [347, 0]
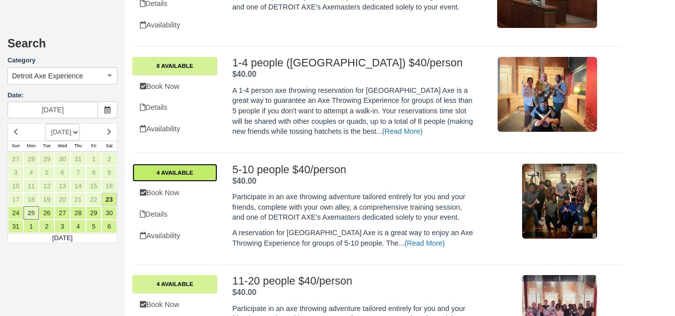
click at [204, 171] on link "4 Available" at bounding box center [174, 173] width 85 height 18
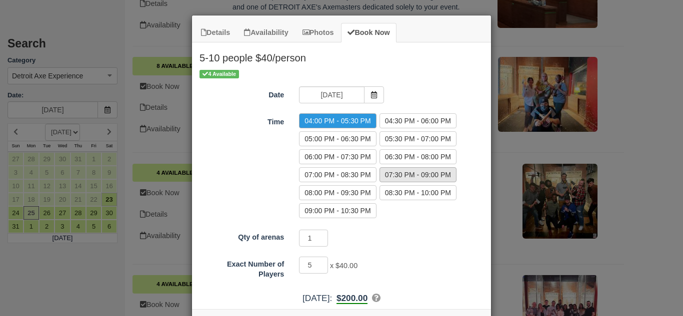
click at [386, 173] on label "07:30 PM - 09:00 PM" at bounding box center [417, 174] width 77 height 15
radio input "true"
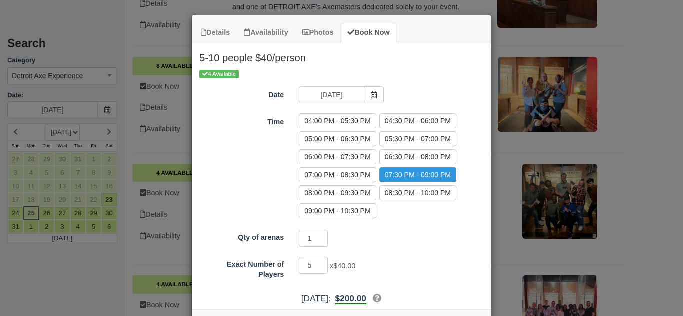
scroll to position [41, 0]
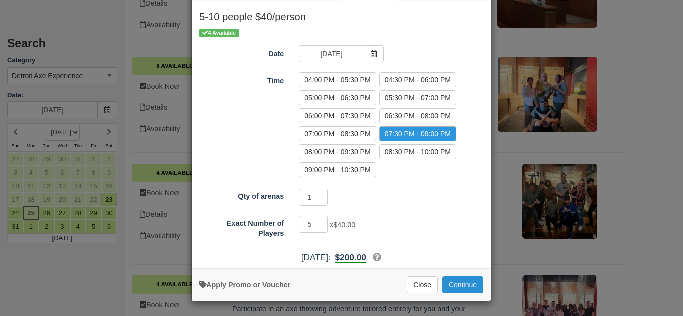
click at [461, 281] on button "Continue" at bounding box center [462, 284] width 41 height 17
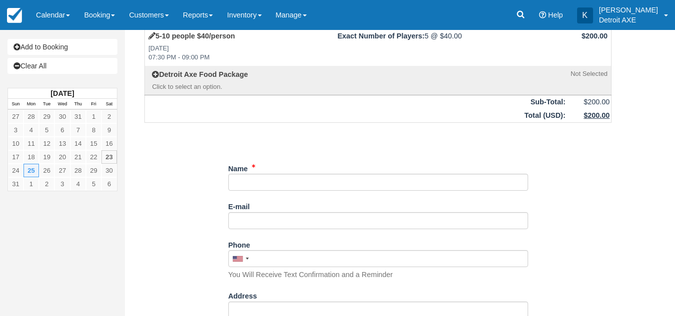
scroll to position [50, 0]
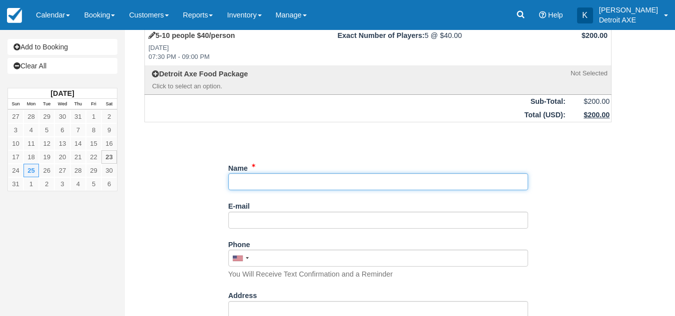
click at [329, 189] on input "Name" at bounding box center [378, 181] width 300 height 17
type input "Marion Phillips"
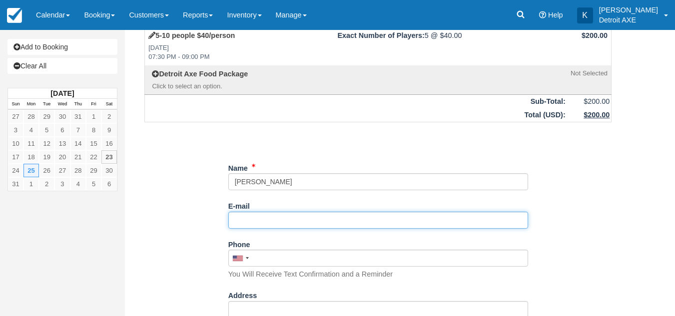
scroll to position [124, 0]
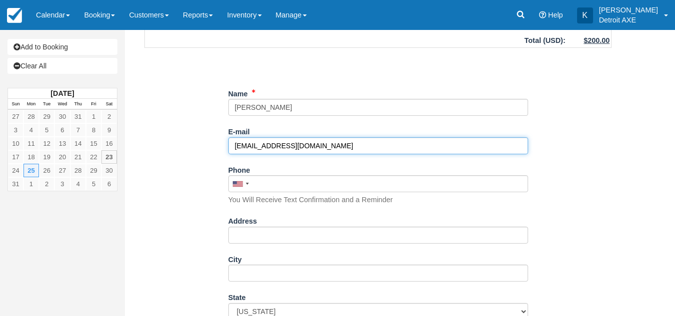
type input "marionphillips270@gmail.com"
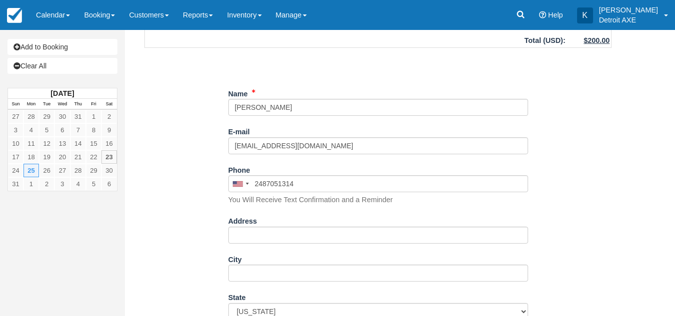
type input "(248) 705-1314"
click at [174, 178] on div "Item Rate Amount 5-10 people $40/person Mon Aug 25, 2025 07:30 PM - 09:00 PM Ex…" at bounding box center [377, 271] width 491 height 666
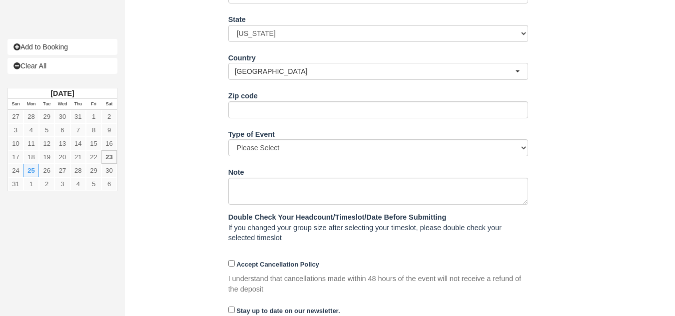
scroll to position [436, 0]
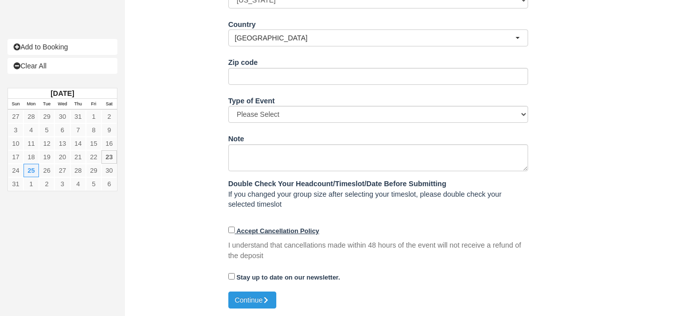
click at [300, 228] on strong "Accept Cancellation Policy" at bounding box center [277, 230] width 83 height 7
click at [235, 228] on input "Accept Cancellation Policy" at bounding box center [231, 230] width 6 height 6
checkbox input "true"
click at [263, 295] on button "Continue" at bounding box center [252, 300] width 48 height 17
type input "+12487051314"
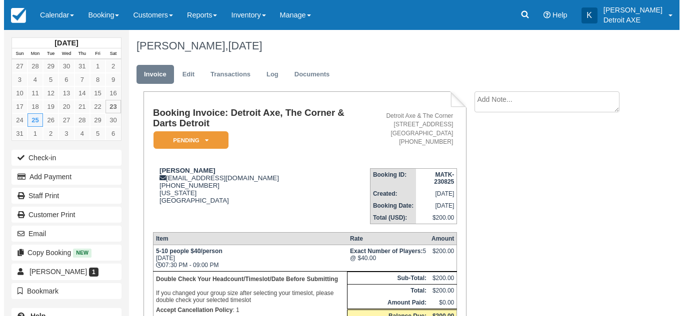
scroll to position [86, 0]
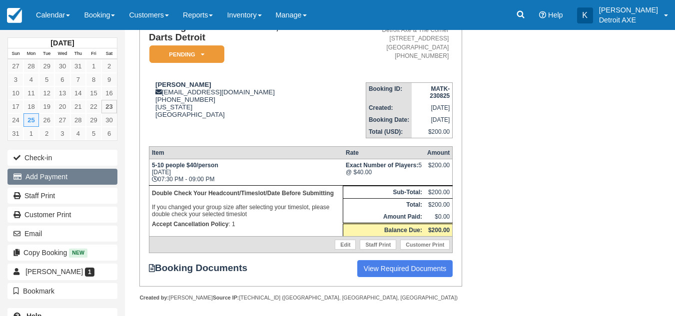
click at [85, 180] on button "Add Payment" at bounding box center [62, 177] width 110 height 16
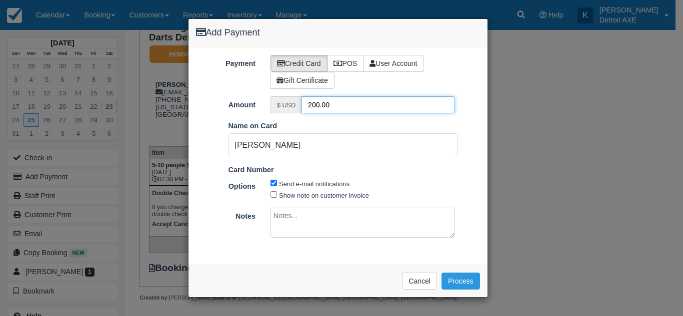
click at [395, 103] on input "200.00" at bounding box center [377, 104] width 153 height 17
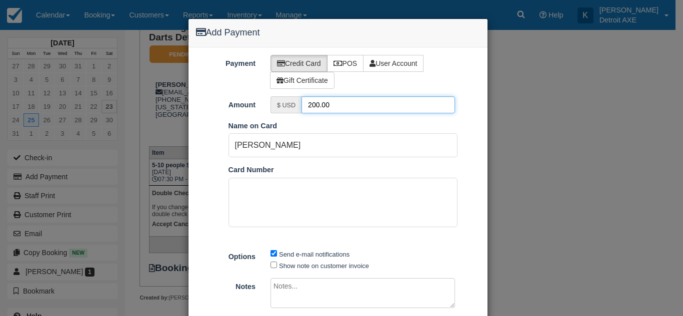
click at [395, 103] on input "200.00" at bounding box center [377, 104] width 153 height 17
type input "20.00"
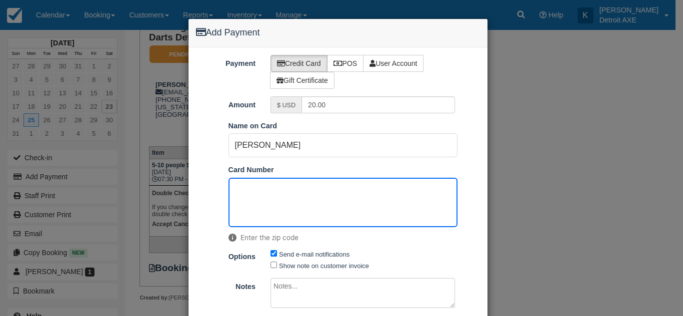
scroll to position [67, 0]
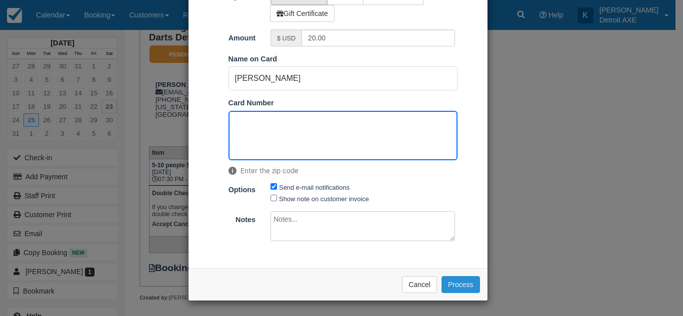
click at [459, 282] on button "Process" at bounding box center [460, 284] width 38 height 17
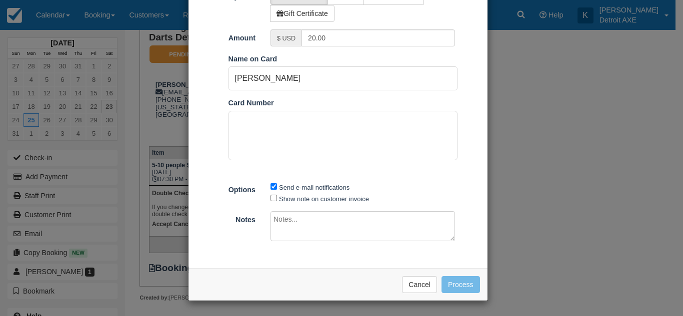
scroll to position [66, 0]
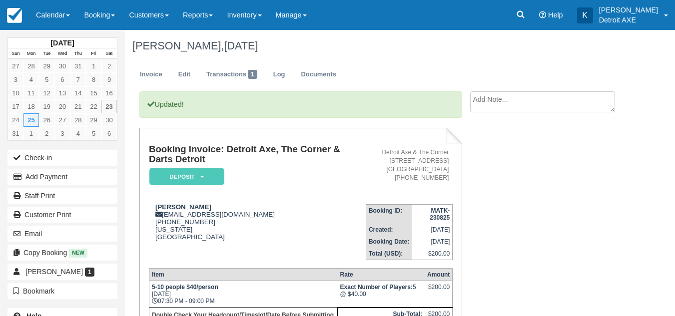
scroll to position [127, 0]
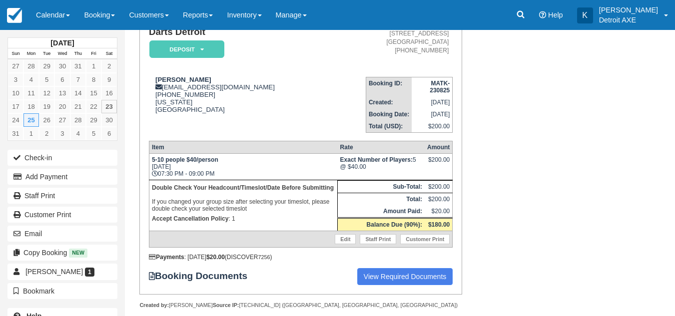
click at [531, 239] on div "Updated! Booking Invoice: Detroit Axe, The Corner & Darts Detroit Deposit   Pen…" at bounding box center [378, 147] width 506 height 367
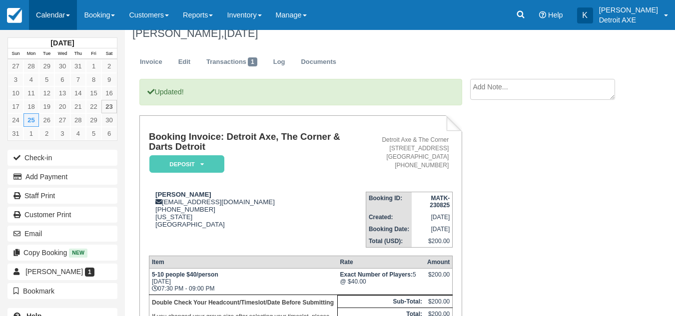
click at [74, 24] on link "Calendar" at bounding box center [53, 15] width 48 height 30
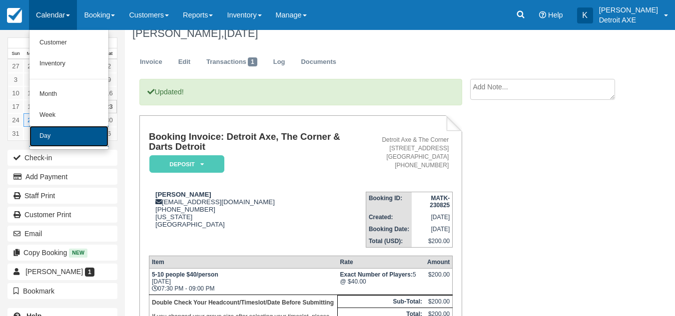
click at [58, 136] on link "Day" at bounding box center [68, 136] width 79 height 21
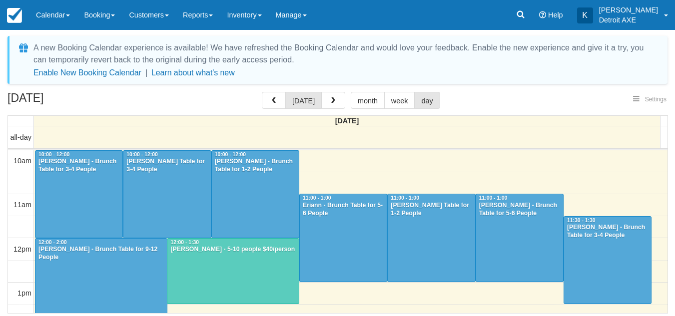
select select
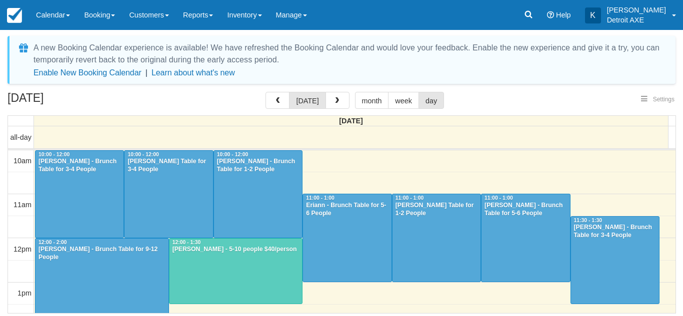
scroll to position [44, 0]
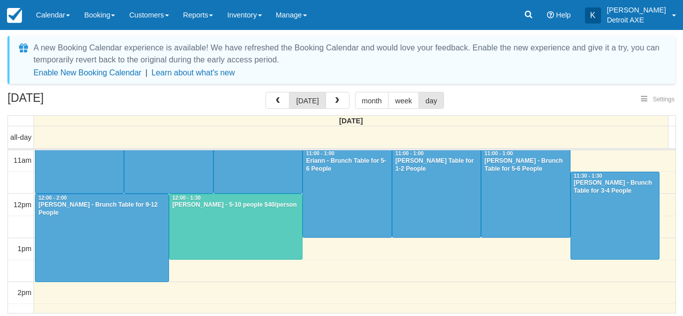
select select
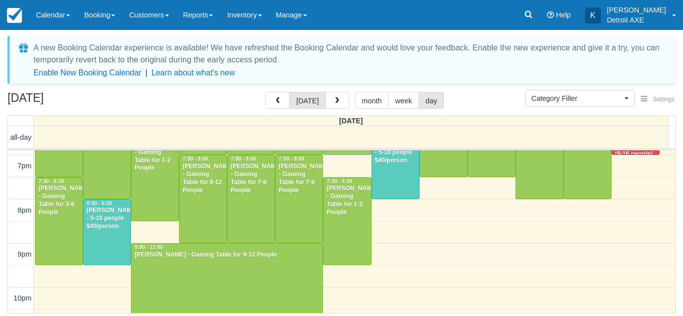
scroll to position [393, 0]
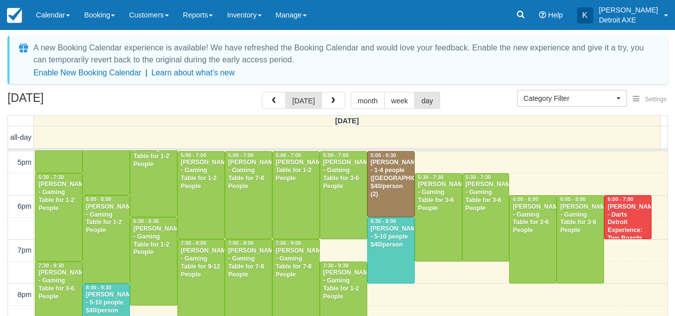
scroll to position [379, 0]
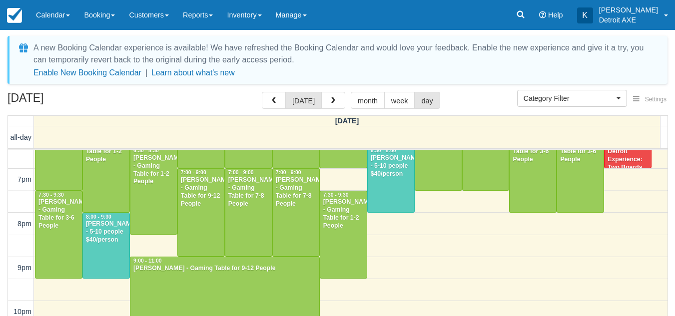
click at [225, 100] on div "[DATE] [DATE] month week day" at bounding box center [337, 102] width 660 height 21
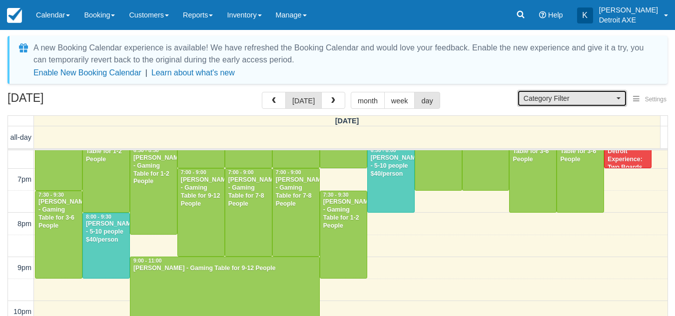
click at [535, 91] on button "Category Filter" at bounding box center [572, 98] width 110 height 17
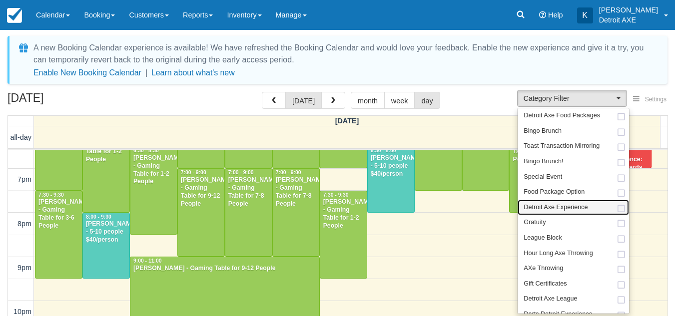
click at [564, 206] on span "Detroit Axe Experience" at bounding box center [556, 207] width 64 height 9
select select "14"
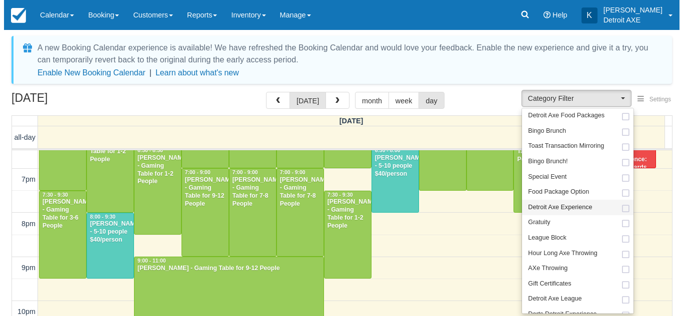
scroll to position [47, 0]
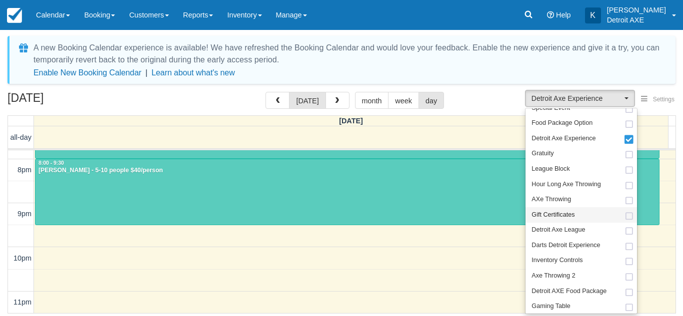
scroll to position [73, 0]
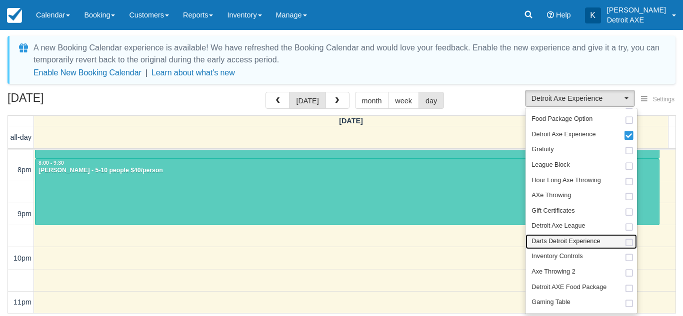
click at [562, 241] on span "Darts Detroit Experience" at bounding box center [565, 241] width 68 height 9
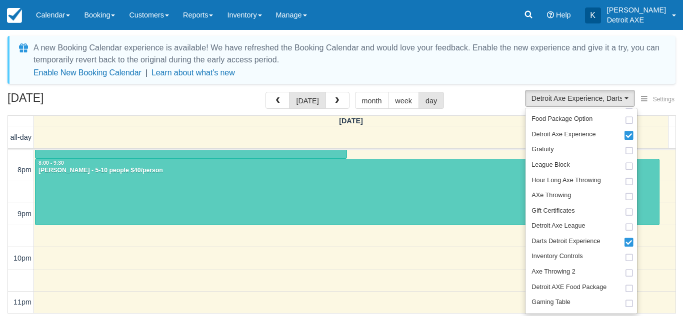
click at [471, 107] on div "August 23, 2025 today month week day" at bounding box center [341, 102] width 668 height 21
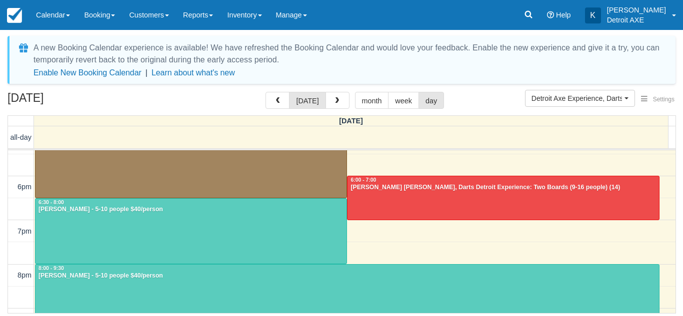
scroll to position [270, 0]
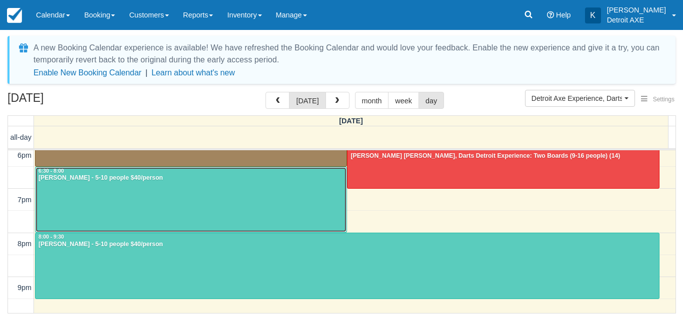
click at [235, 195] on div at bounding box center [190, 199] width 311 height 65
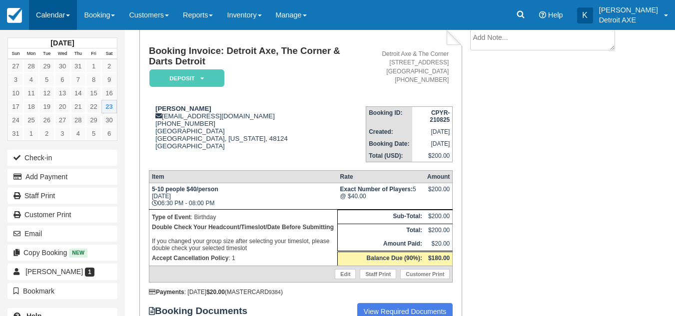
scroll to position [62, 0]
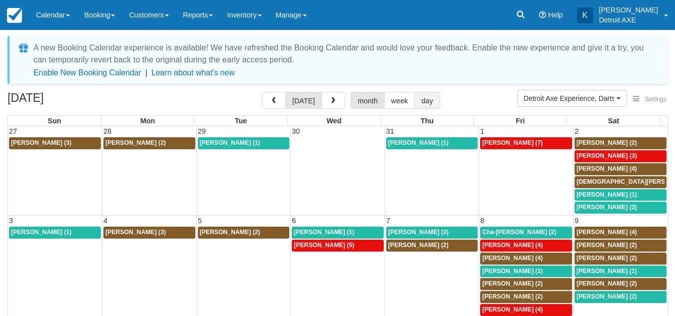
click at [427, 96] on button "day" at bounding box center [426, 100] width 25 height 17
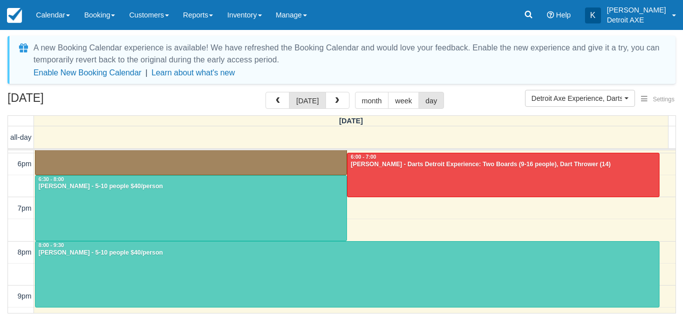
scroll to position [262, 0]
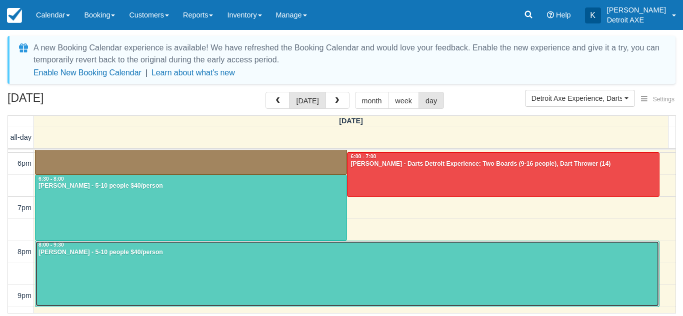
click at [192, 269] on div at bounding box center [346, 273] width 623 height 65
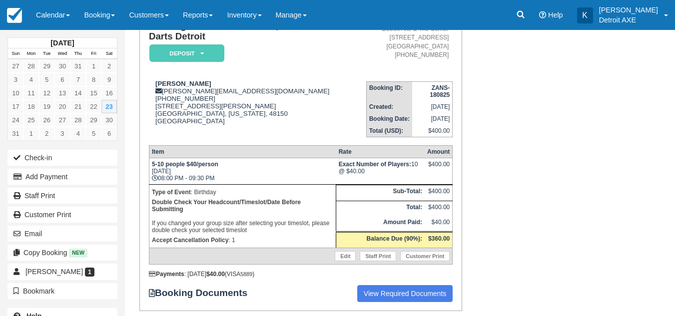
scroll to position [87, 0]
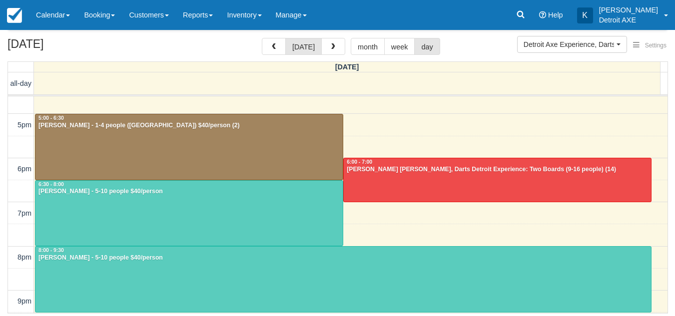
scroll to position [203, 0]
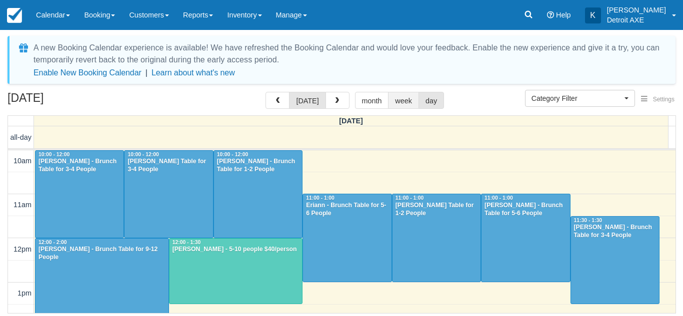
scroll to position [382, 0]
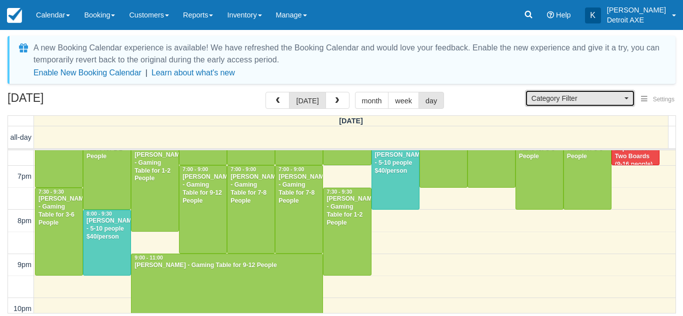
click at [563, 105] on button "Category Filter" at bounding box center [580, 98] width 110 height 17
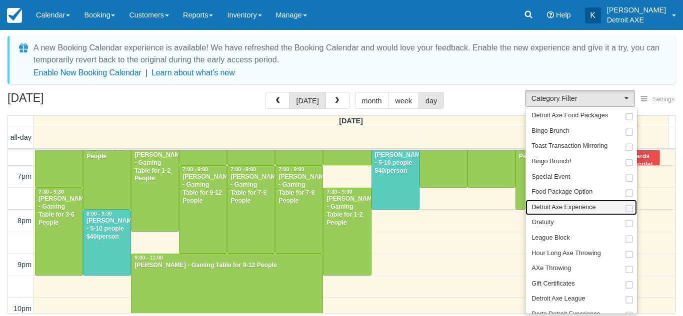
click at [554, 204] on span "Detroit Axe Experience" at bounding box center [563, 207] width 64 height 9
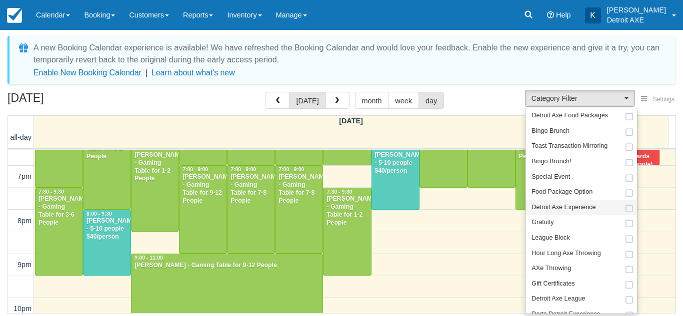
select select "14"
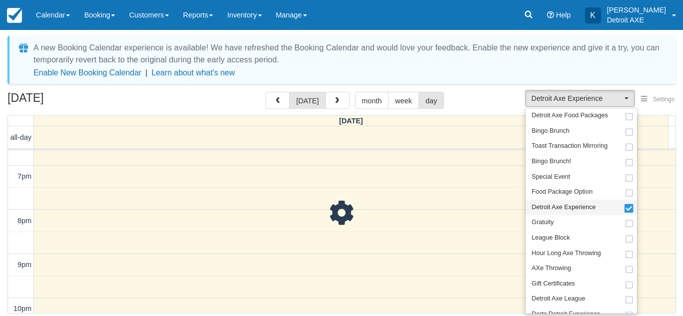
scroll to position [47, 0]
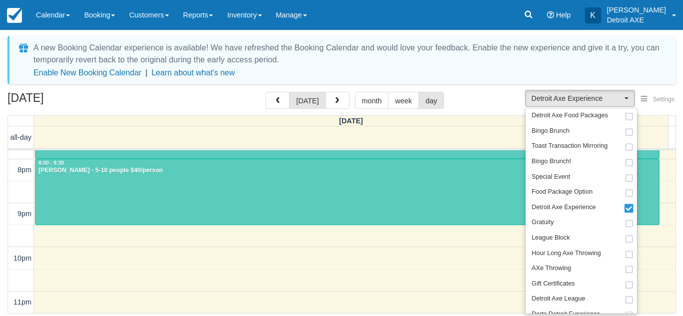
click at [478, 90] on div "A new Booking Calendar experience is available! We have refreshed the Booking C…" at bounding box center [341, 176] width 668 height 280
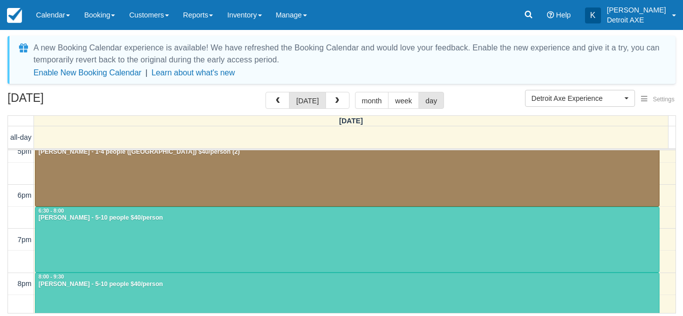
scroll to position [230, 0]
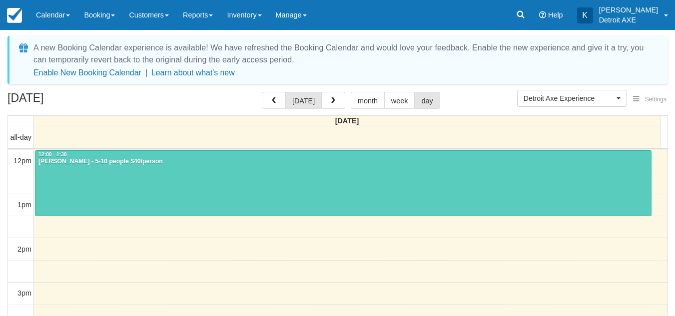
scroll to position [89, 0]
